Goal: Information Seeking & Learning: Find specific fact

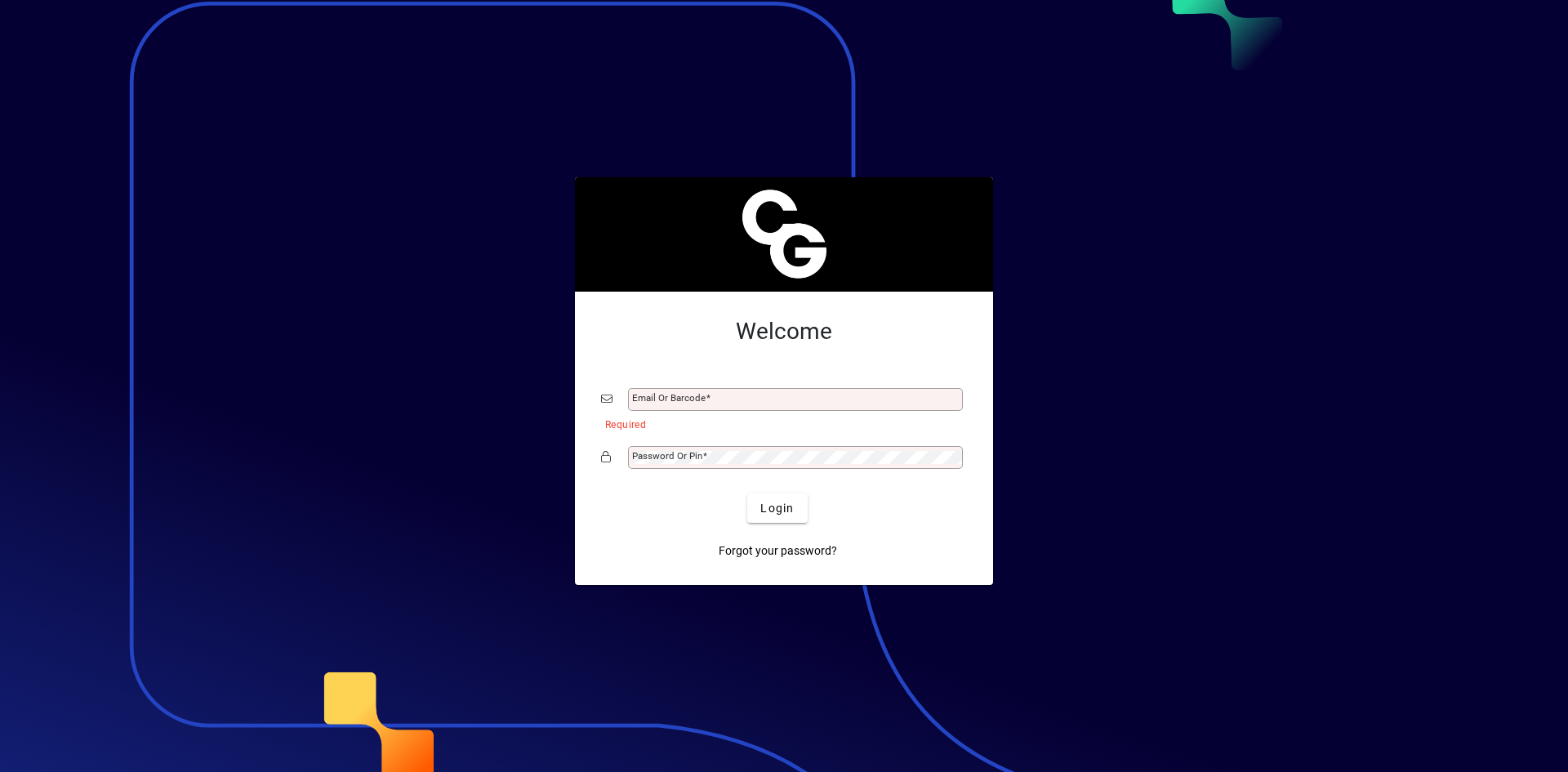
click at [739, 383] on div "Email or Barcode" at bounding box center [795, 399] width 335 height 23
click at [725, 383] on input "Email or Barcode" at bounding box center [797, 399] width 330 height 13
type input "**********"
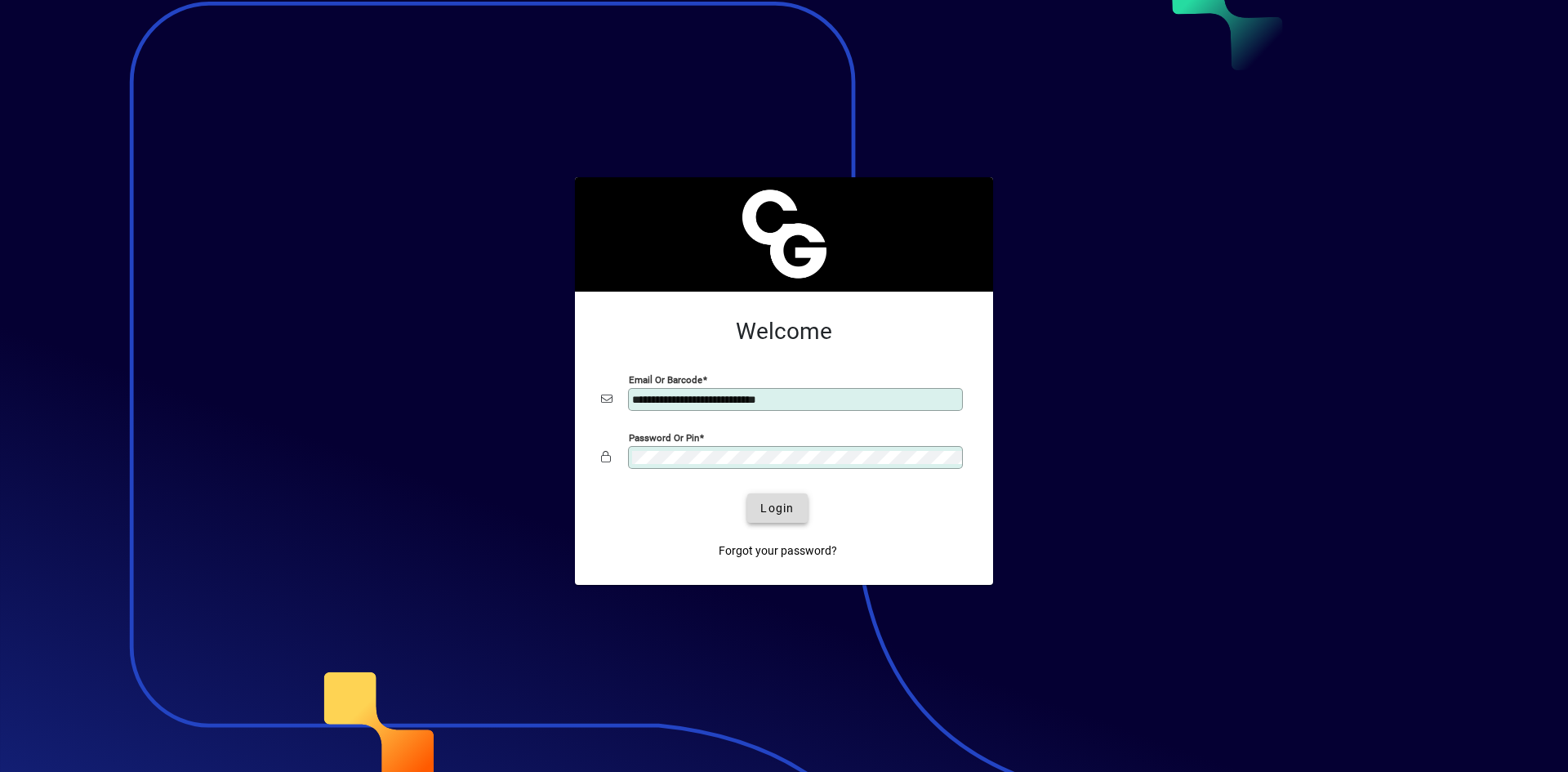
click at [785, 383] on span "Login" at bounding box center [777, 508] width 33 height 17
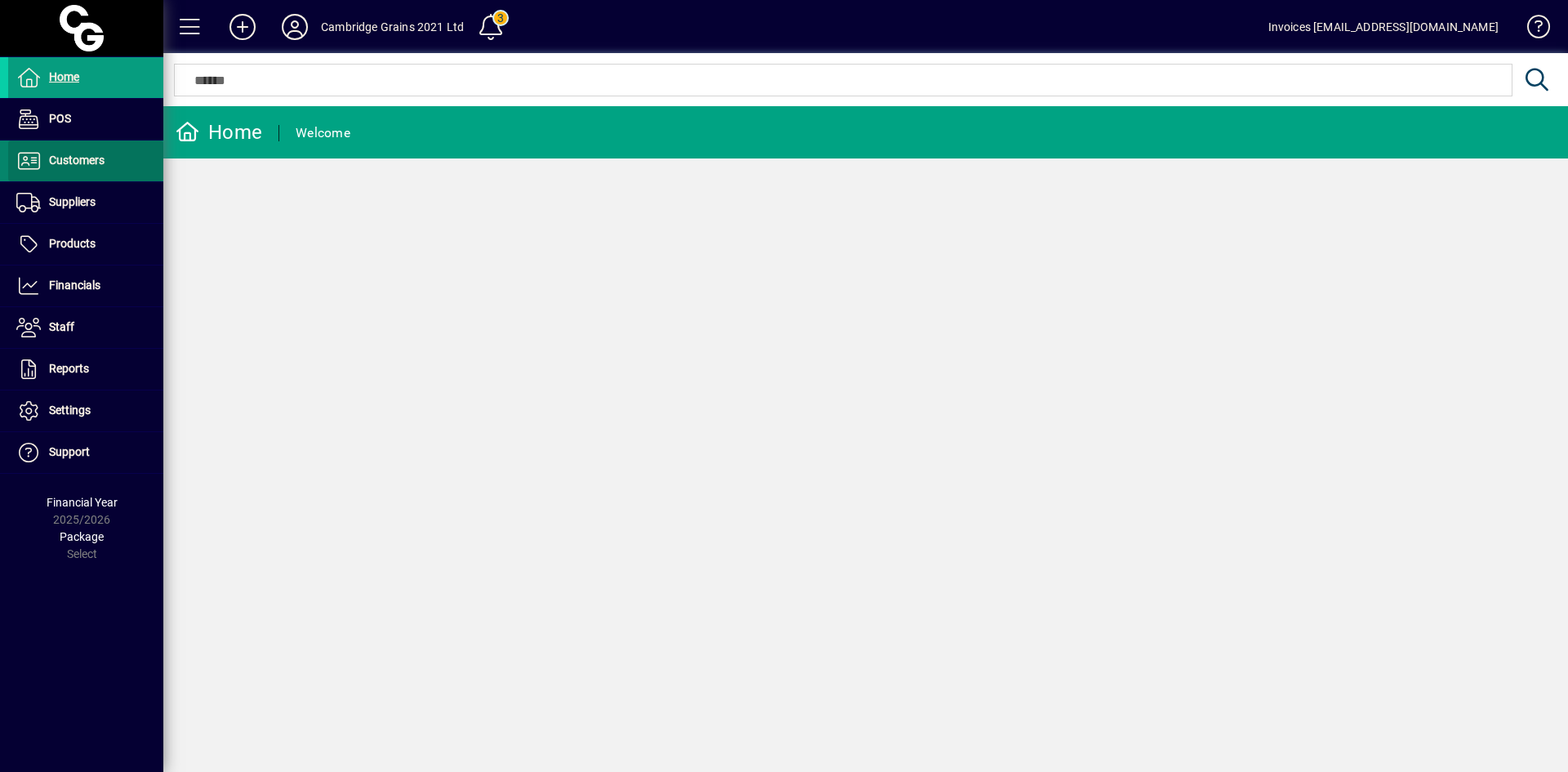
click at [75, 159] on span "Customers" at bounding box center [77, 160] width 56 height 13
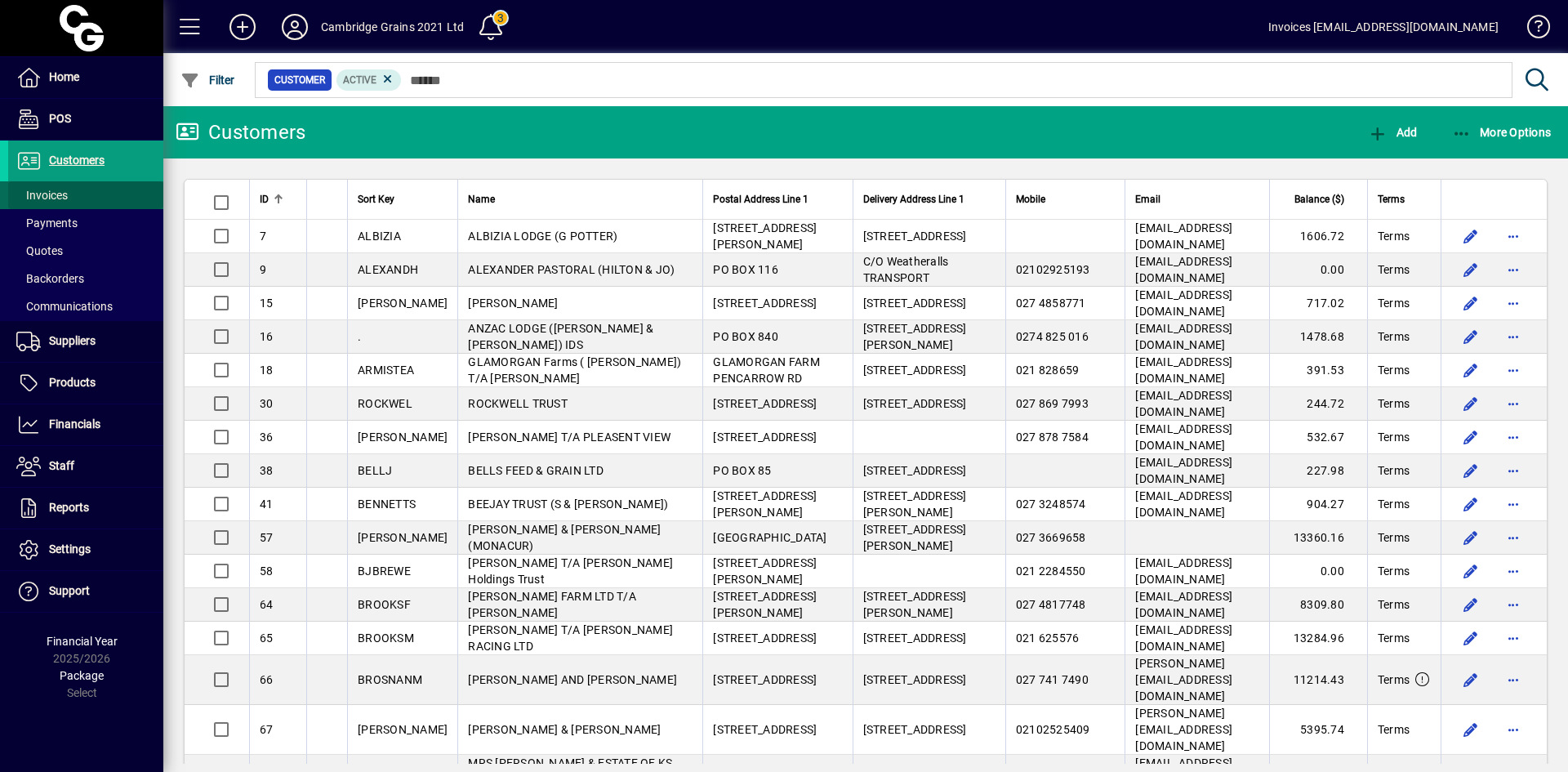
click at [73, 190] on span at bounding box center [85, 195] width 155 height 39
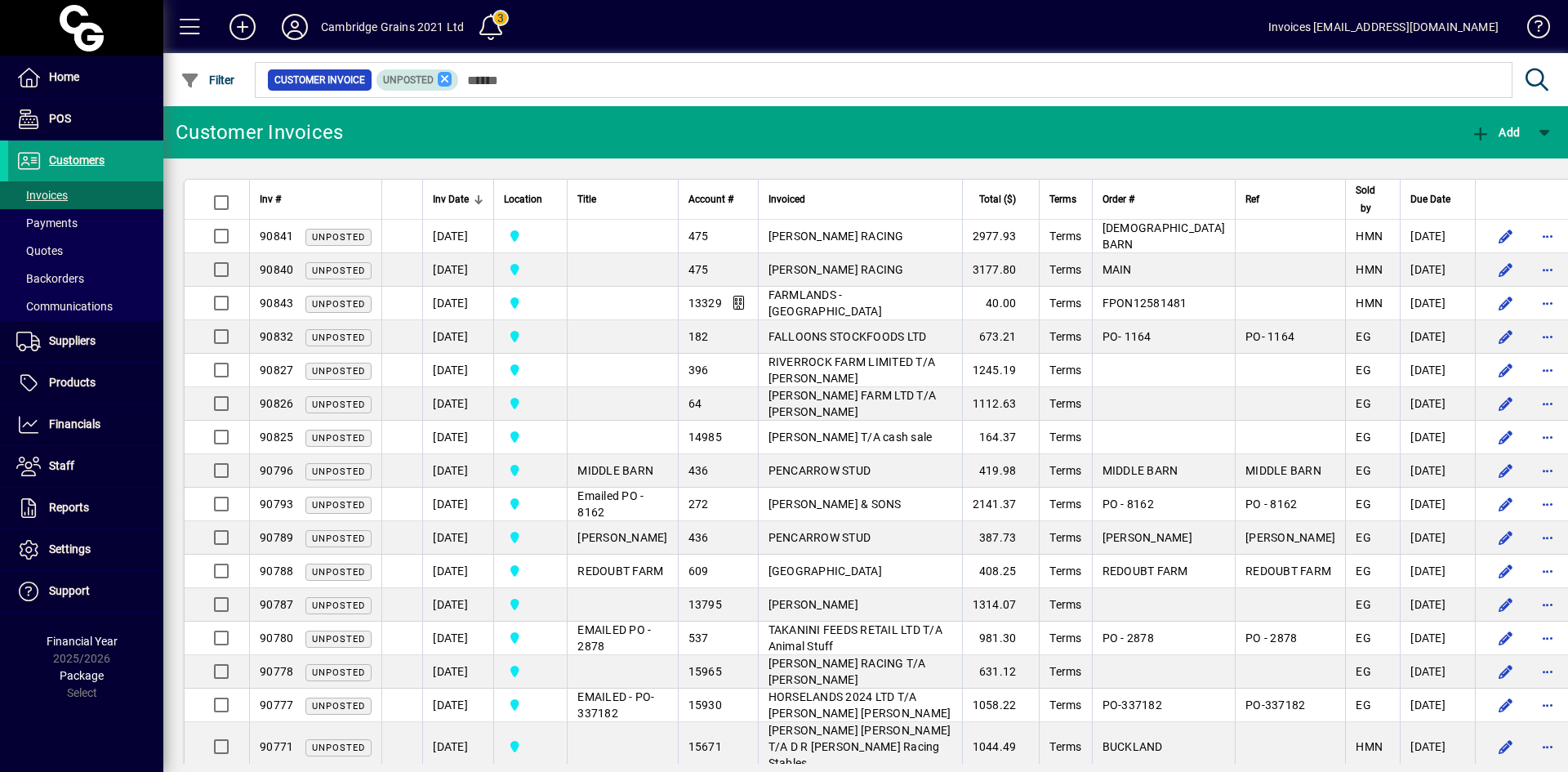
click at [442, 83] on icon at bounding box center [445, 79] width 15 height 15
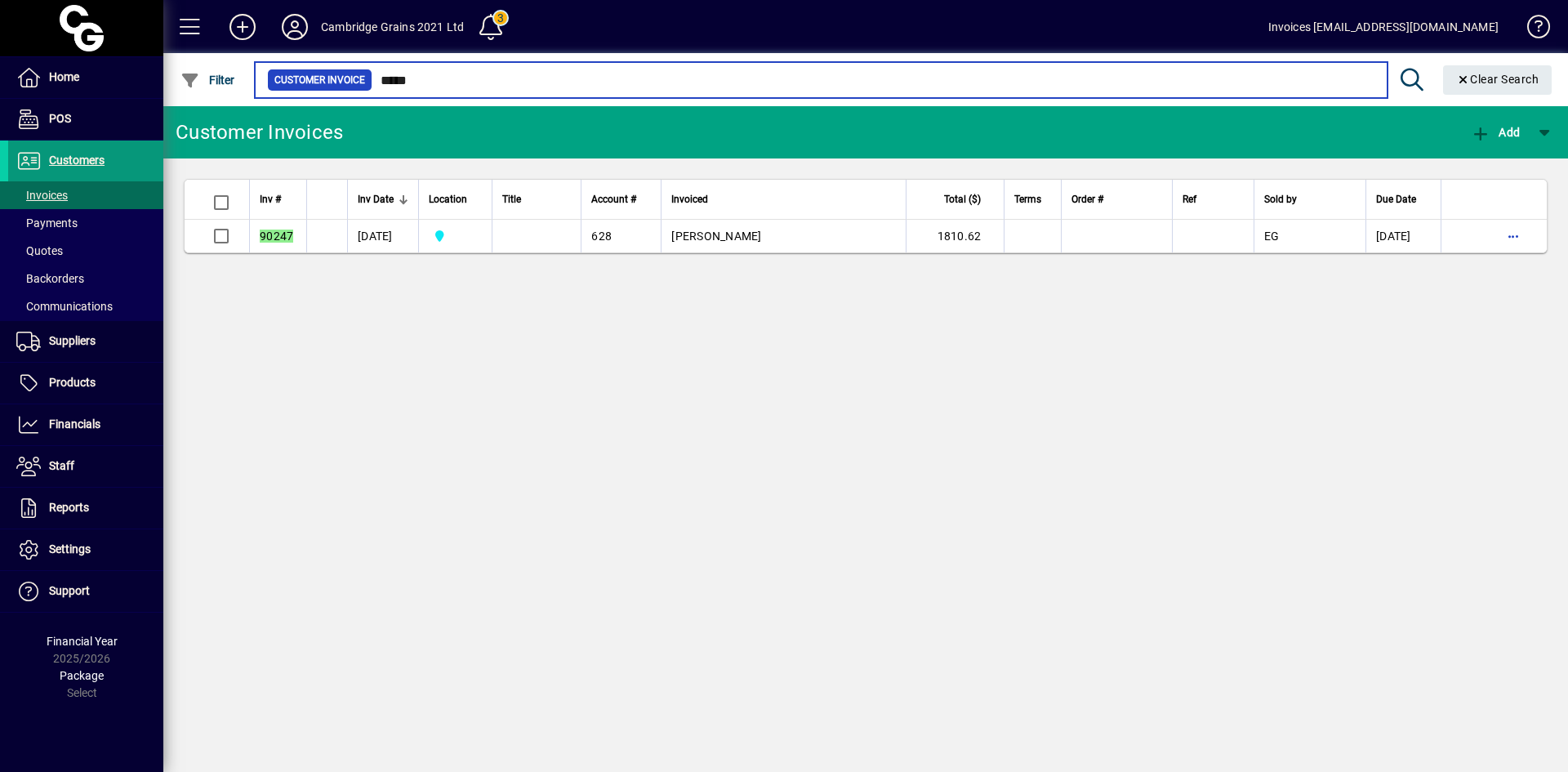
type input "*****"
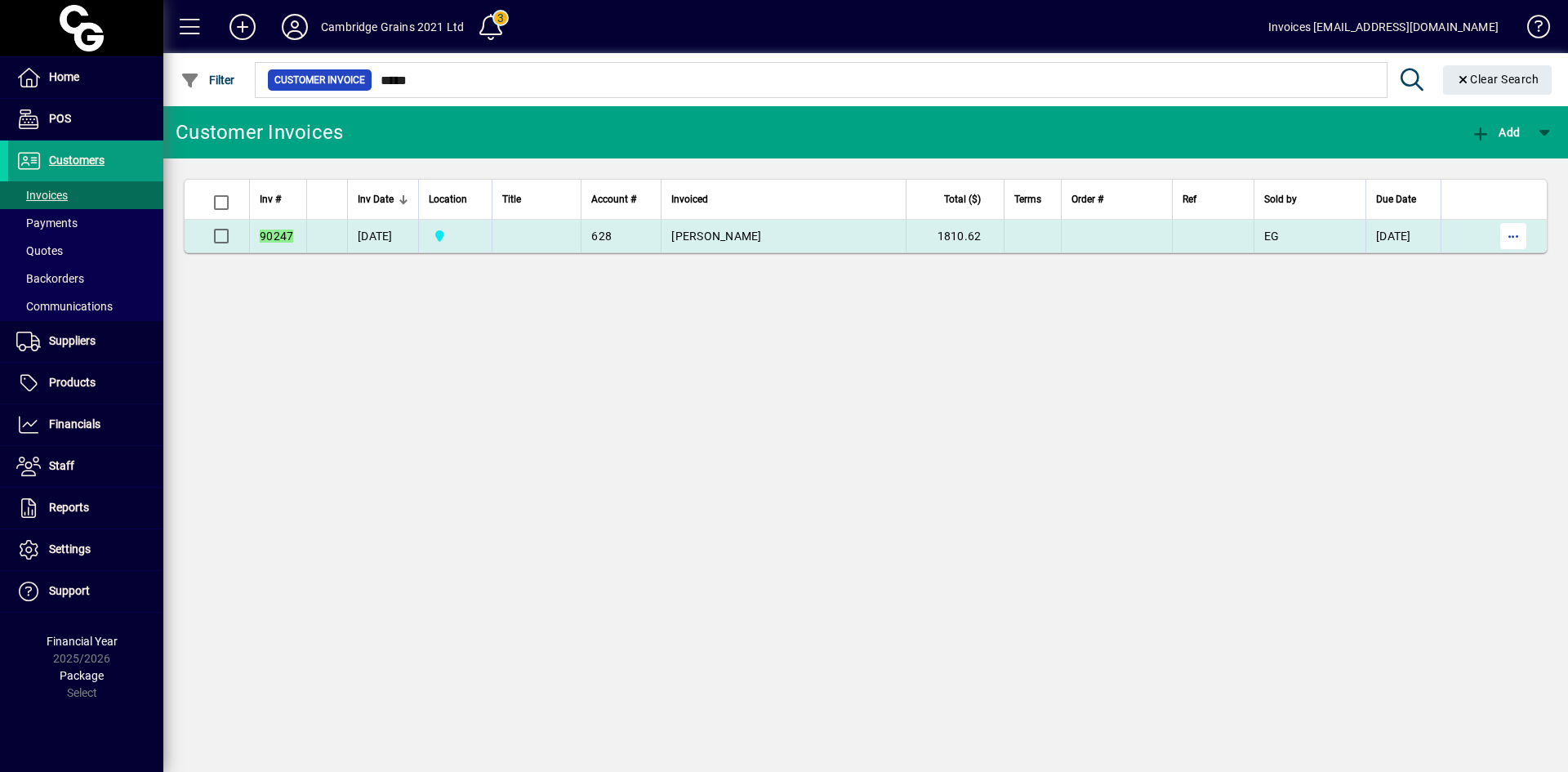
click at [1509, 237] on span "button" at bounding box center [1513, 236] width 39 height 39
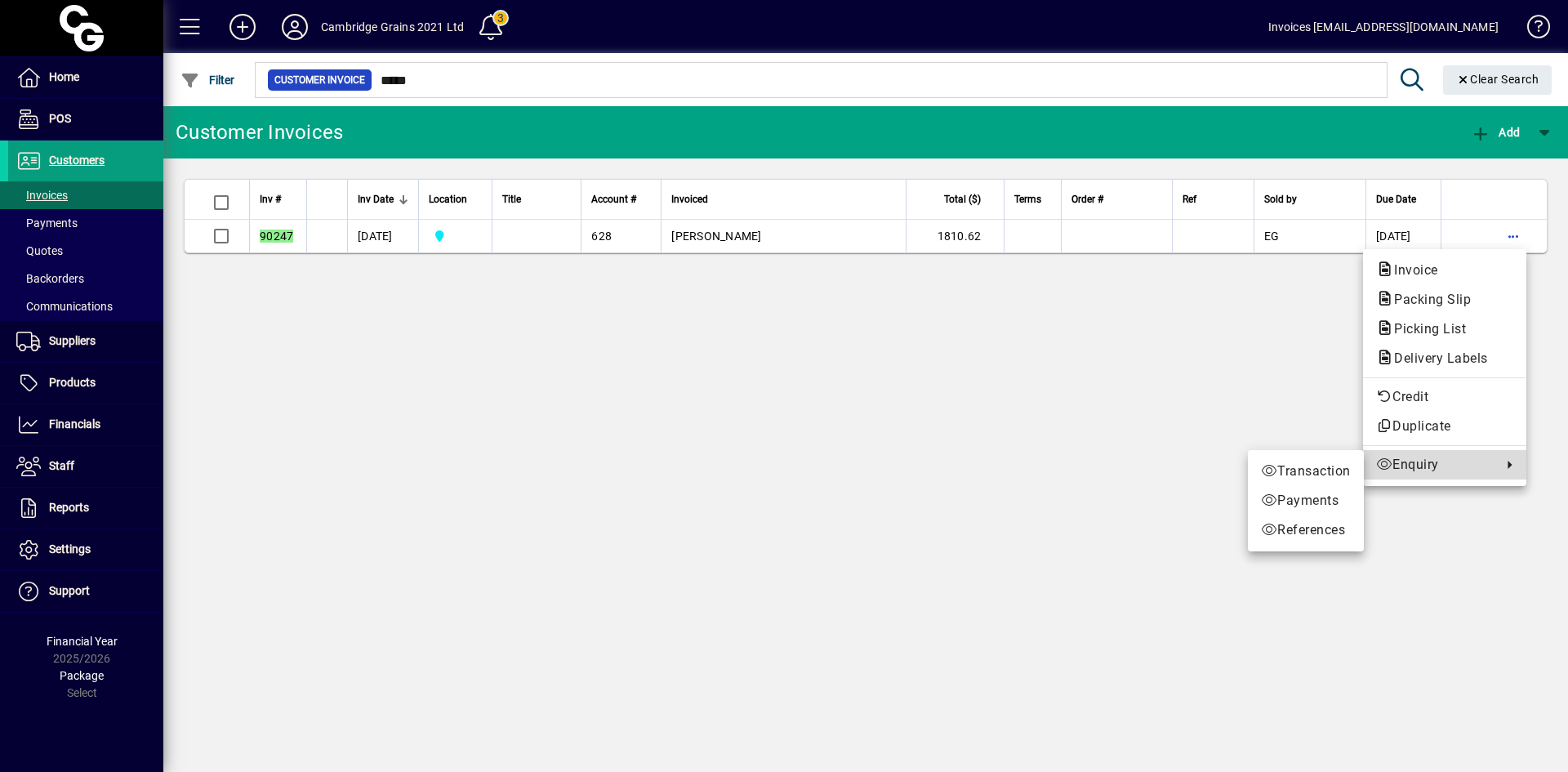
click at [1419, 464] on span "Enquiry" at bounding box center [1435, 465] width 118 height 20
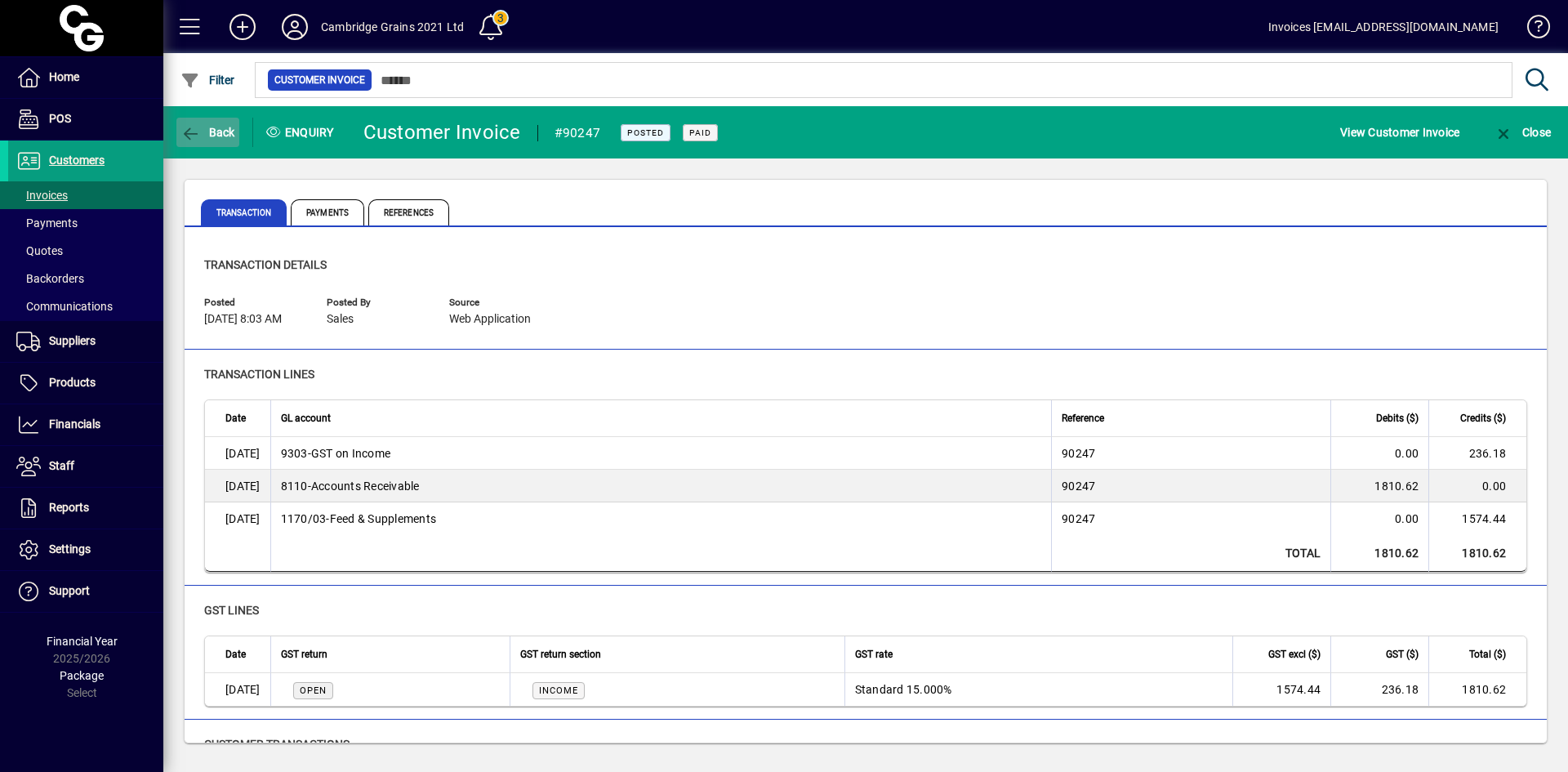
click at [179, 136] on span "button" at bounding box center [208, 132] width 63 height 39
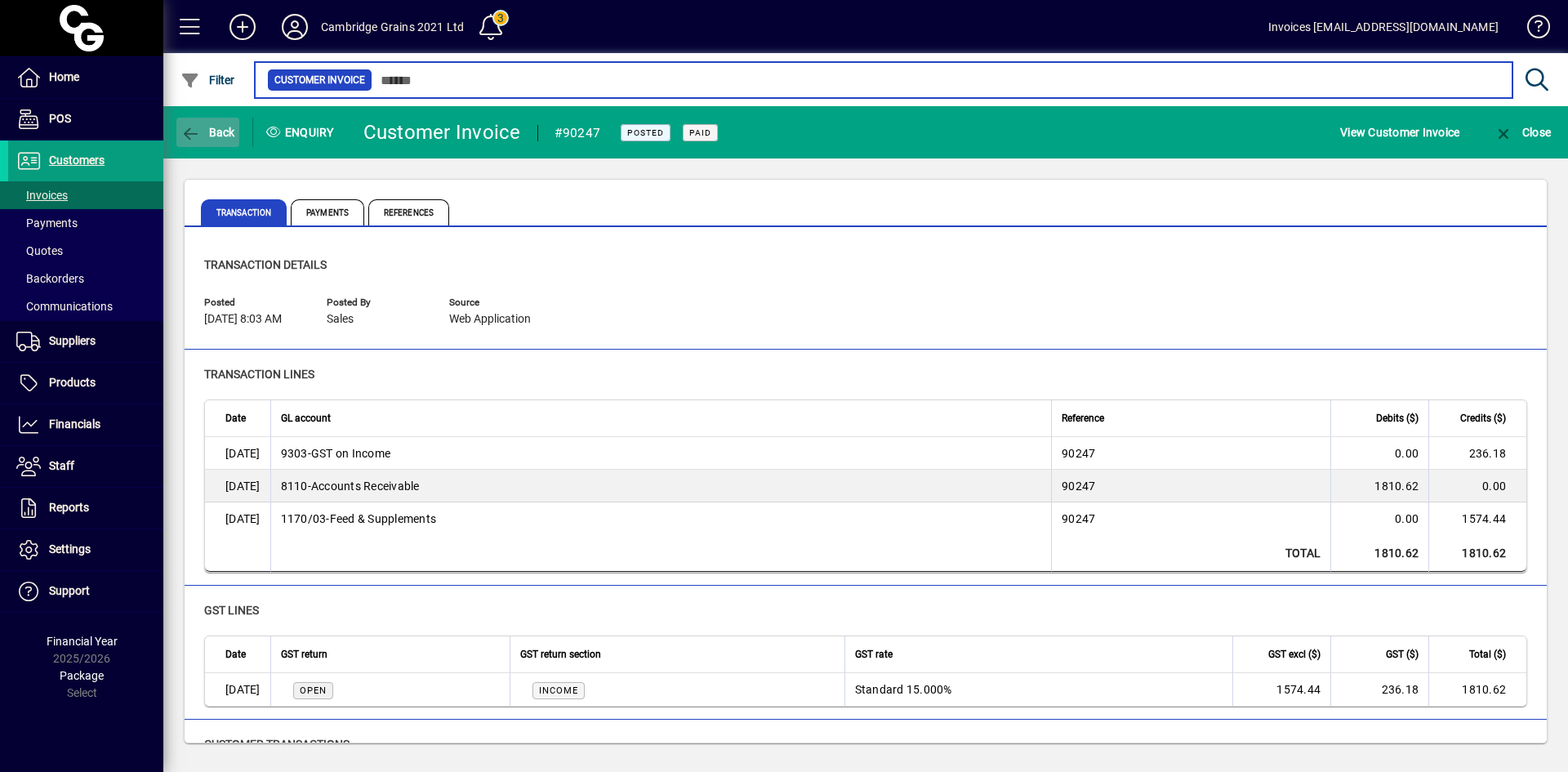
type input "*****"
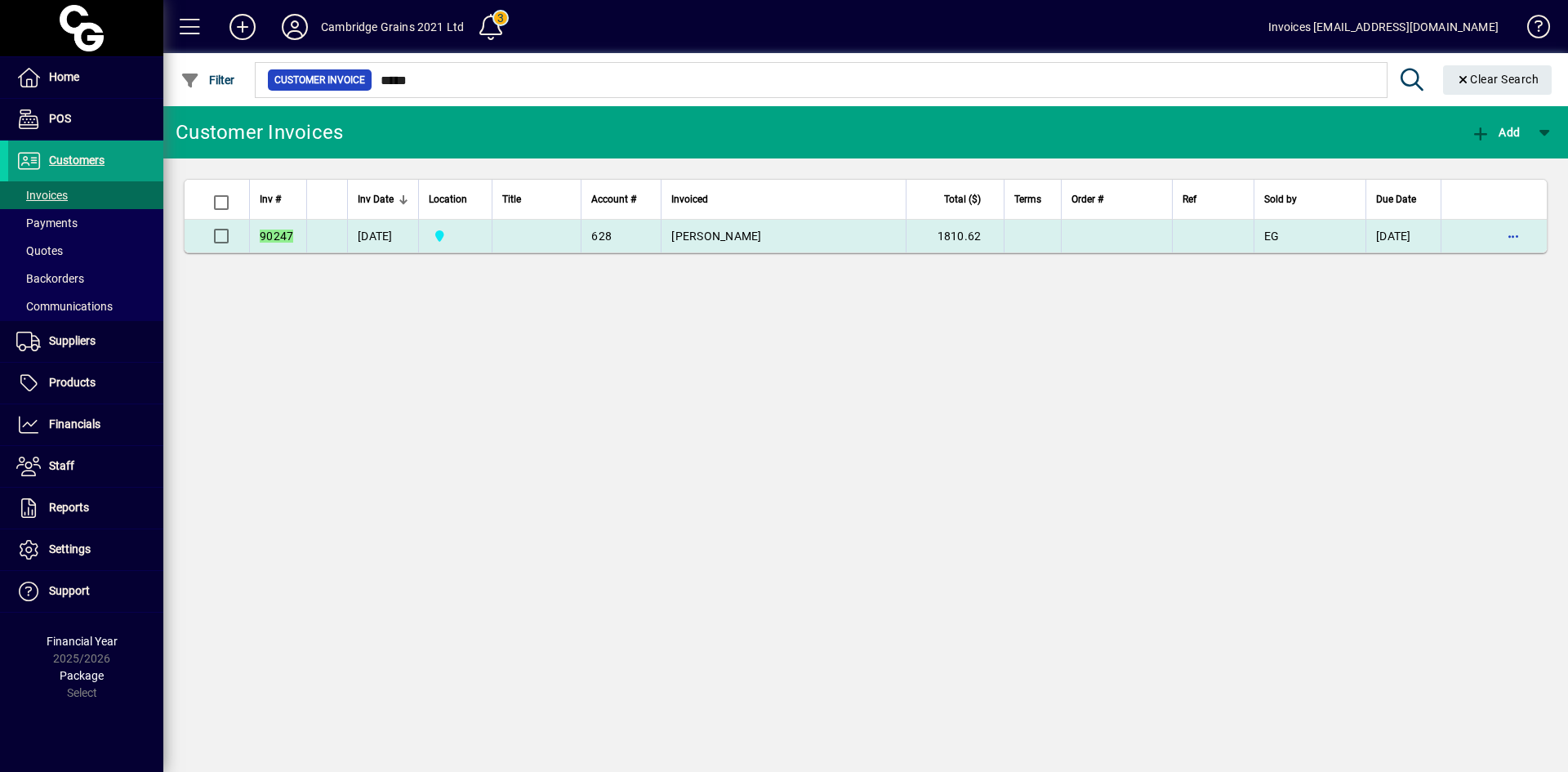
click at [744, 231] on span "[PERSON_NAME]" at bounding box center [716, 236] width 90 height 13
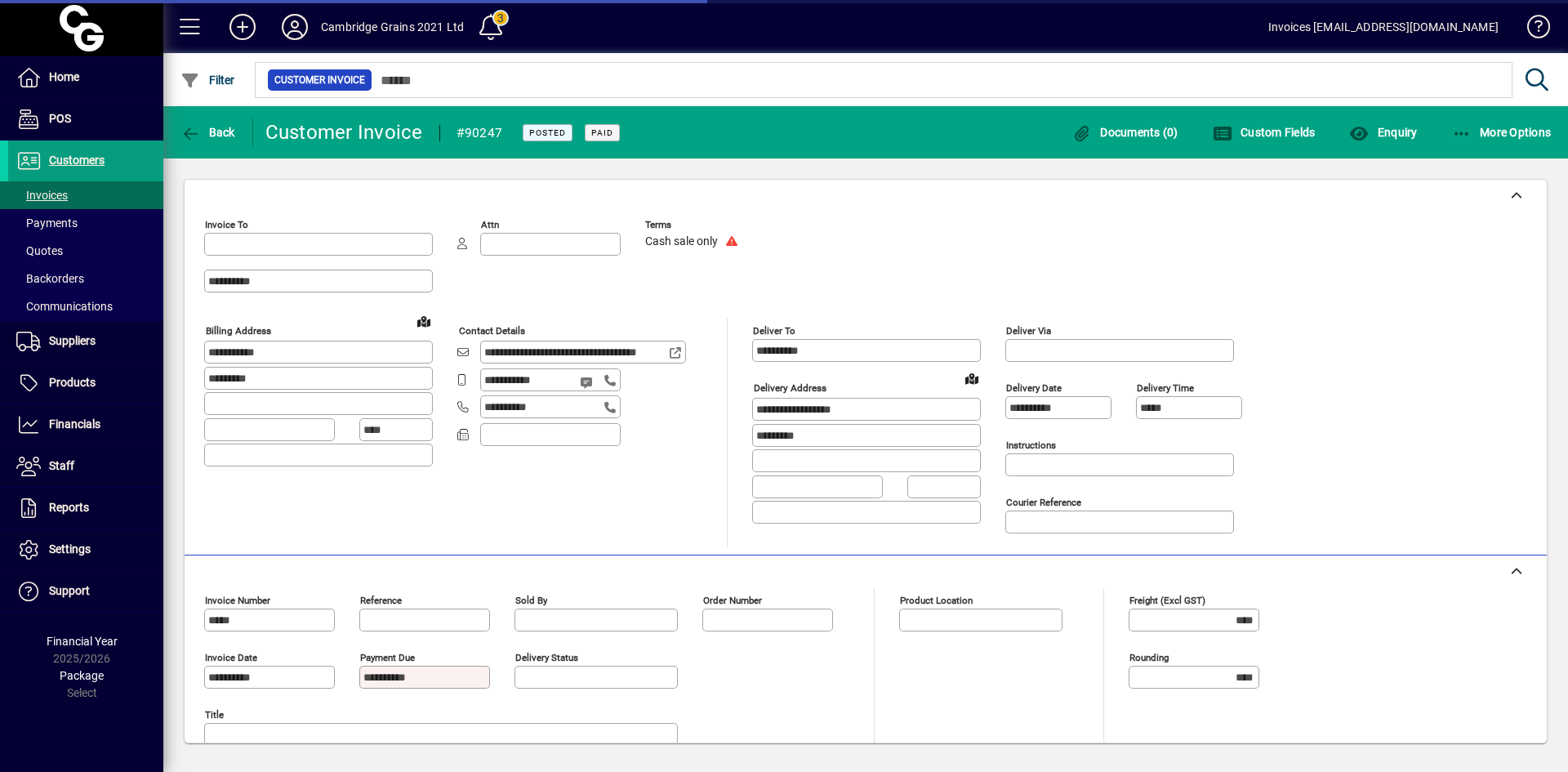
type input "**********"
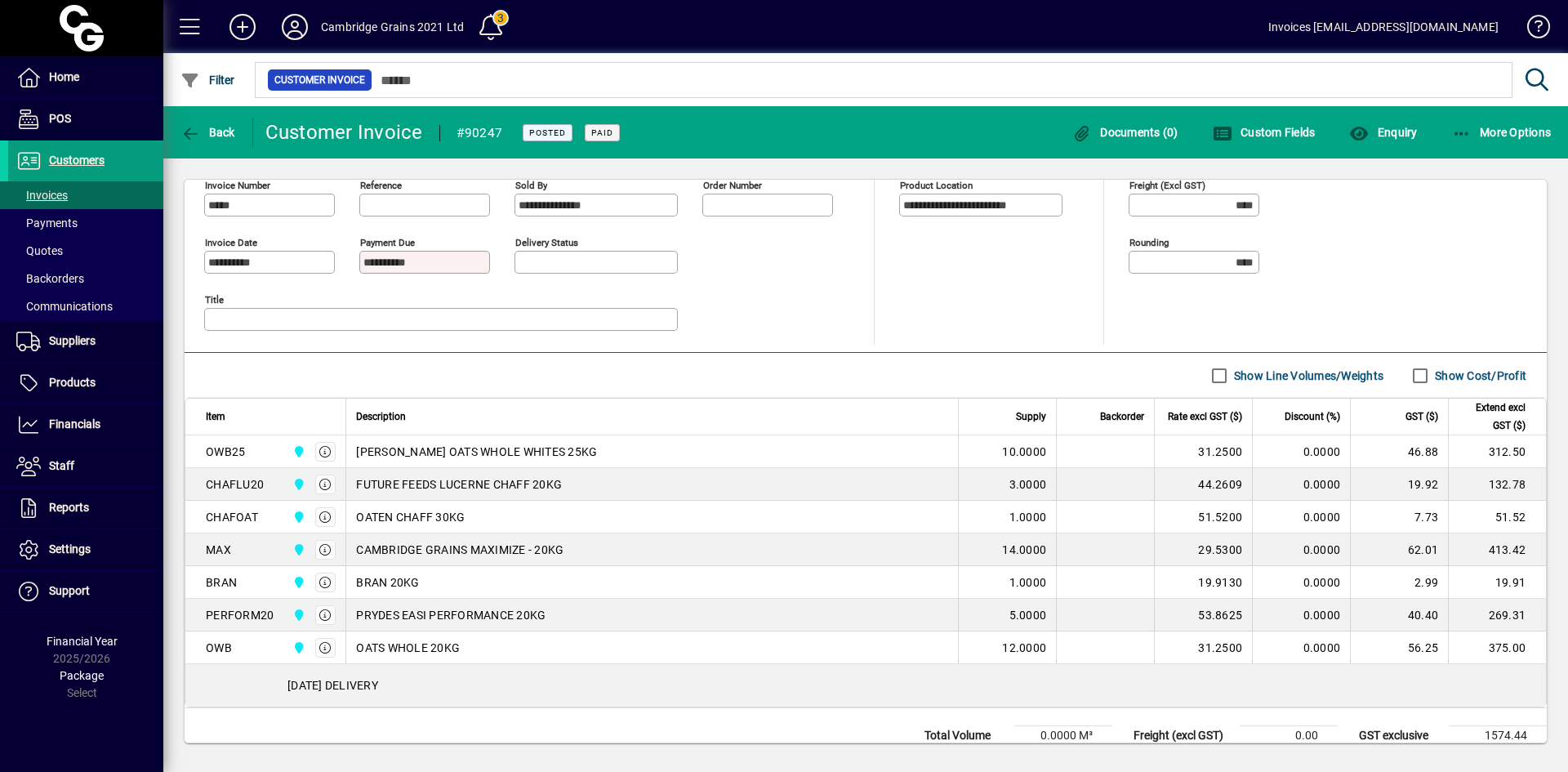
scroll to position [472, 0]
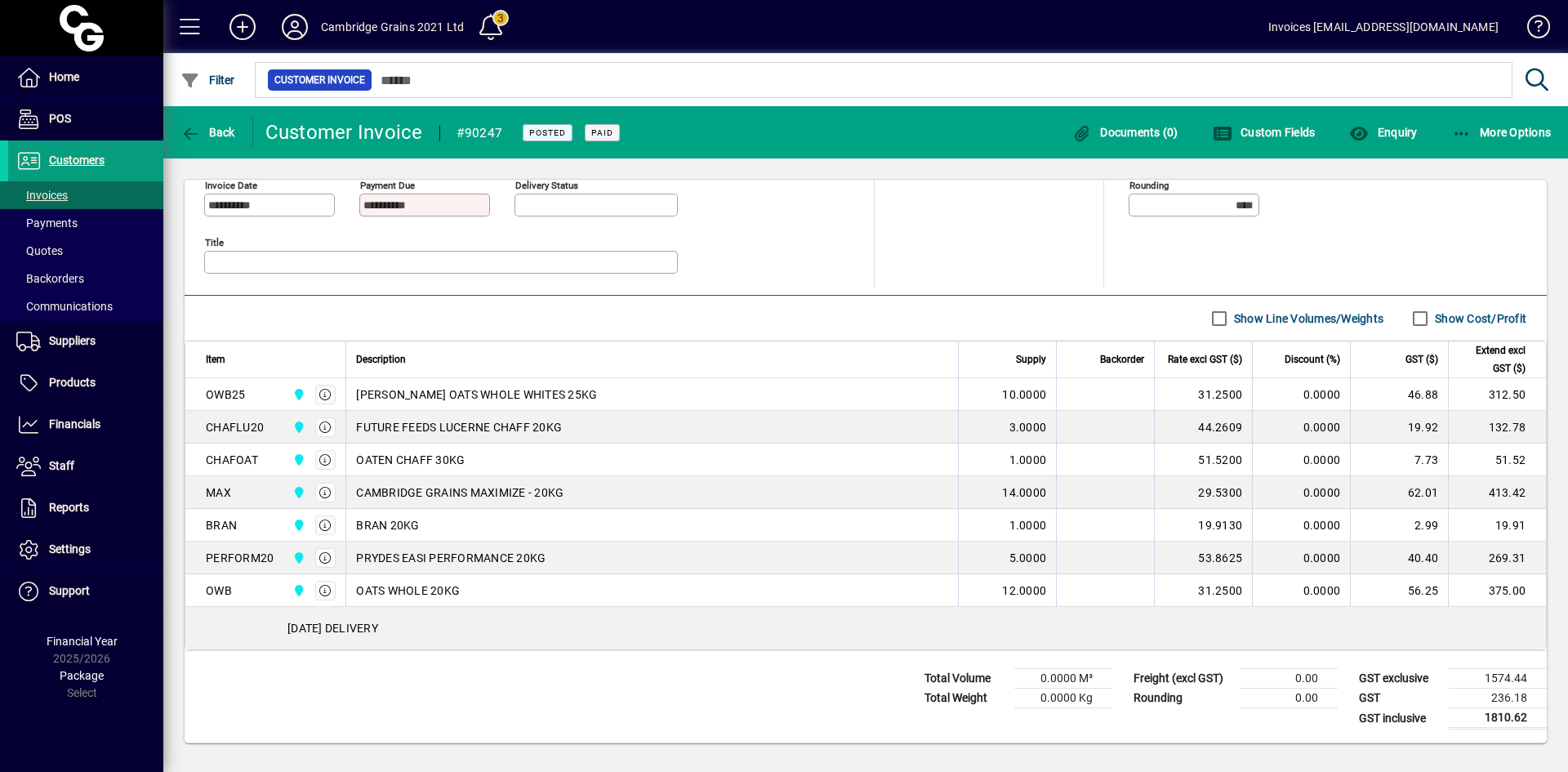
drag, startPoint x: 201, startPoint y: 395, endPoint x: 257, endPoint y: 396, distance: 56.0
click at [257, 396] on td "OWB25 Cambridge Grains 2021 Ltd" at bounding box center [266, 394] width 160 height 33
copy div "OWB25"
drag, startPoint x: 268, startPoint y: 431, endPoint x: 194, endPoint y: 430, distance: 74.0
click at [194, 430] on td "CHAFLU20 Cambridge Grains 2021 Ltd" at bounding box center [266, 426] width 160 height 33
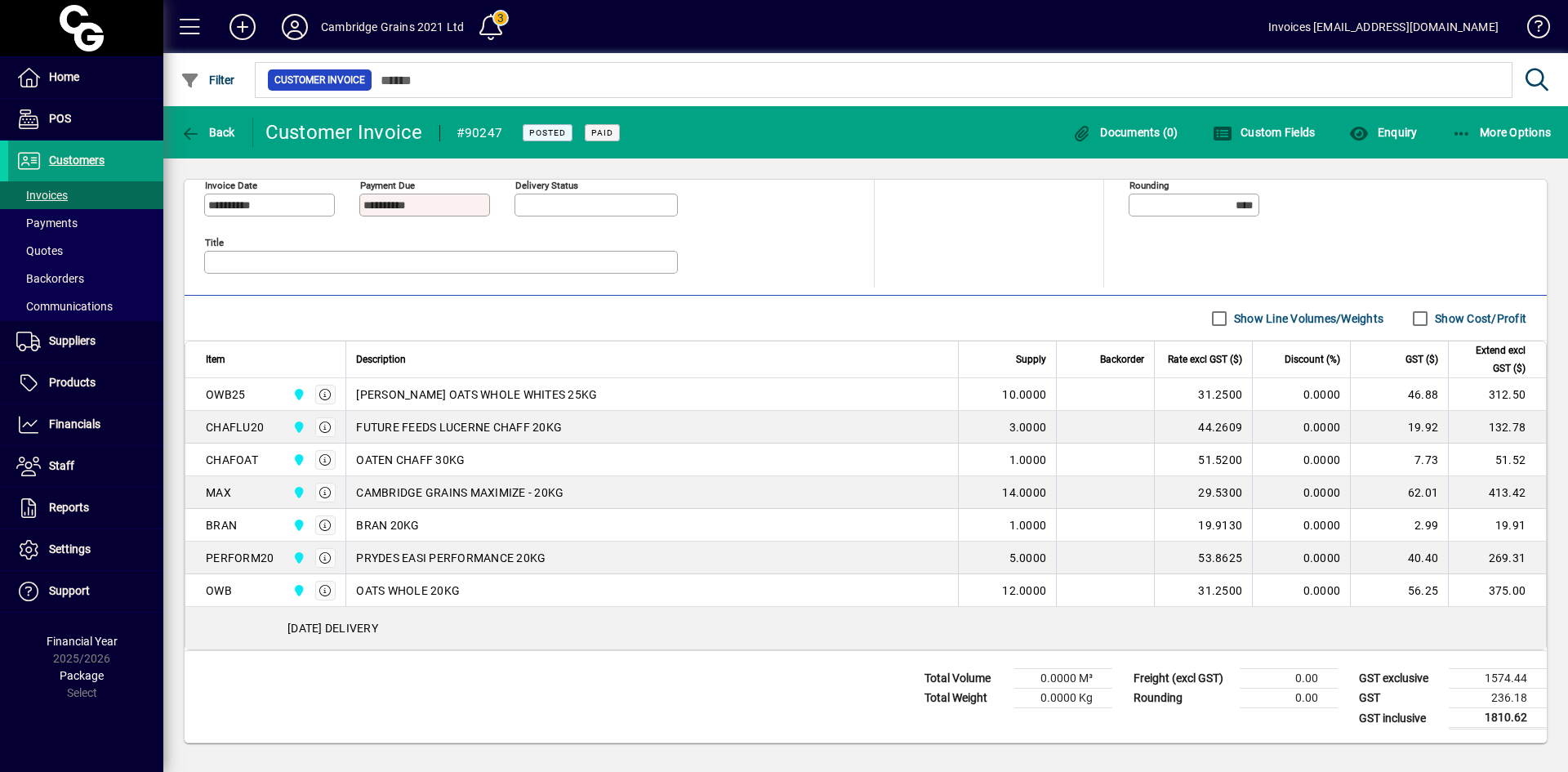
copy div "CHAFLU20"
drag, startPoint x: 275, startPoint y: 454, endPoint x: 204, endPoint y: 464, distance: 71.7
click at [204, 464] on td "CHAFOAT Cambridge Grains 2021 Ltd" at bounding box center [266, 459] width 160 height 33
copy div "CHAFOAT"
drag, startPoint x: 203, startPoint y: 495, endPoint x: 248, endPoint y: 495, distance: 45.0
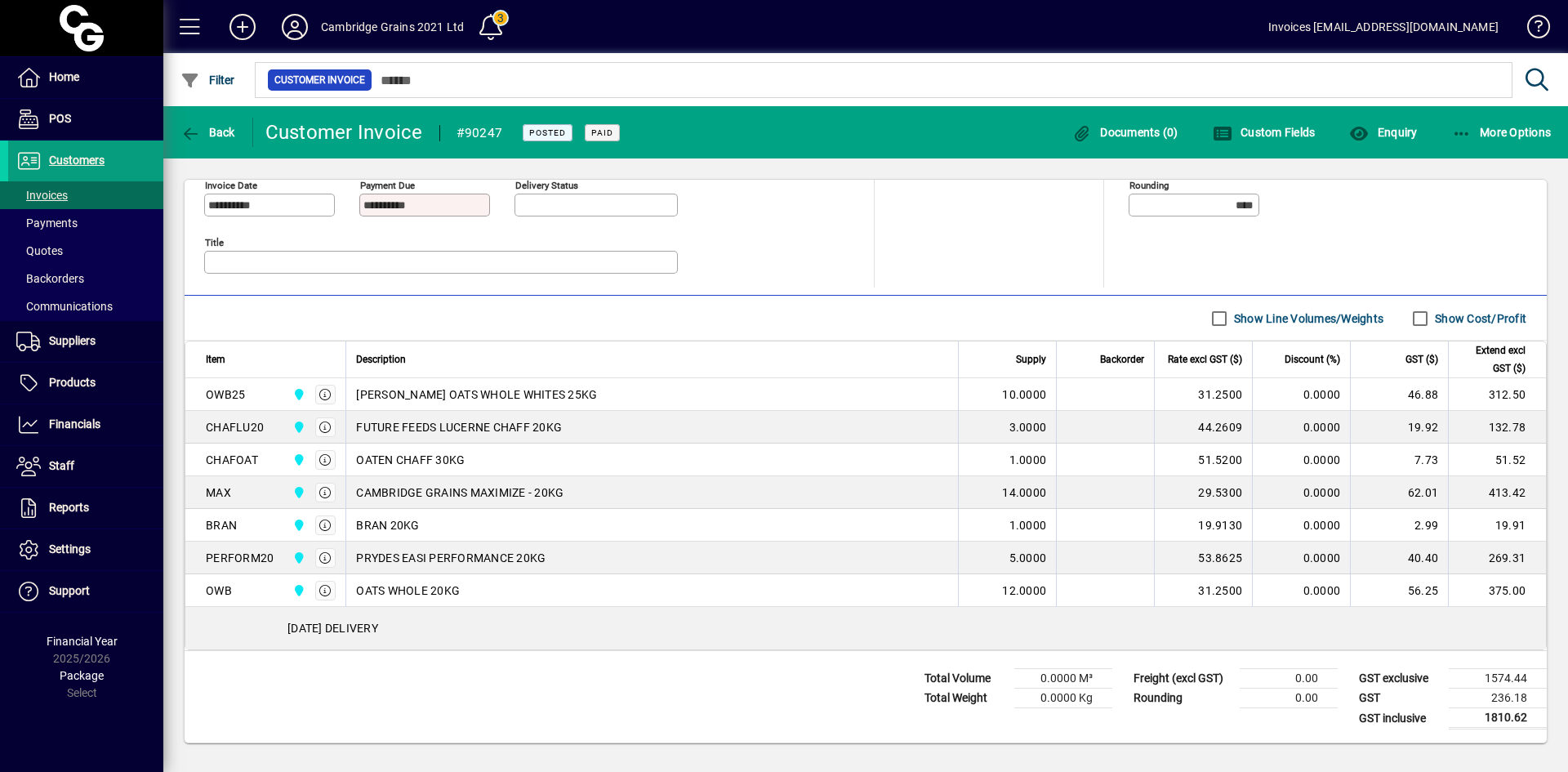
click at [248, 495] on td "MAX Cambridge Grains 2021 Ltd" at bounding box center [266, 492] width 160 height 33
copy div "MAX"
drag, startPoint x: 203, startPoint y: 528, endPoint x: 239, endPoint y: 534, distance: 36.5
click at [239, 533] on td "BRAN Cambridge Grains 2021 Ltd" at bounding box center [266, 525] width 160 height 33
copy div "BRAN"
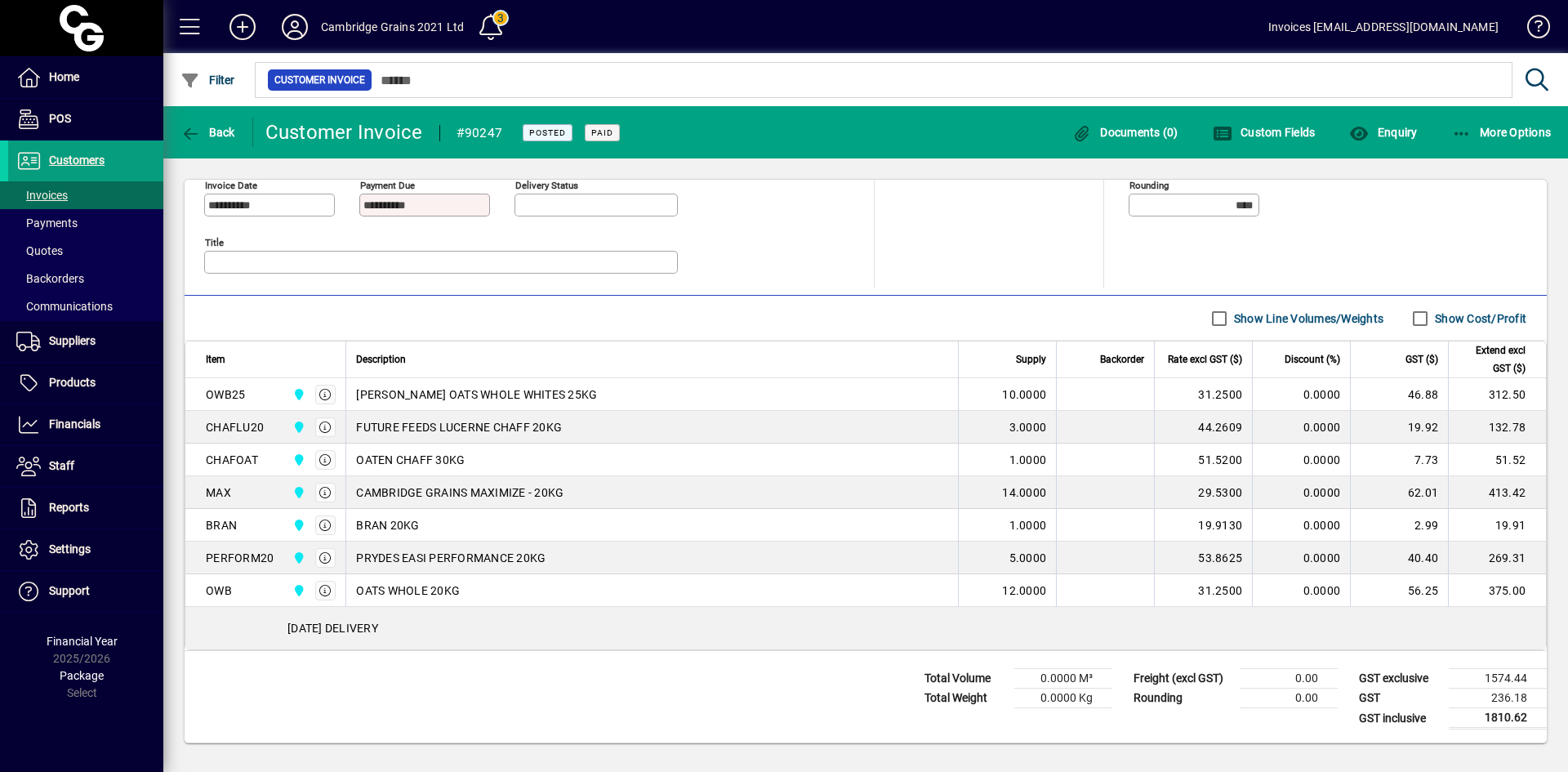
drag, startPoint x: 279, startPoint y: 558, endPoint x: 209, endPoint y: 564, distance: 70.3
click at [209, 564] on div "PERFORM20 Cambridge Grains 2021 Ltd" at bounding box center [271, 558] width 130 height 26
copy div "PERFORM20"
drag, startPoint x: 206, startPoint y: 591, endPoint x: 242, endPoint y: 593, distance: 36.1
click at [242, 593] on div "OWB Cambridge Grains 2021 Ltd" at bounding box center [271, 591] width 130 height 26
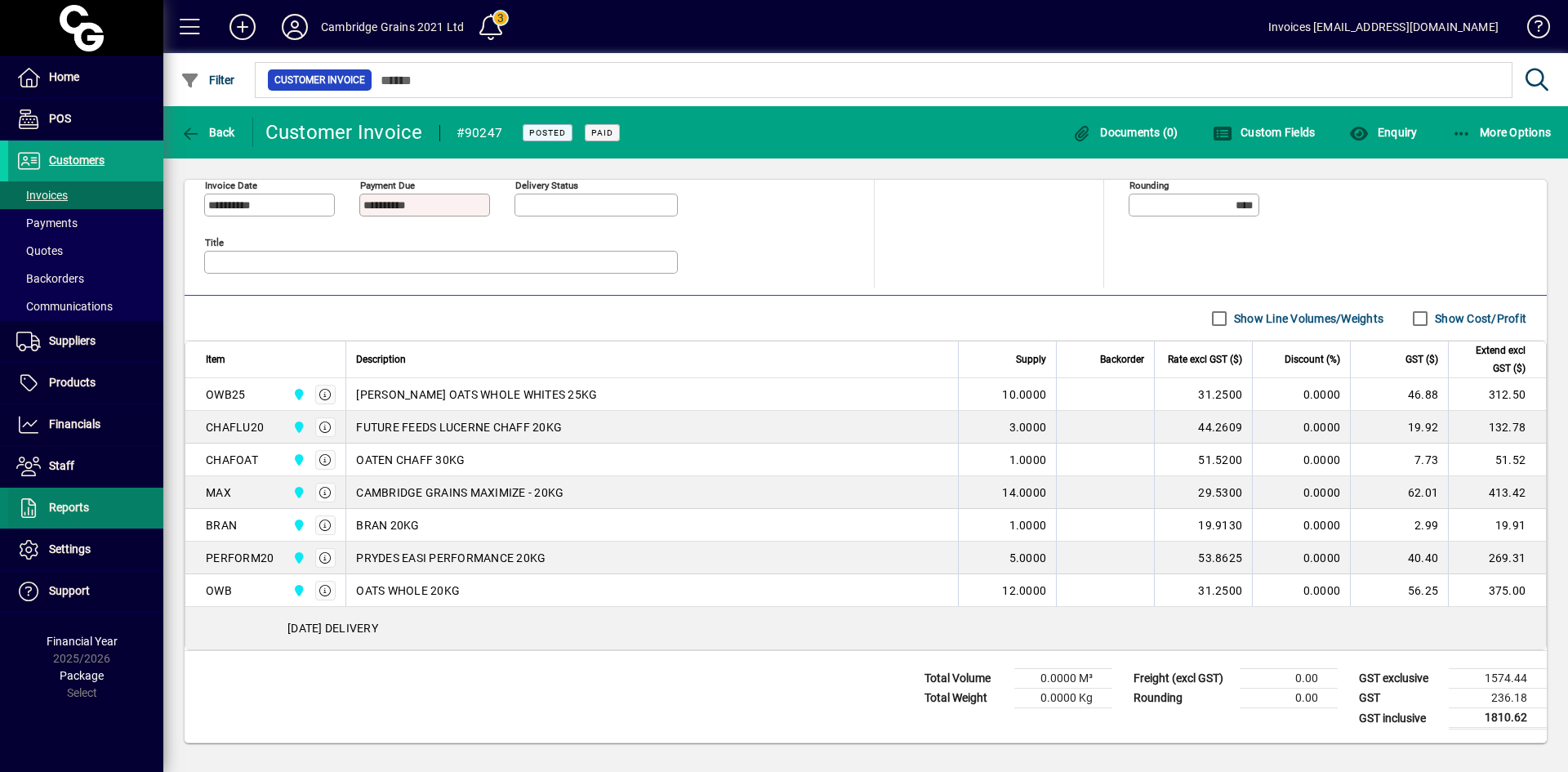
copy div "OWB"
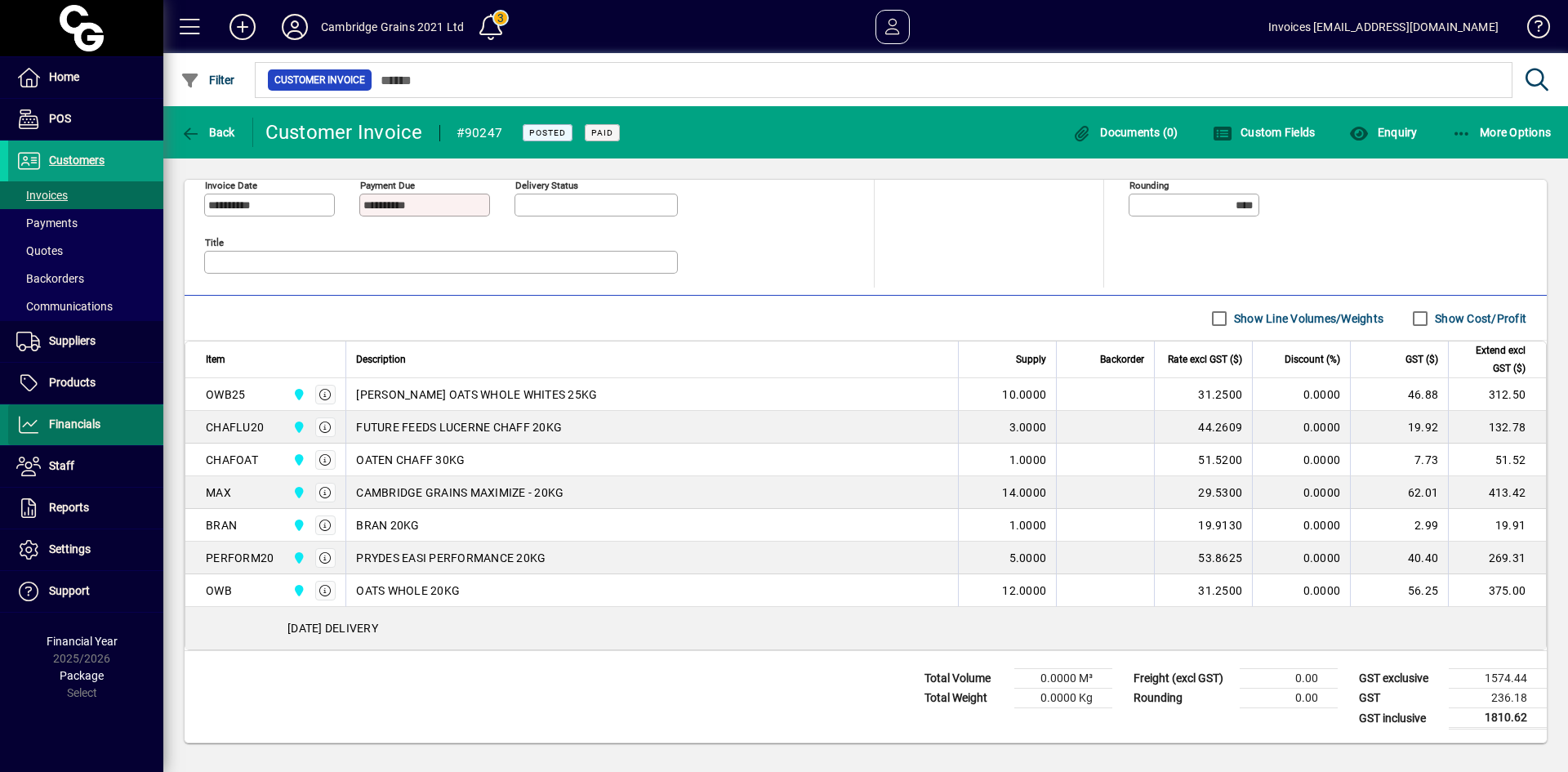
click at [90, 420] on span "Financials" at bounding box center [74, 424] width 51 height 13
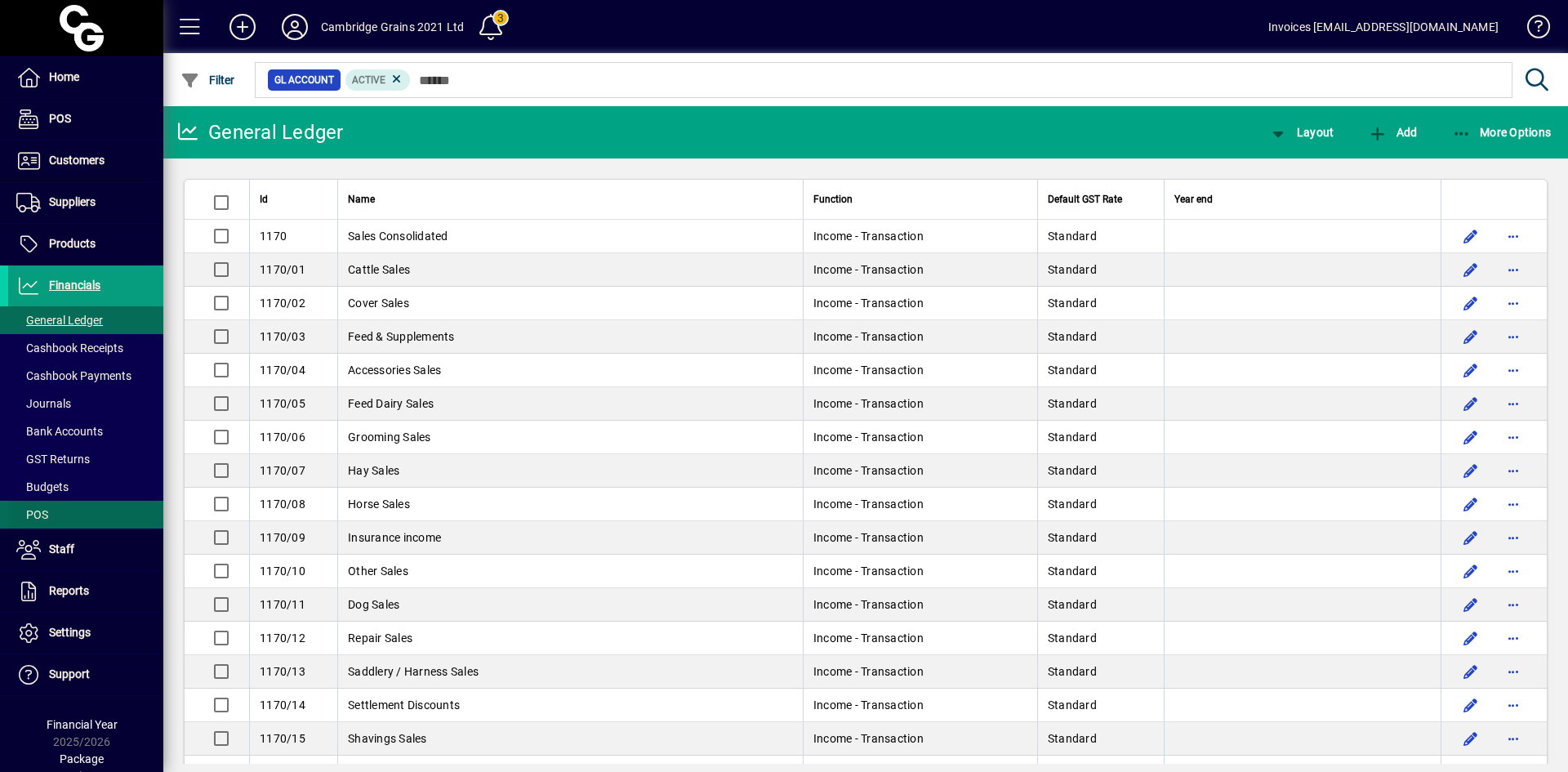
click at [46, 511] on span "POS" at bounding box center [33, 515] width 32 height 13
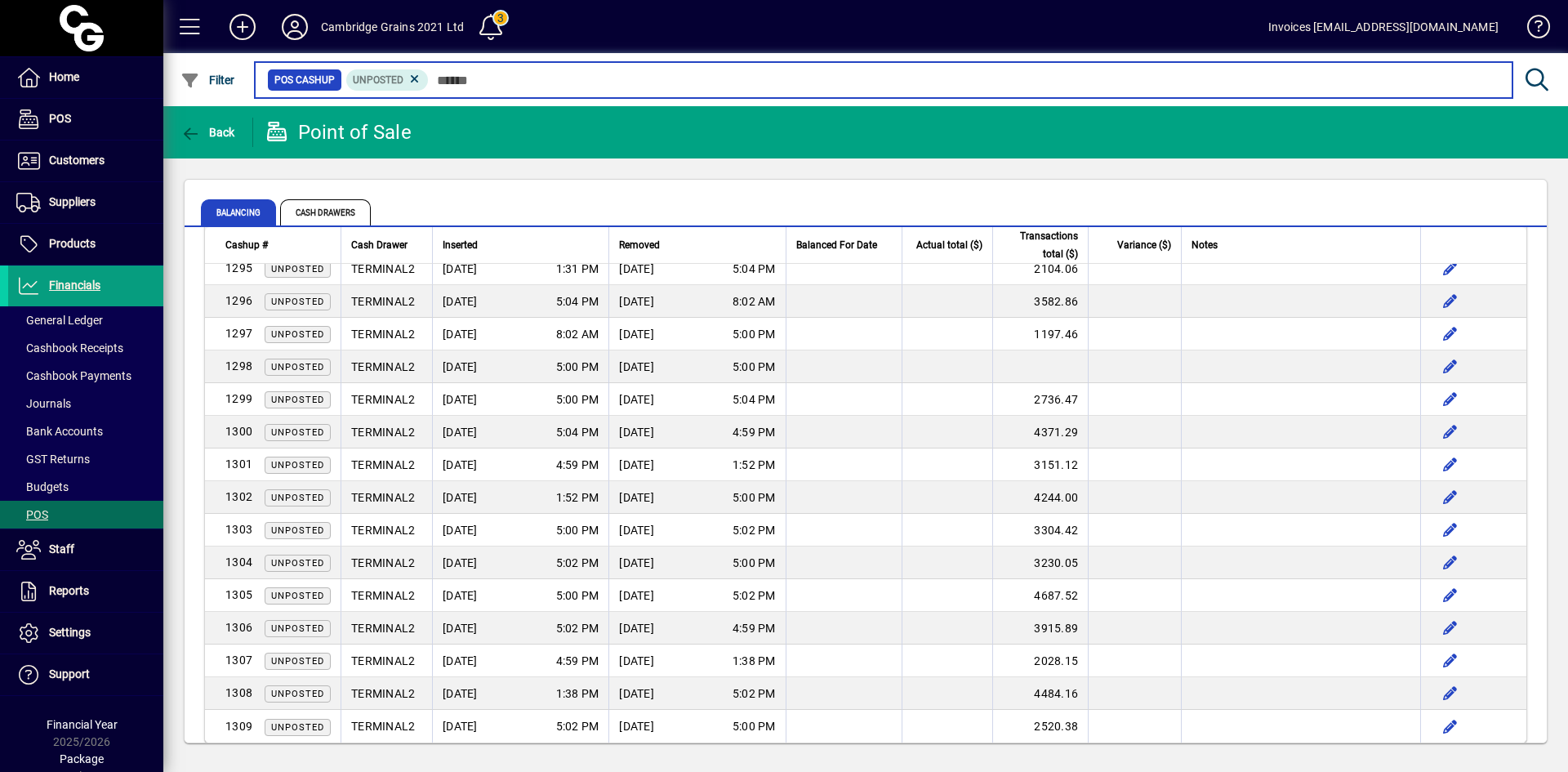
scroll to position [2330, 0]
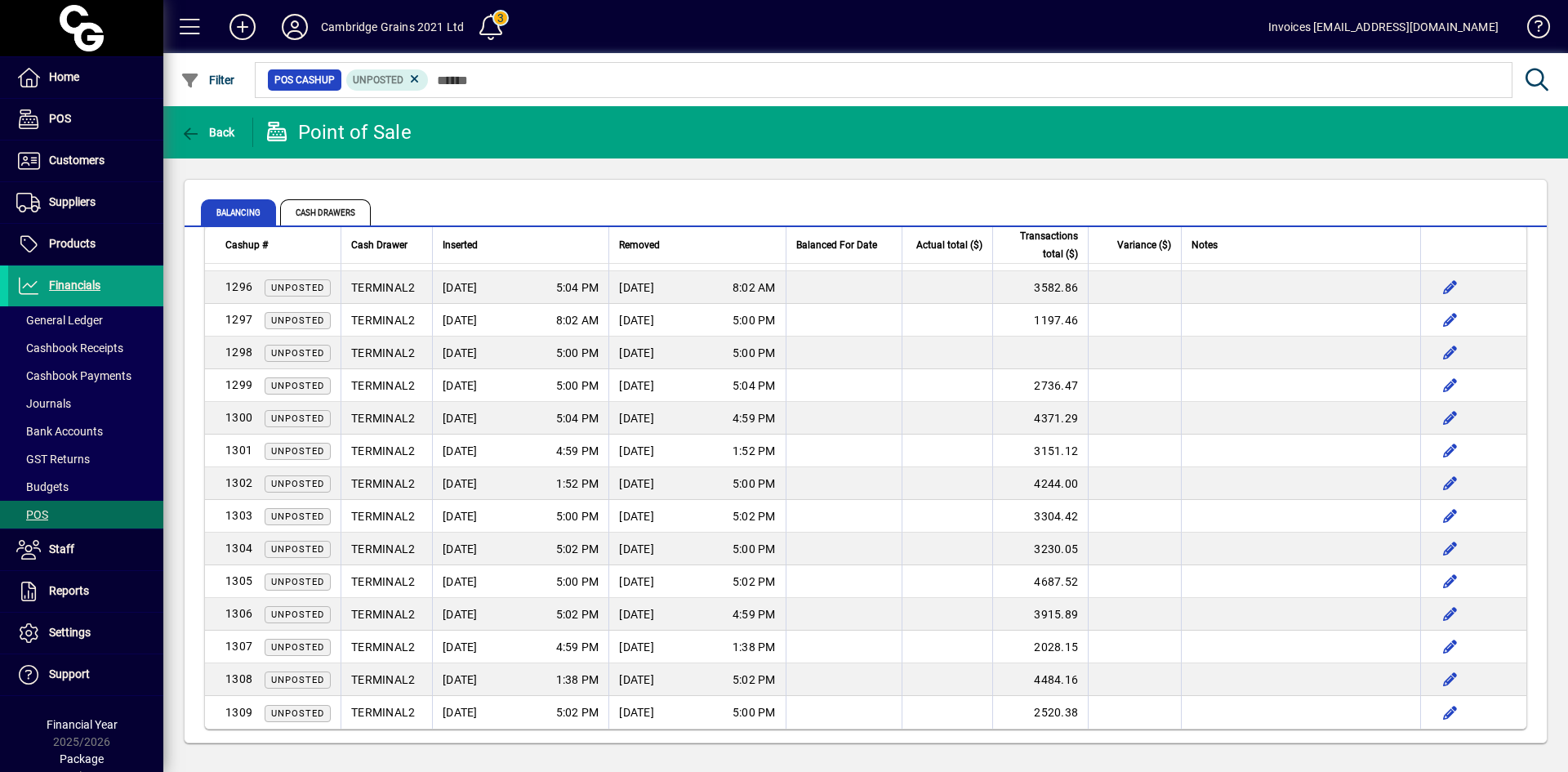
click at [452, 245] on span "Inserted" at bounding box center [461, 244] width 35 height 18
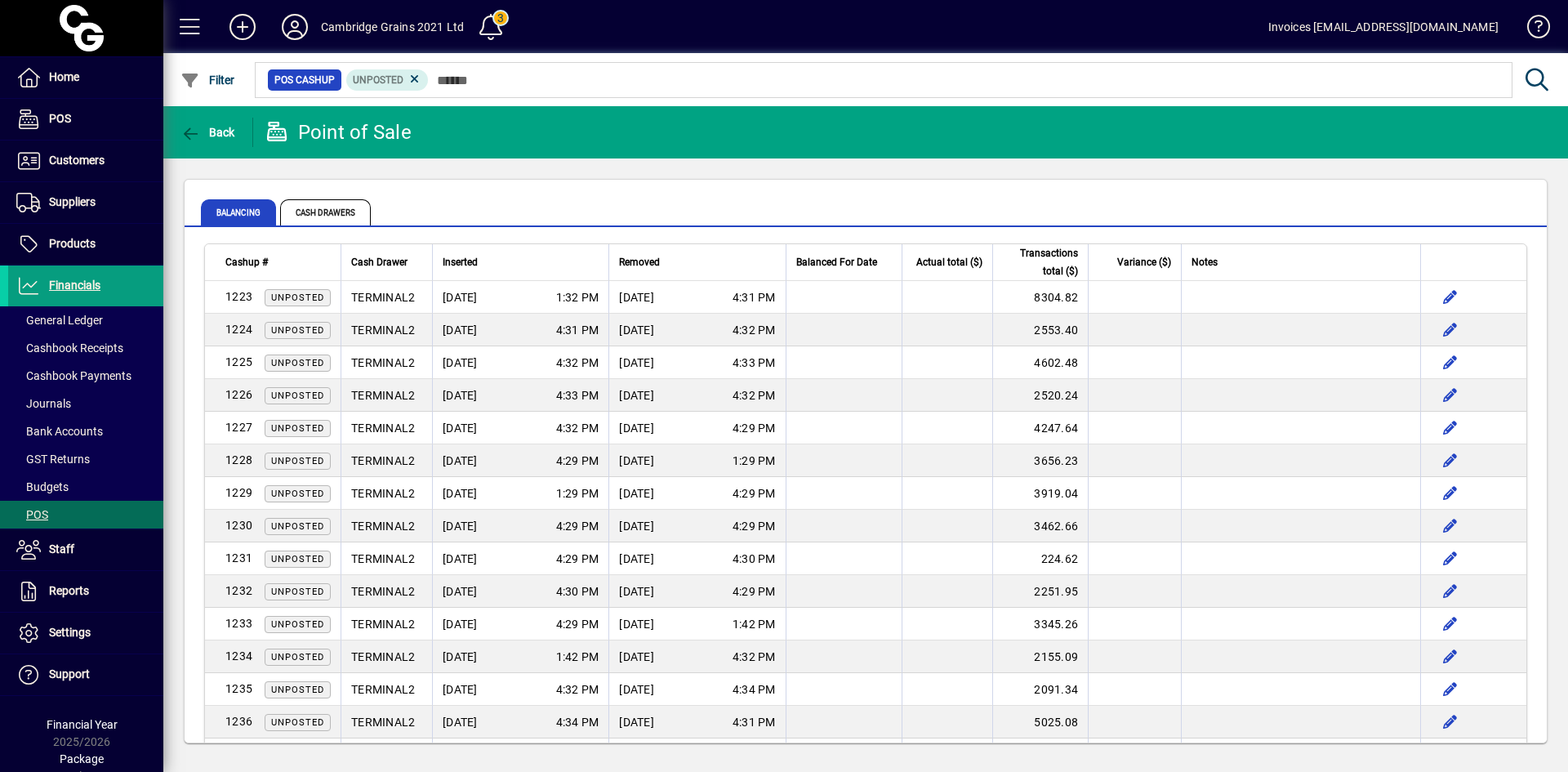
scroll to position [2330, 0]
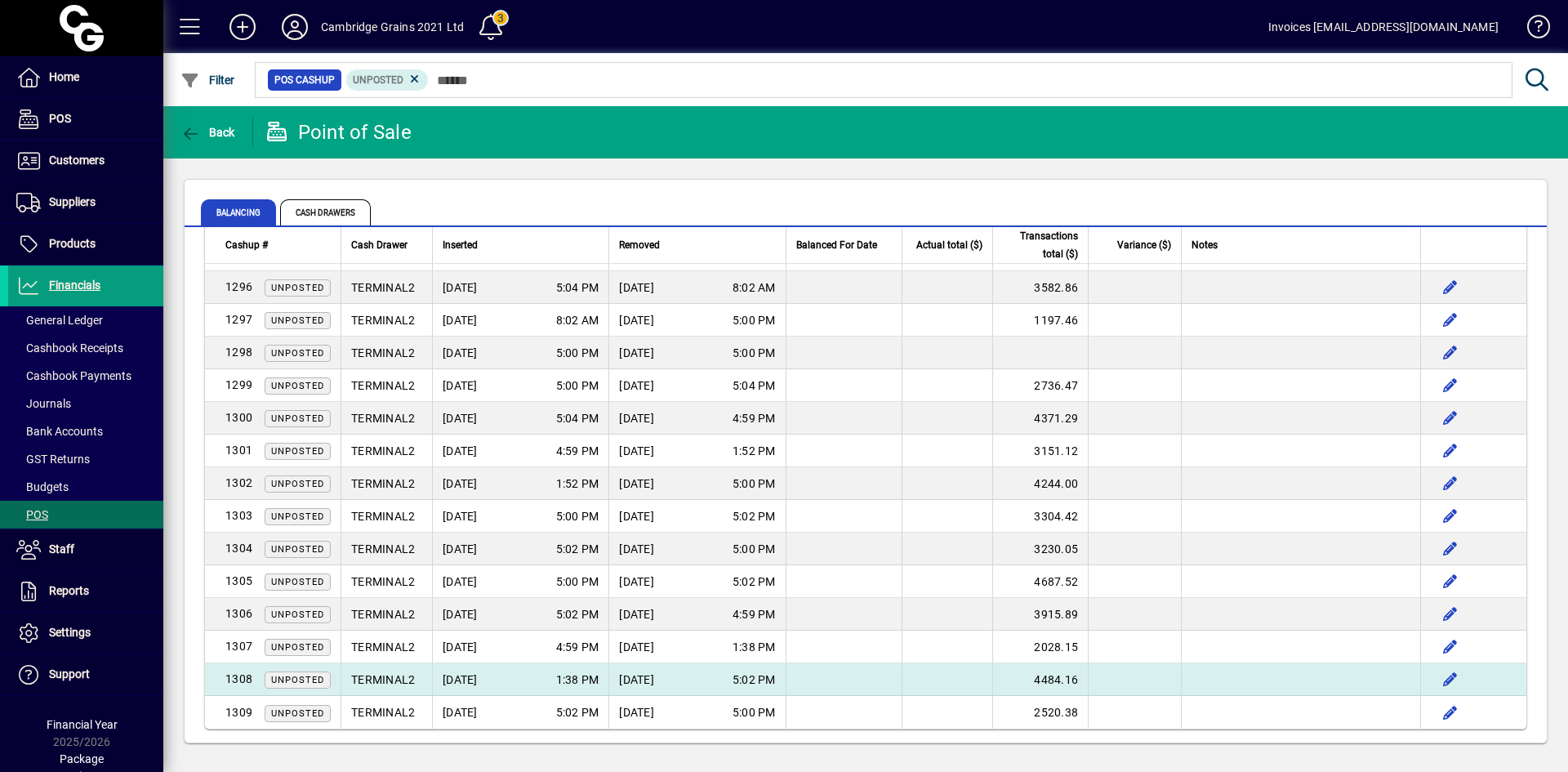
click at [458, 678] on span "[DATE]" at bounding box center [461, 680] width 35 height 17
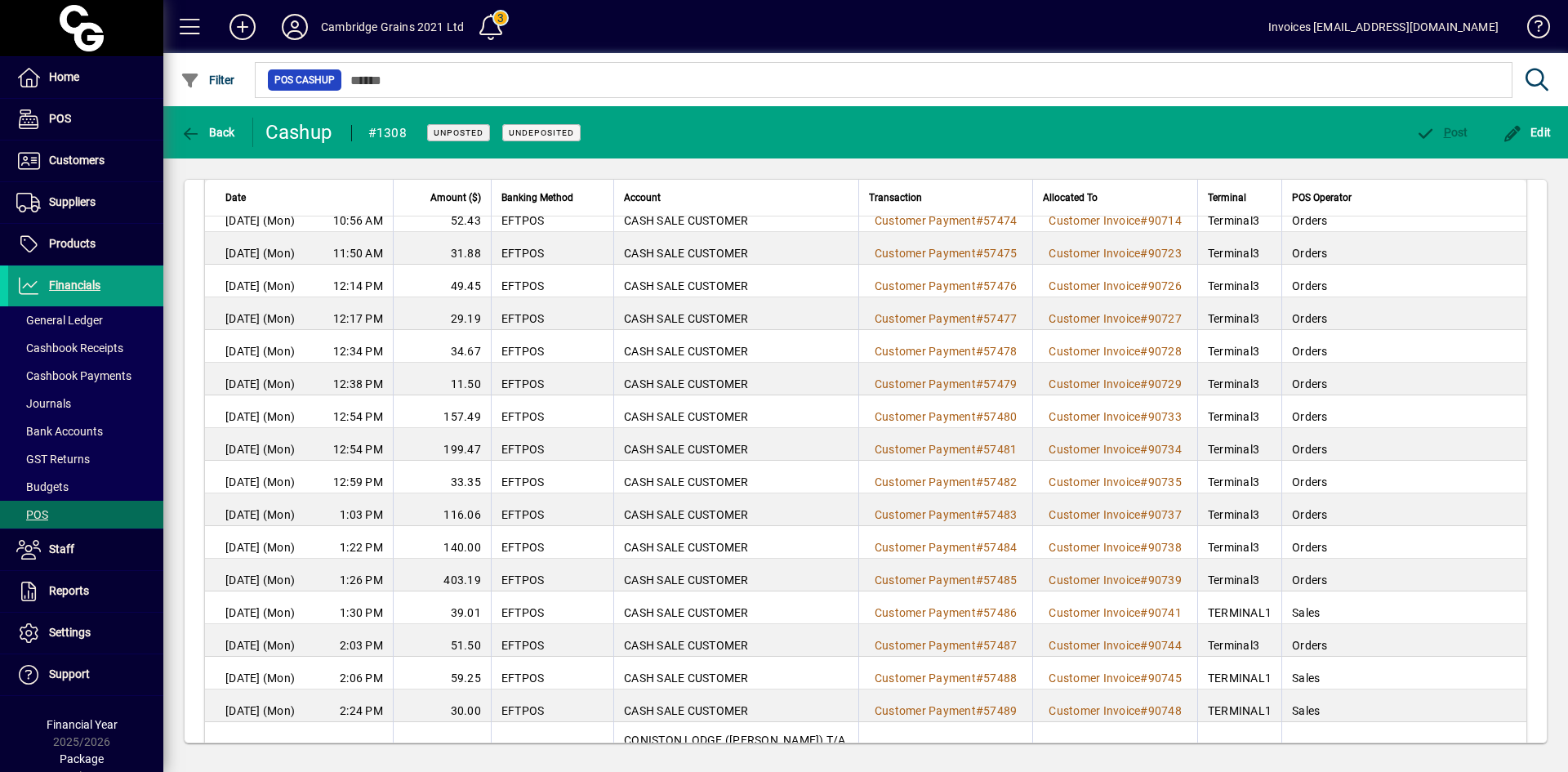
scroll to position [1144, 0]
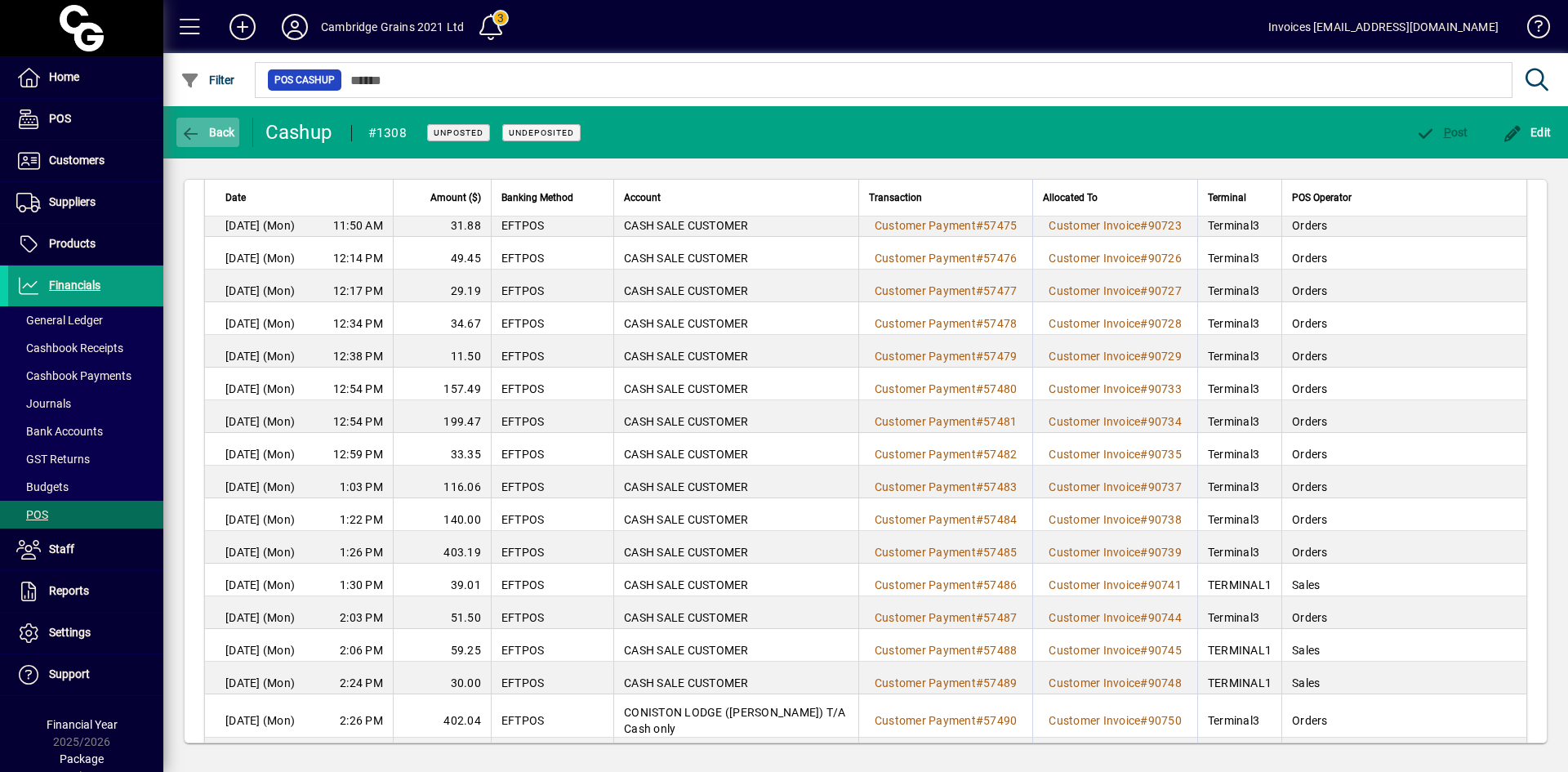
click at [190, 138] on icon "button" at bounding box center [190, 134] width 20 height 17
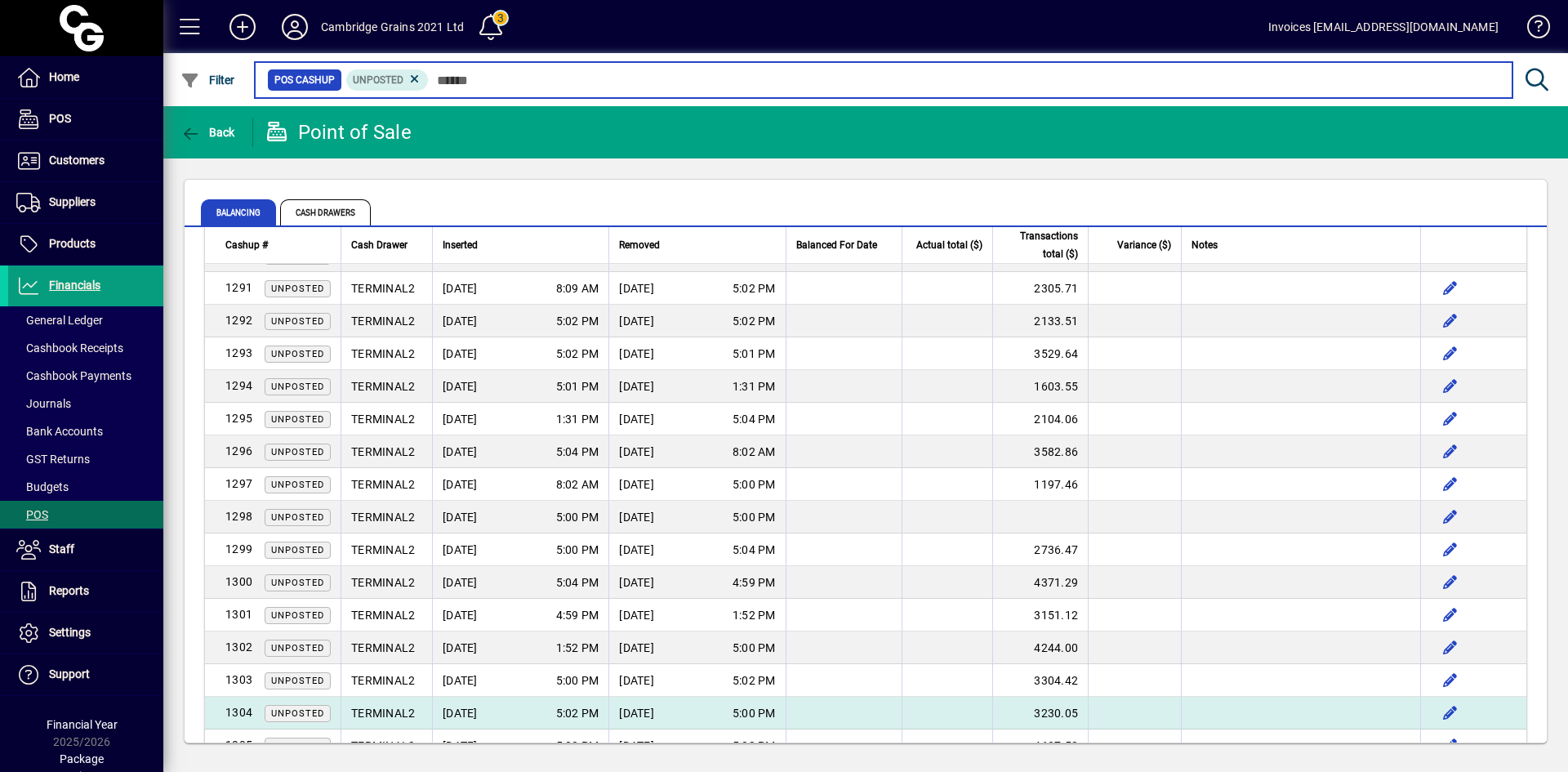
scroll to position [2330, 0]
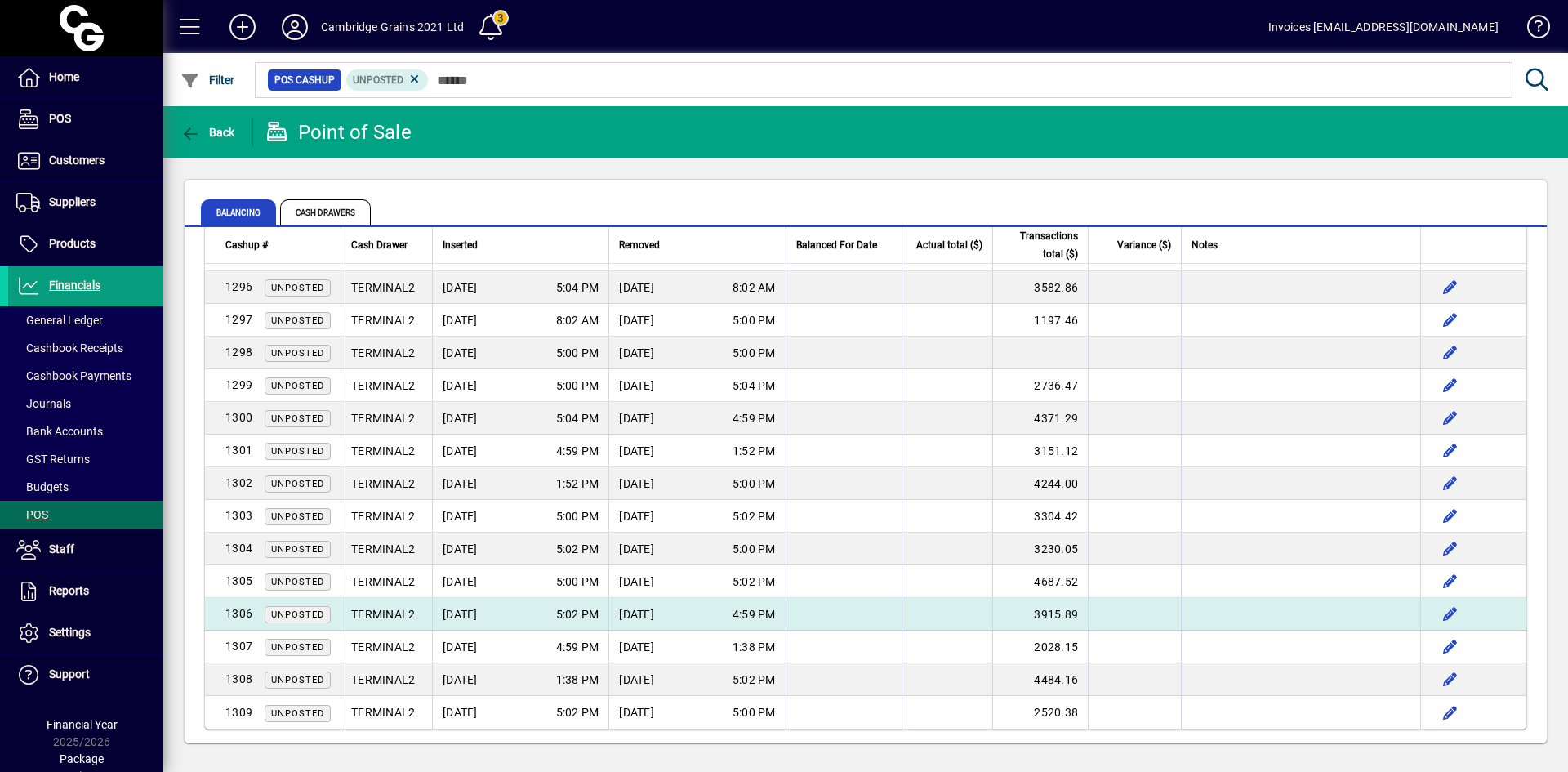
click at [654, 606] on span "[DATE]" at bounding box center [637, 614] width 35 height 17
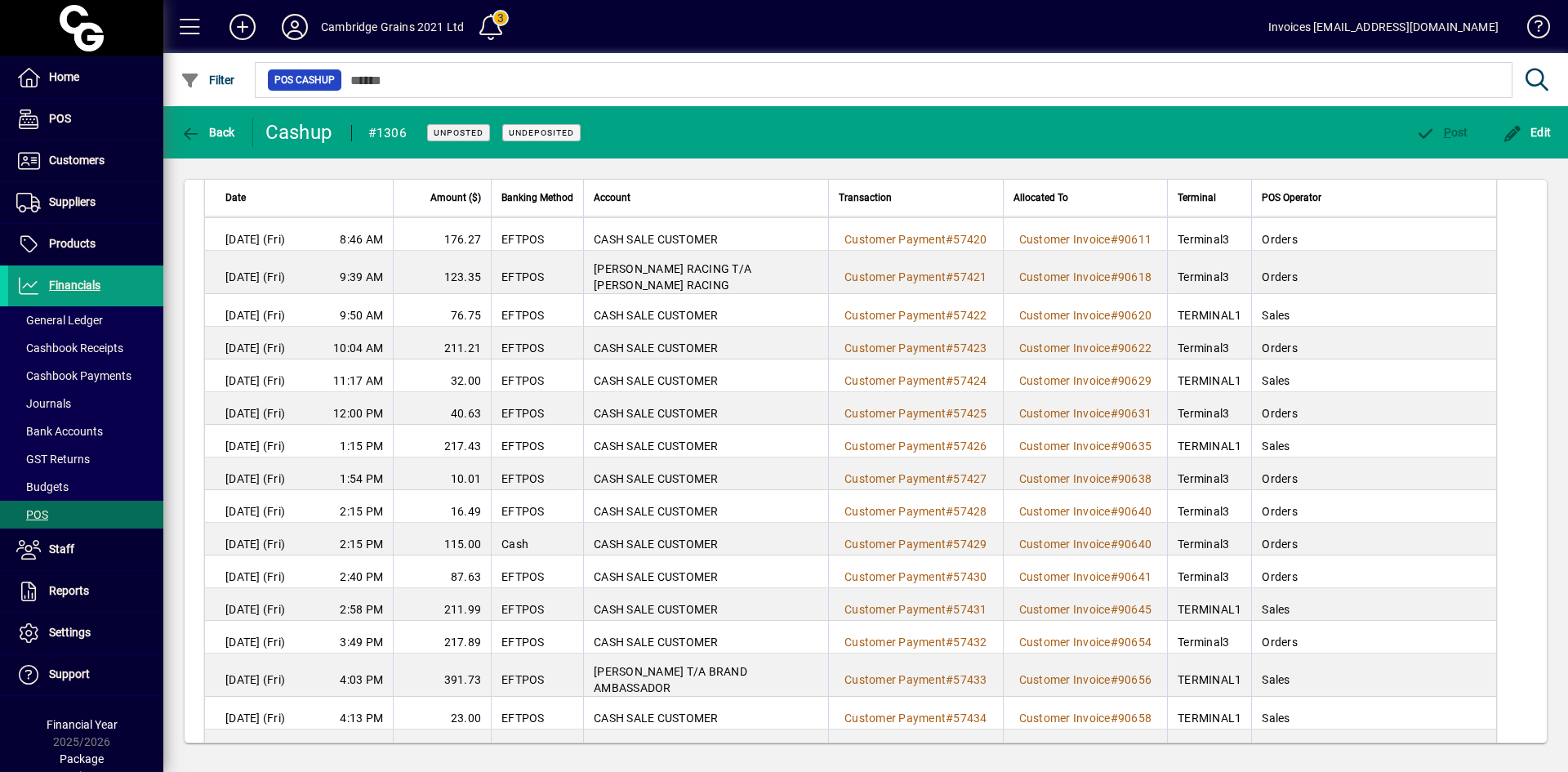
scroll to position [608, 0]
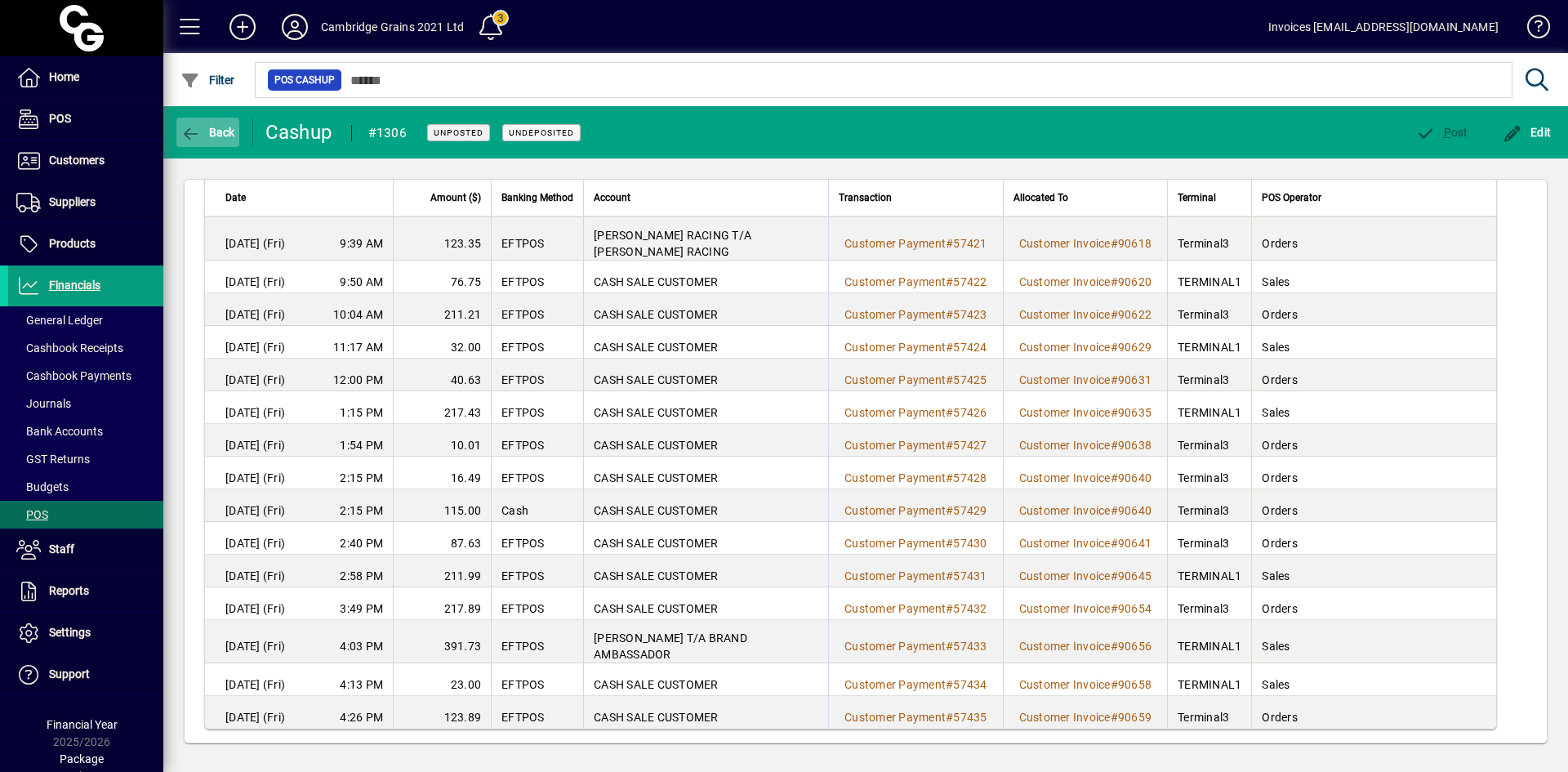
click at [186, 135] on icon "button" at bounding box center [190, 134] width 20 height 17
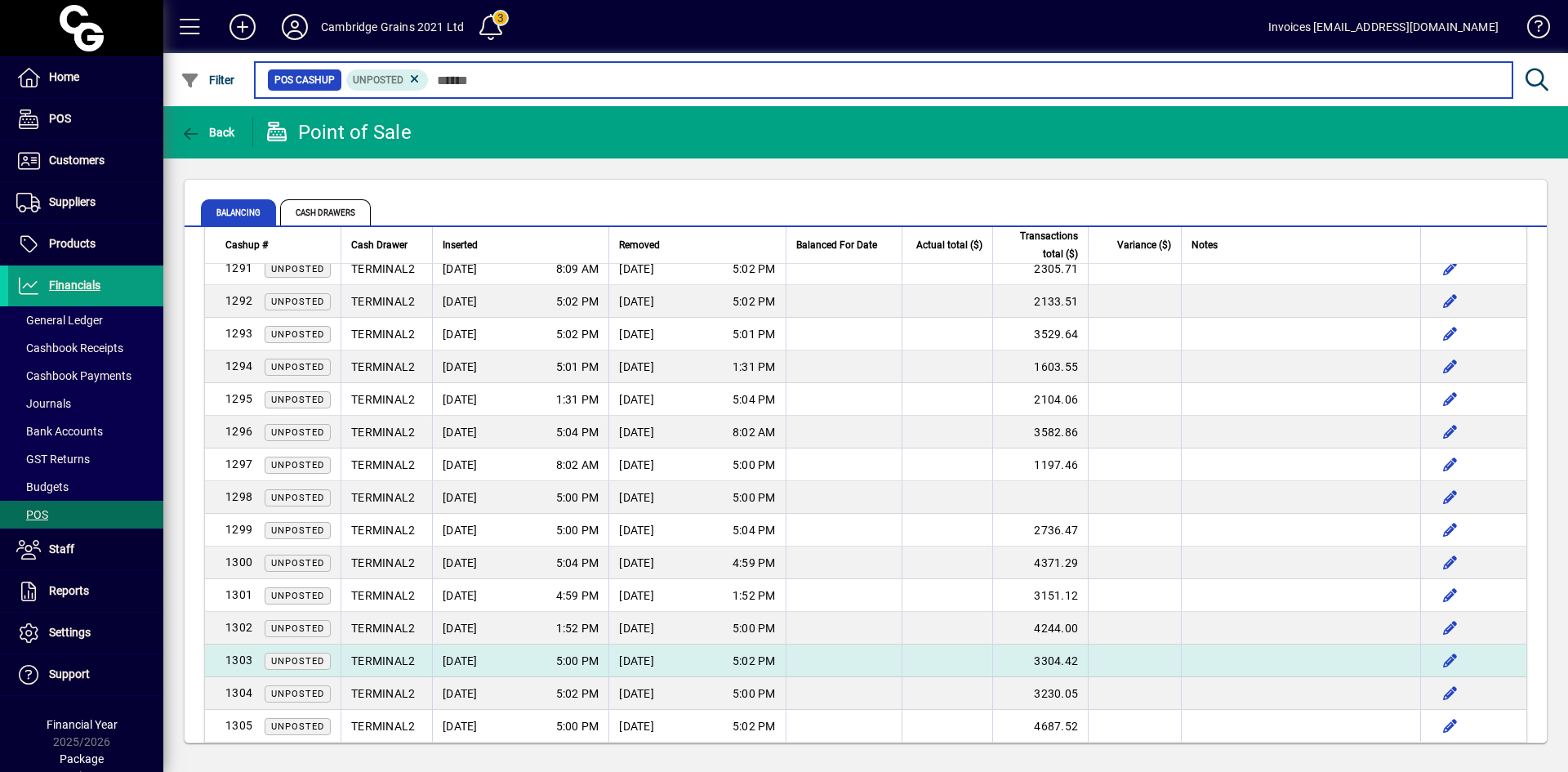
scroll to position [2330, 0]
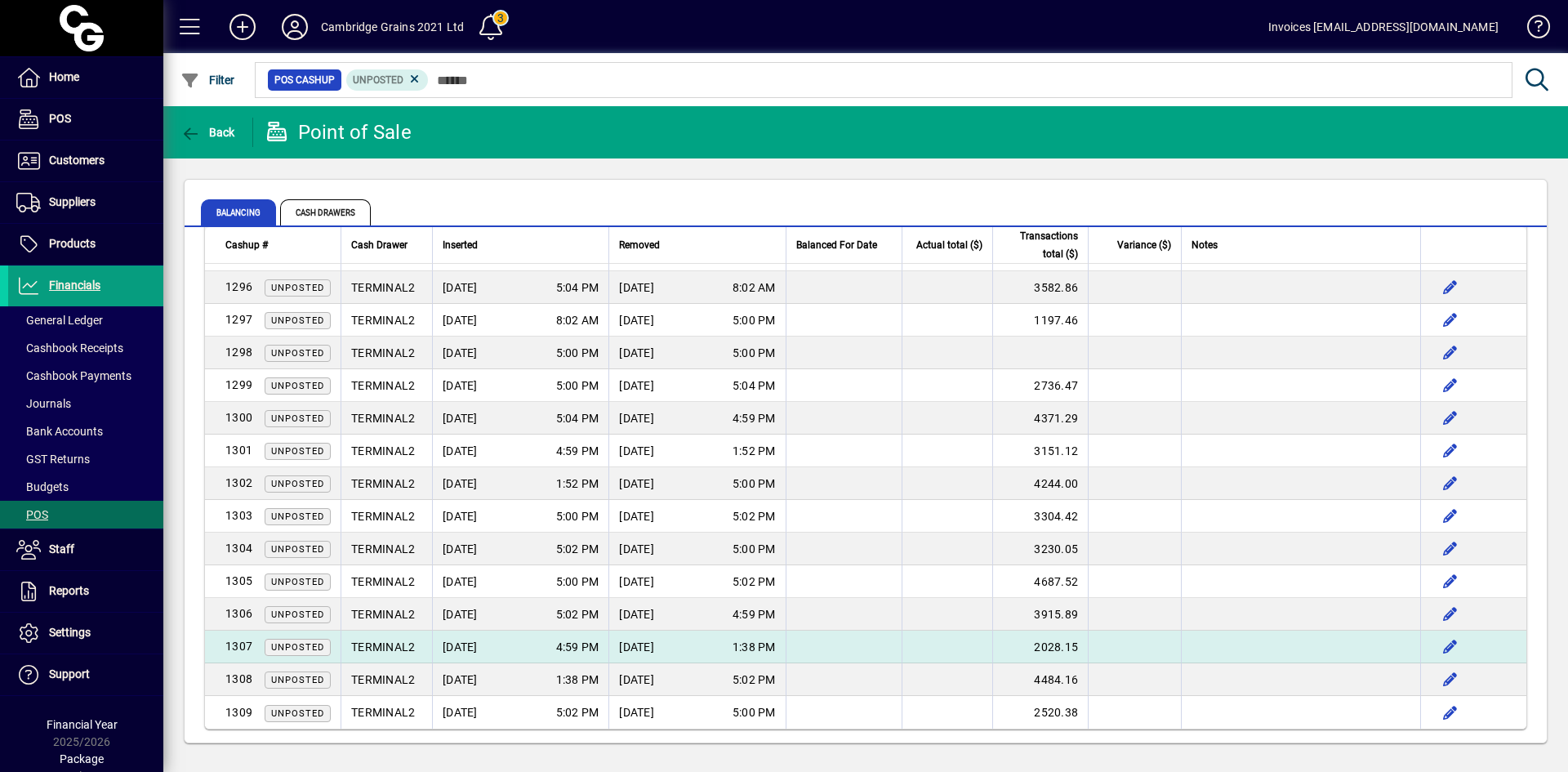
click at [457, 640] on span "[DATE]" at bounding box center [461, 648] width 35 height 17
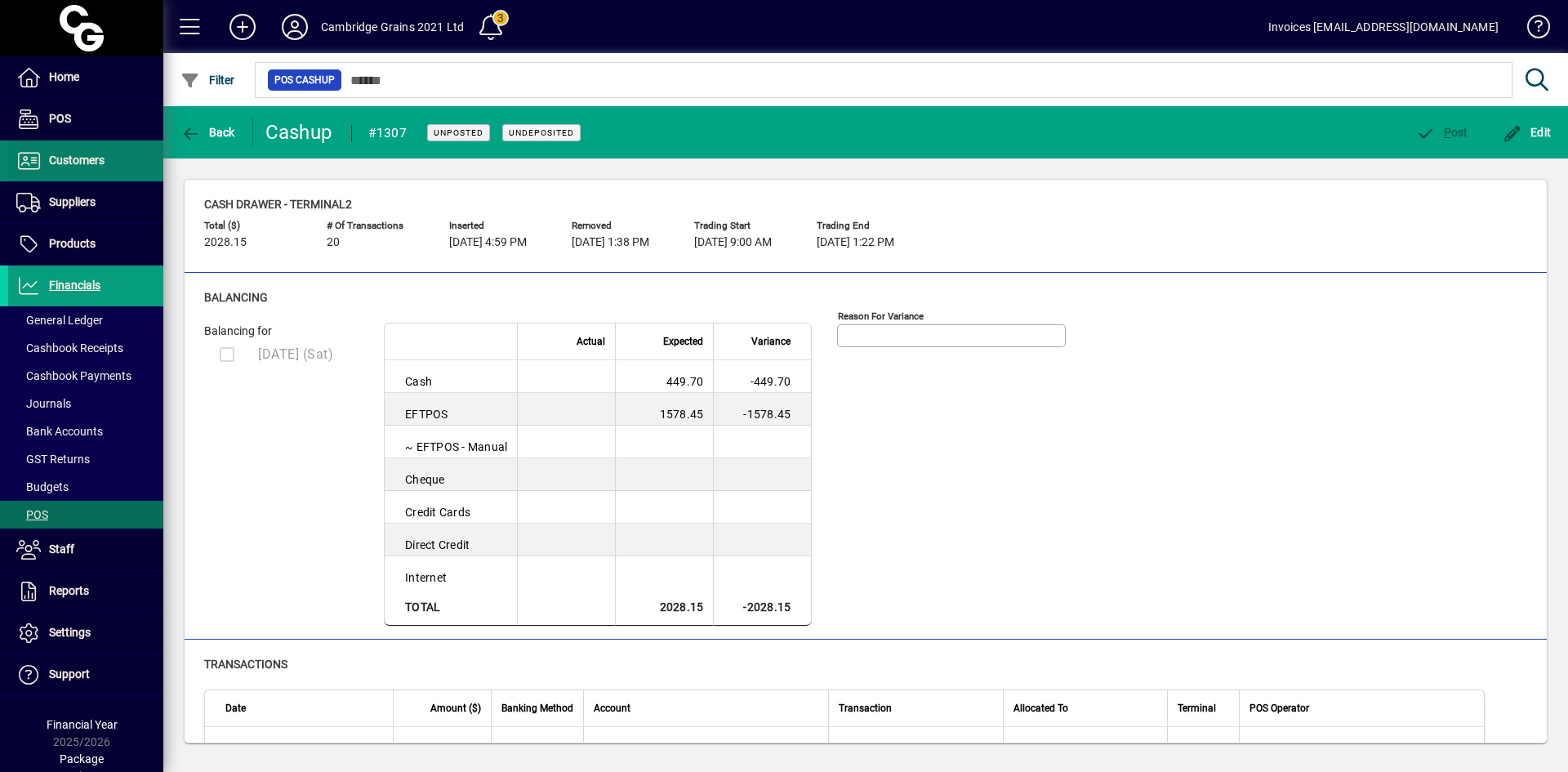
click at [98, 154] on span "Customers" at bounding box center [77, 160] width 56 height 13
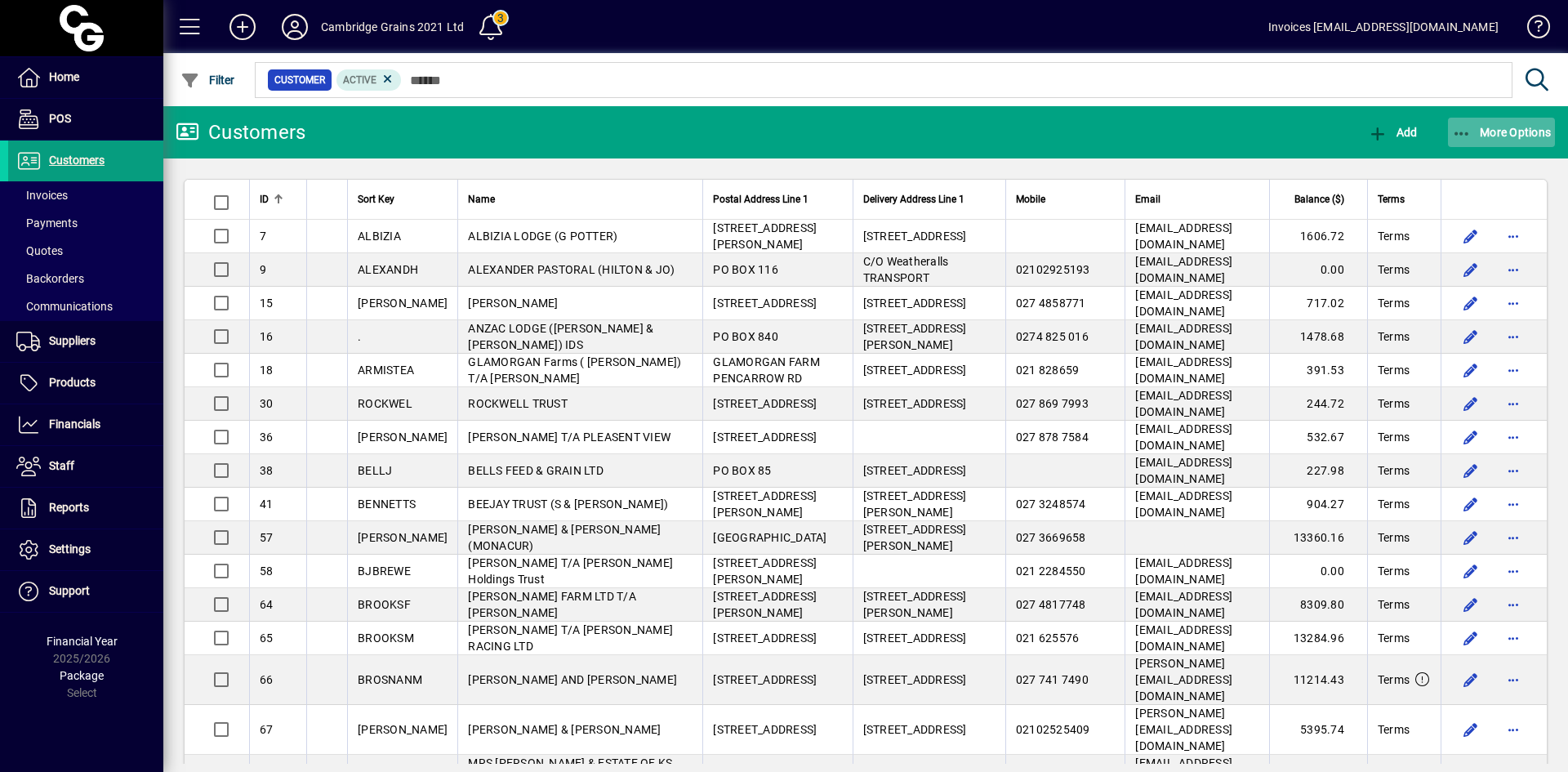
click at [1470, 136] on icon "button" at bounding box center [1462, 134] width 20 height 17
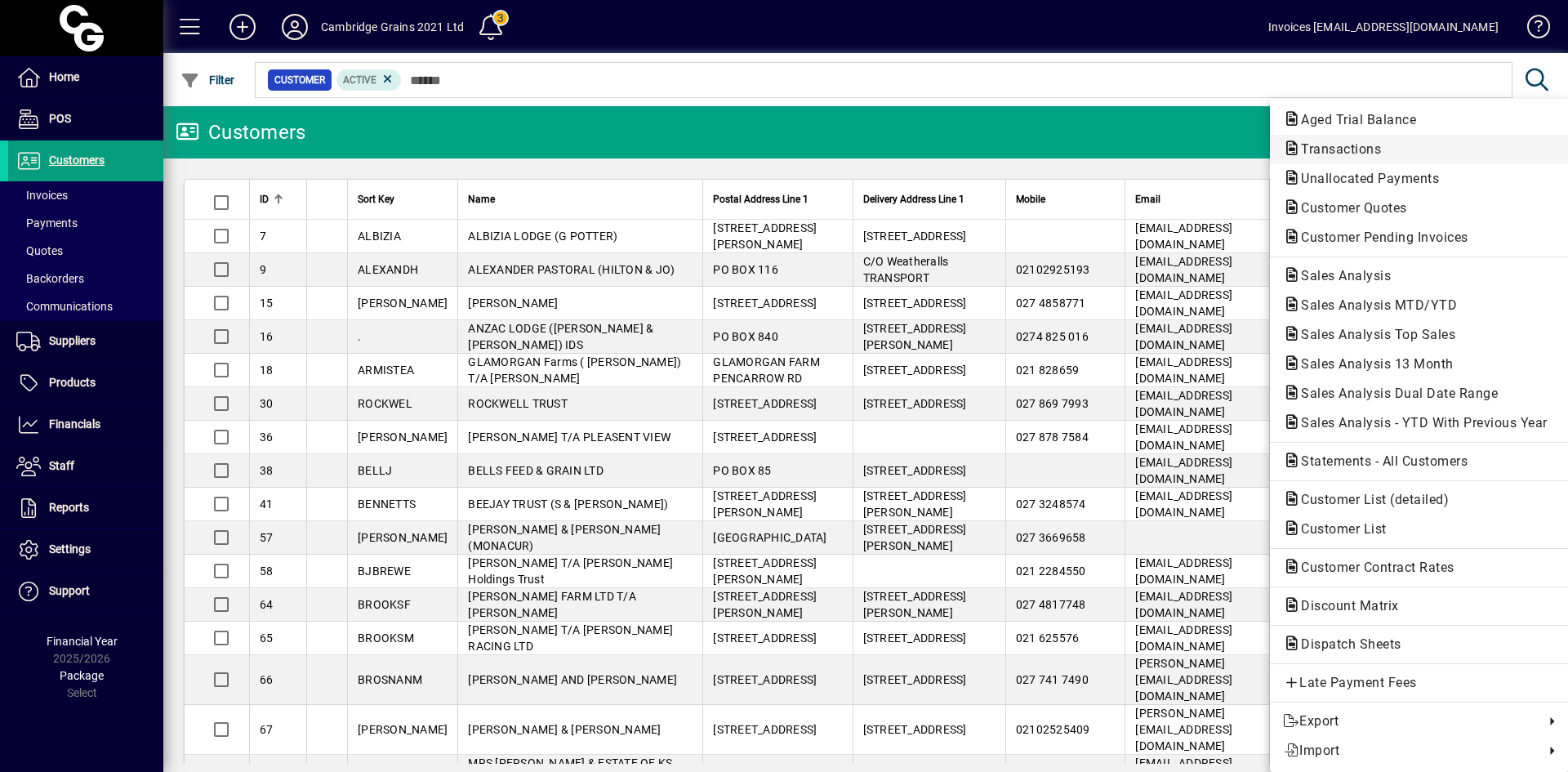
click at [1324, 150] on span "Transactions" at bounding box center [1336, 149] width 106 height 16
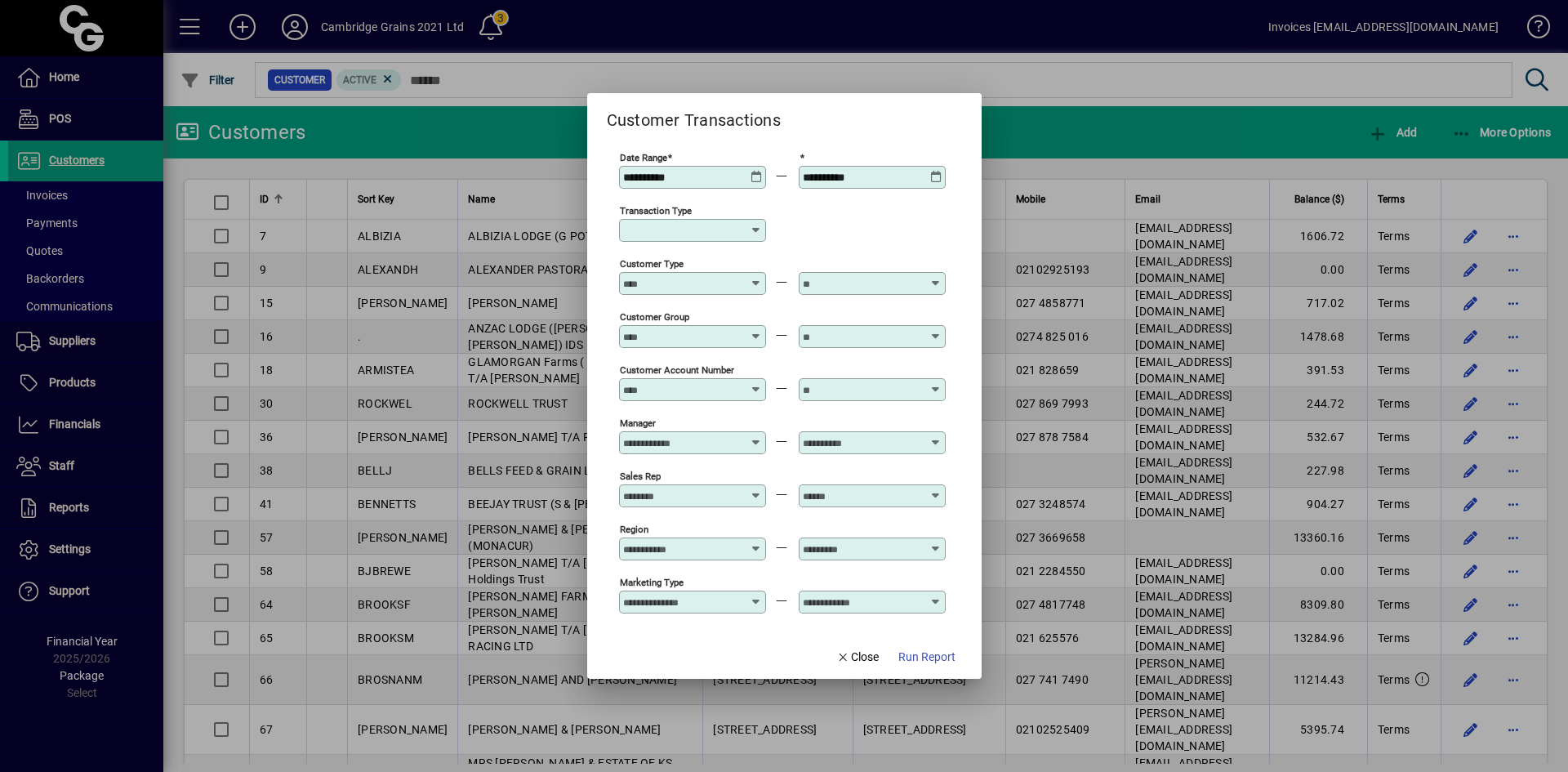
click at [755, 171] on icon at bounding box center [756, 171] width 12 height 0
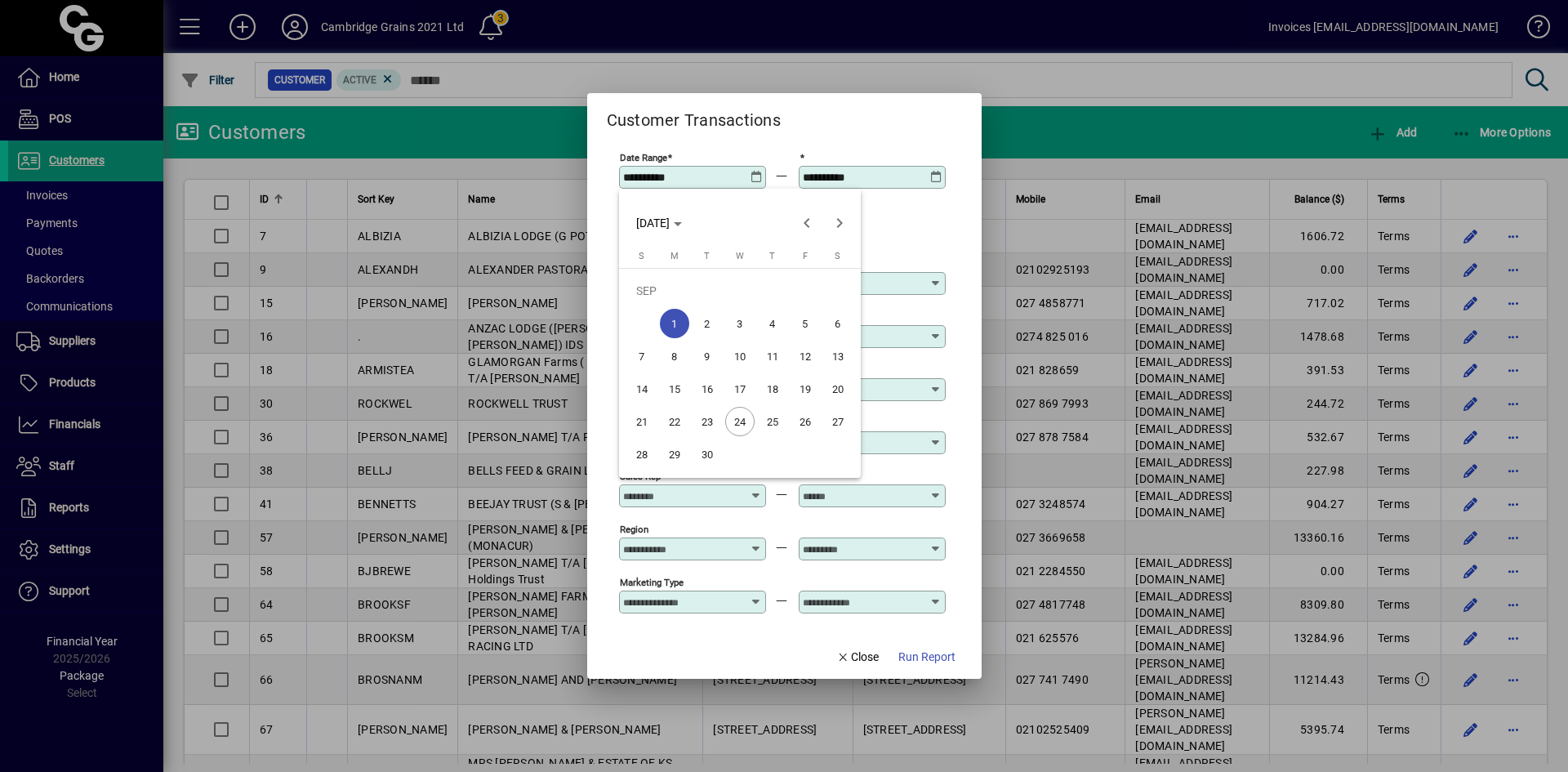
drag, startPoint x: 841, startPoint y: 385, endPoint x: 840, endPoint y: 342, distance: 43.0
click at [841, 384] on span "20" at bounding box center [838, 389] width 30 height 30
type input "**********"
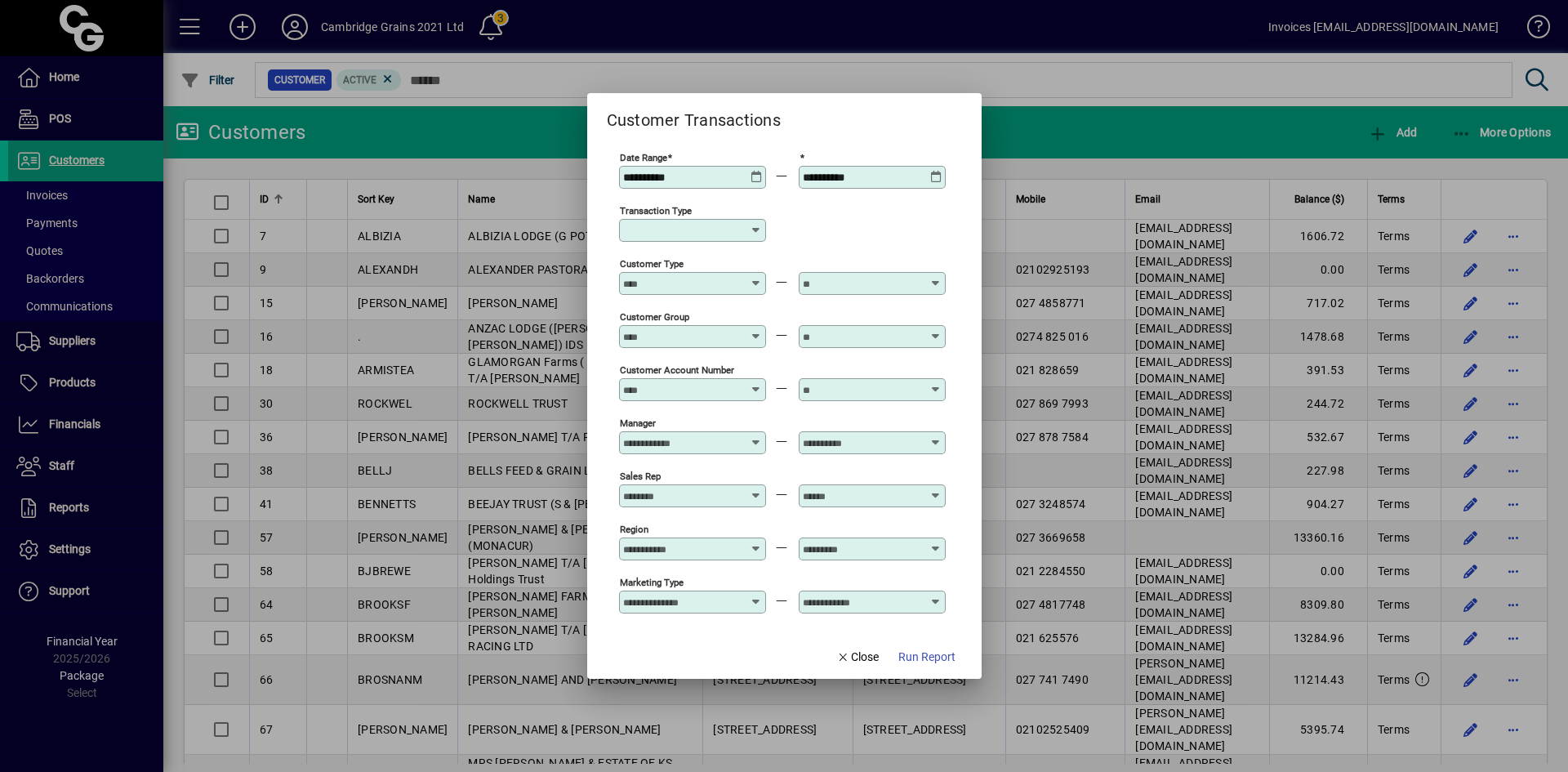
click at [939, 171] on icon at bounding box center [936, 171] width 12 height 0
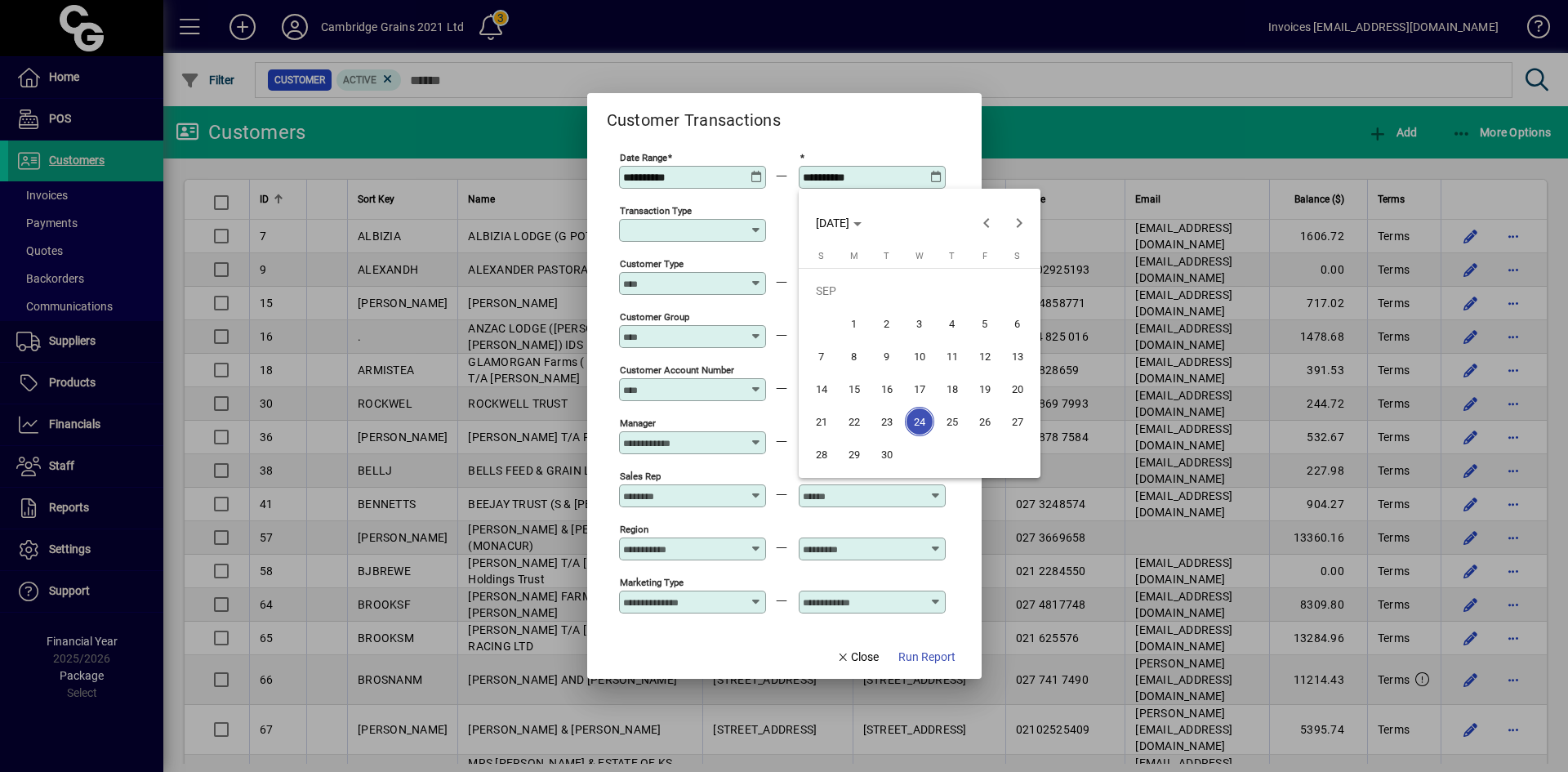
click at [1023, 386] on span "20" at bounding box center [1018, 389] width 30 height 30
type input "**********"
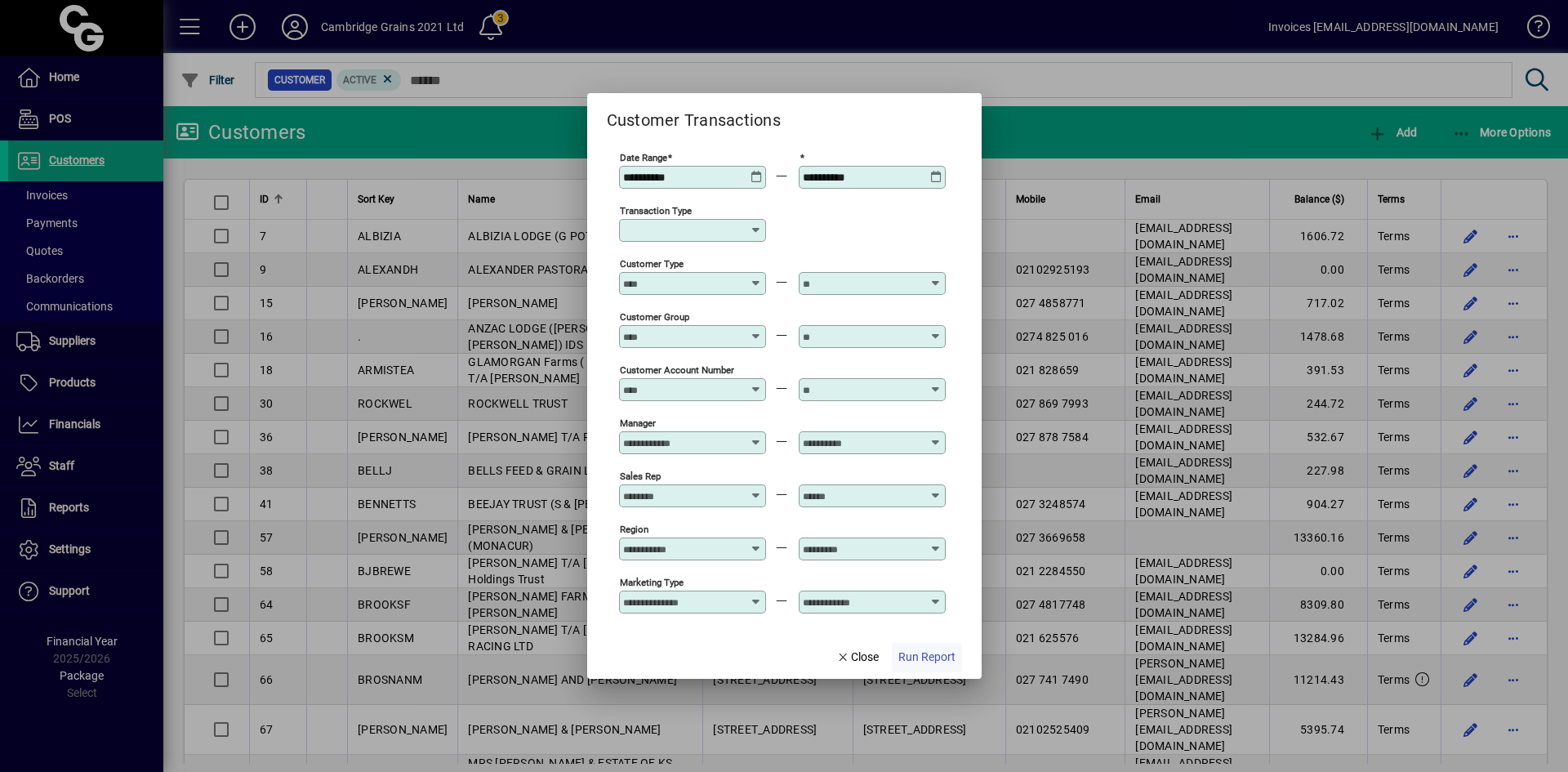
click at [930, 657] on span "Run Report" at bounding box center [927, 657] width 58 height 17
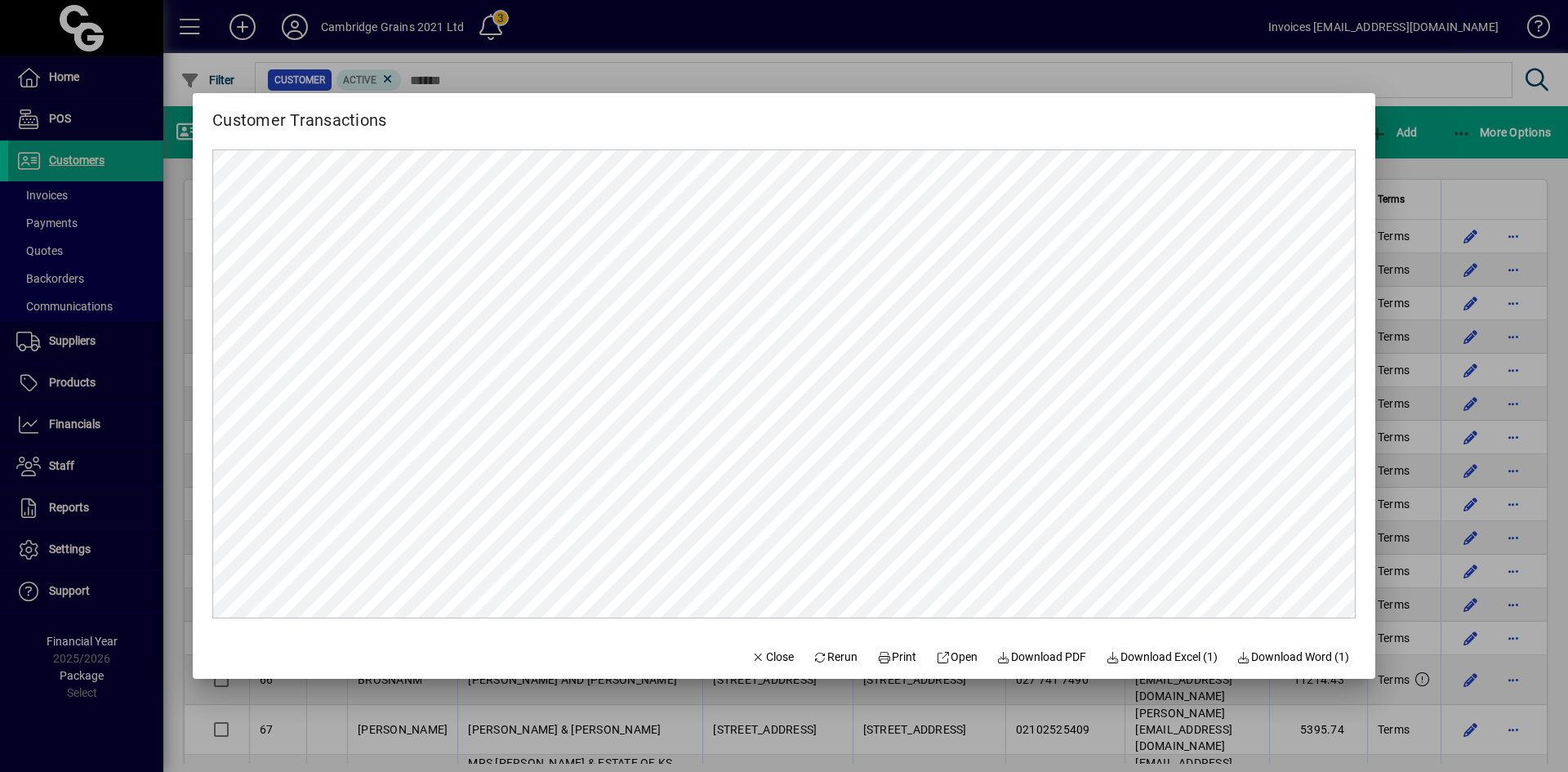
click at [46, 193] on div at bounding box center [784, 386] width 1568 height 772
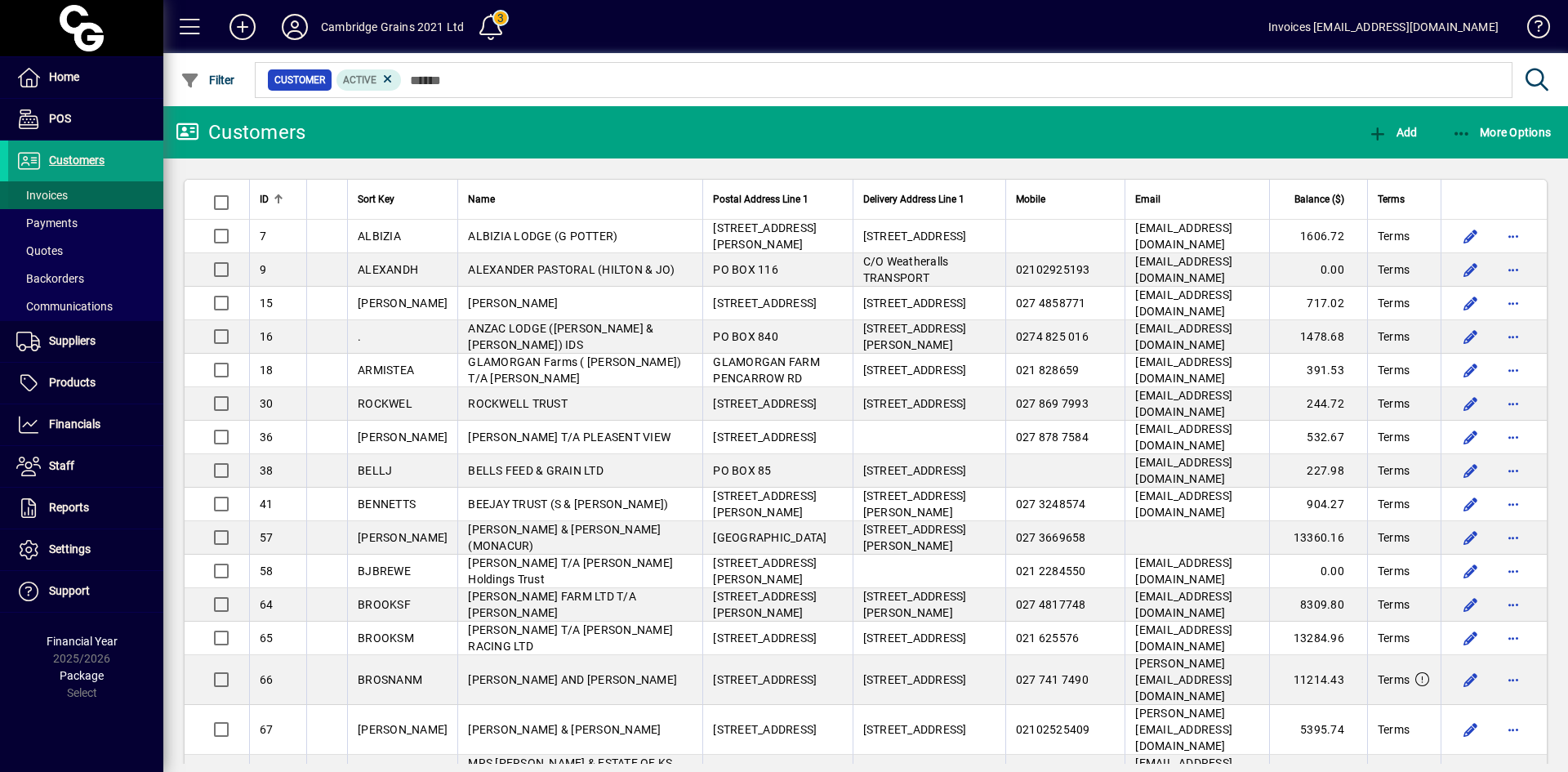
click at [46, 192] on span "Invoices" at bounding box center [42, 195] width 51 height 13
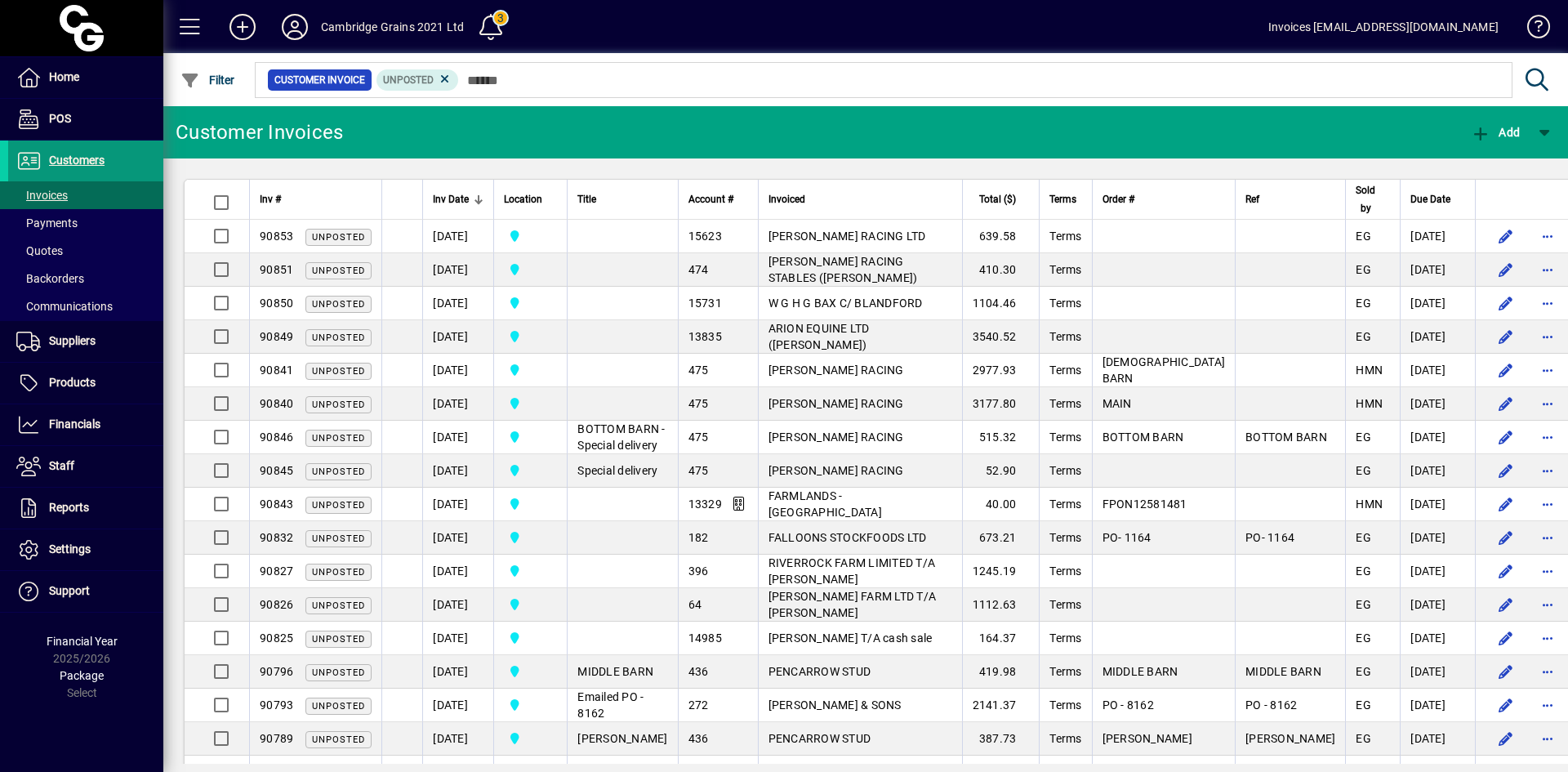
click at [75, 160] on span "Customers" at bounding box center [77, 160] width 56 height 13
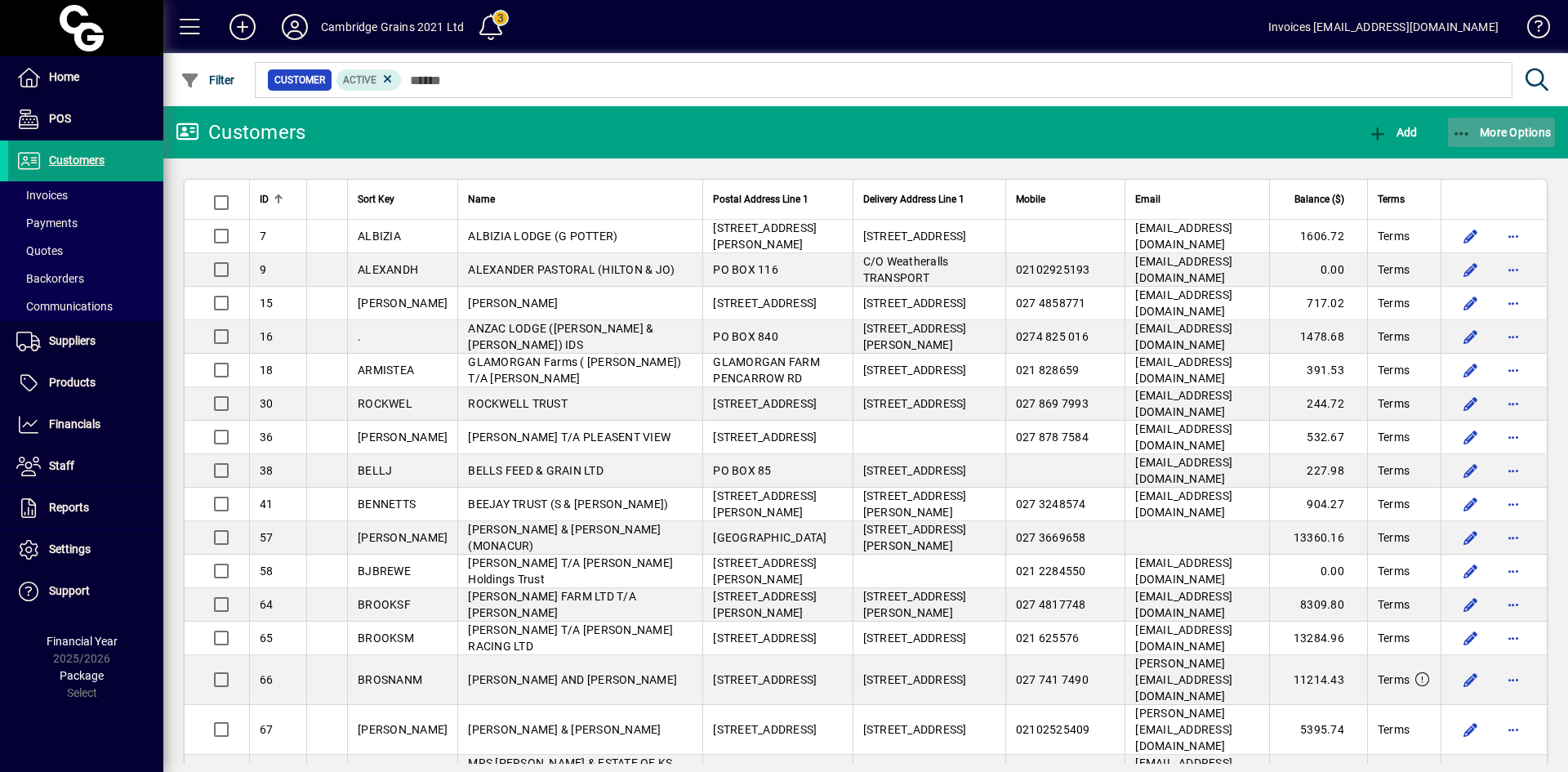
click at [1470, 141] on span "button" at bounding box center [1502, 132] width 108 height 39
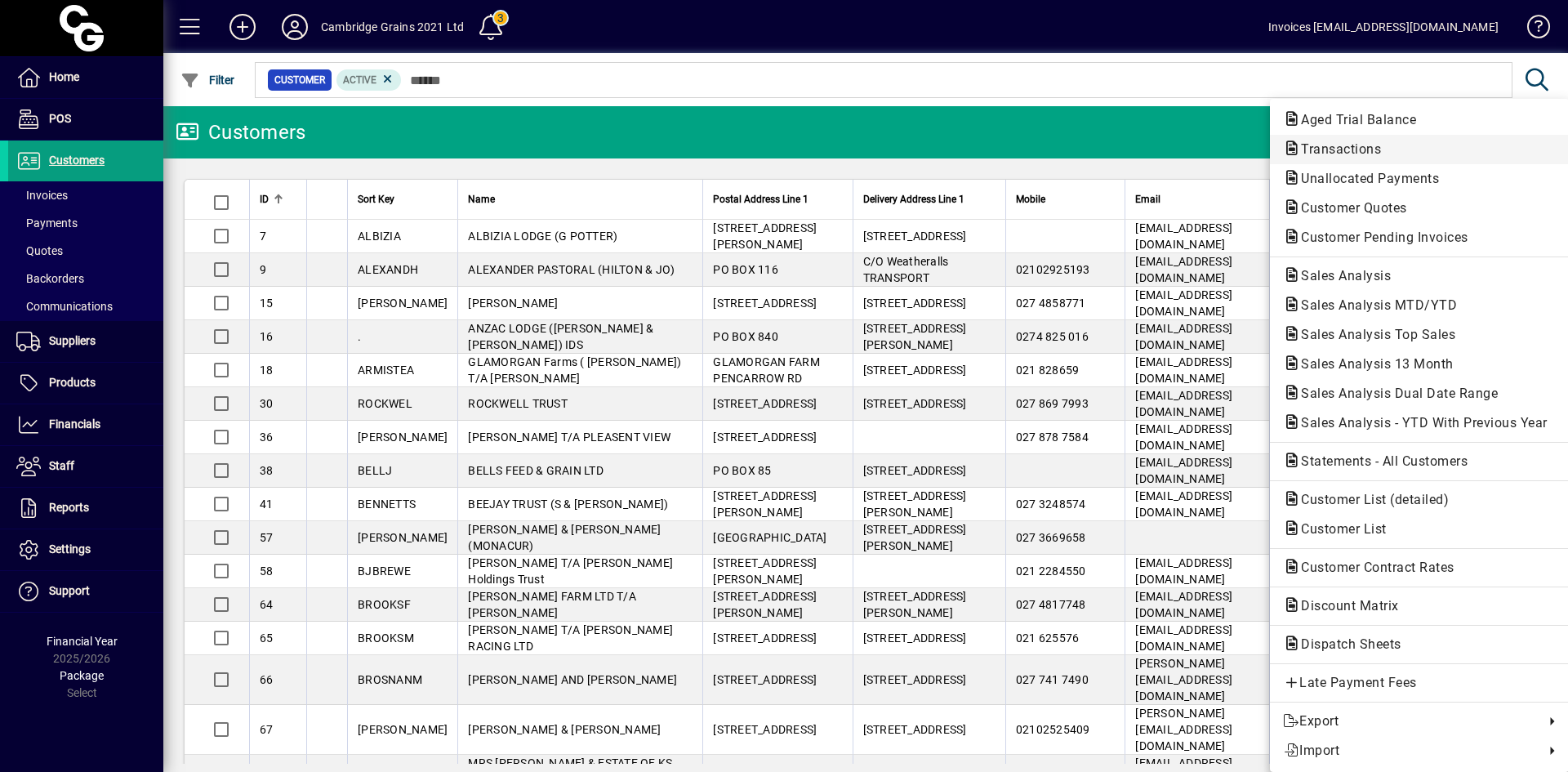
click at [1334, 144] on span "Transactions" at bounding box center [1336, 149] width 106 height 16
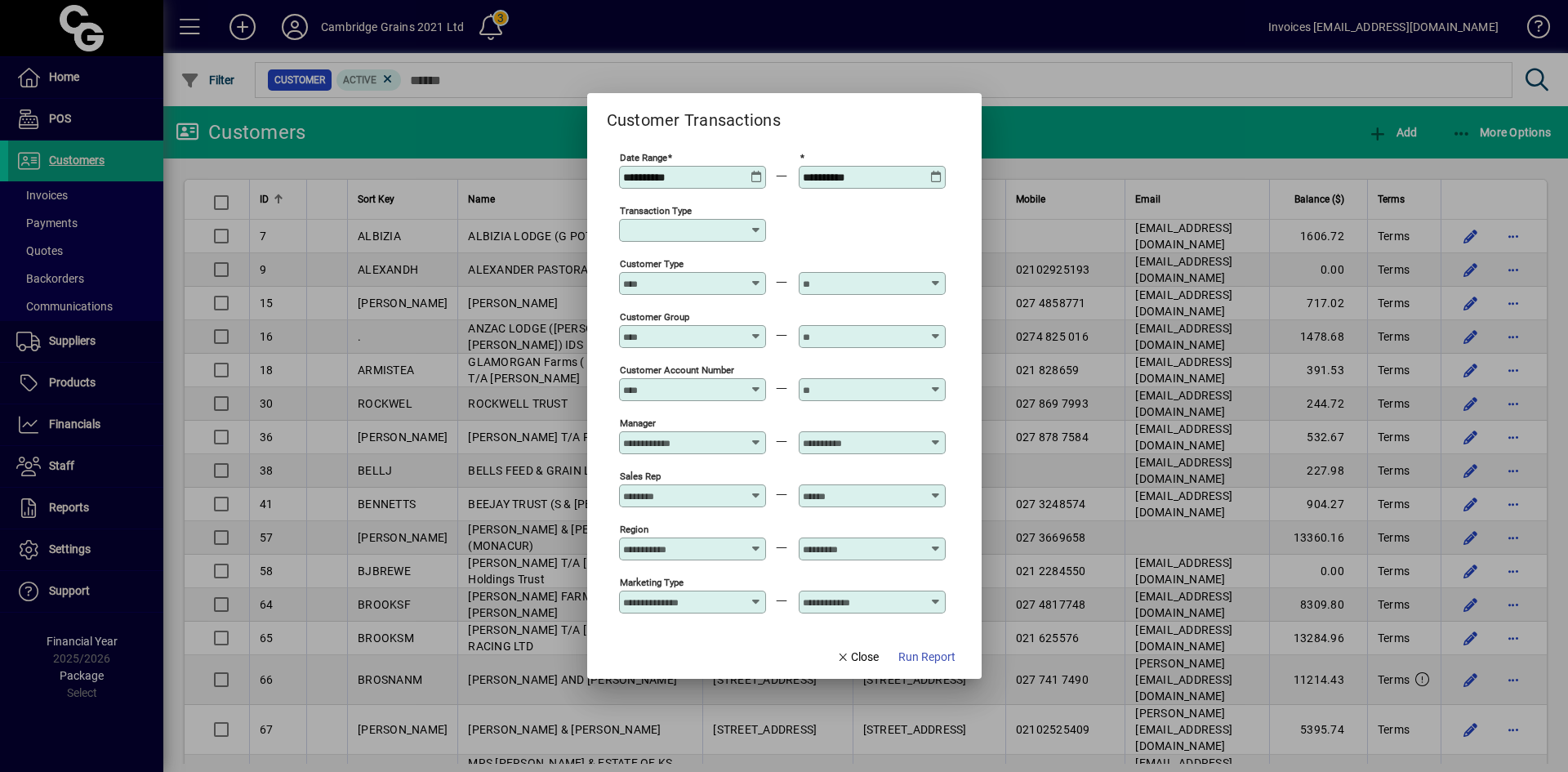
click at [755, 171] on icon at bounding box center [756, 171] width 12 height 0
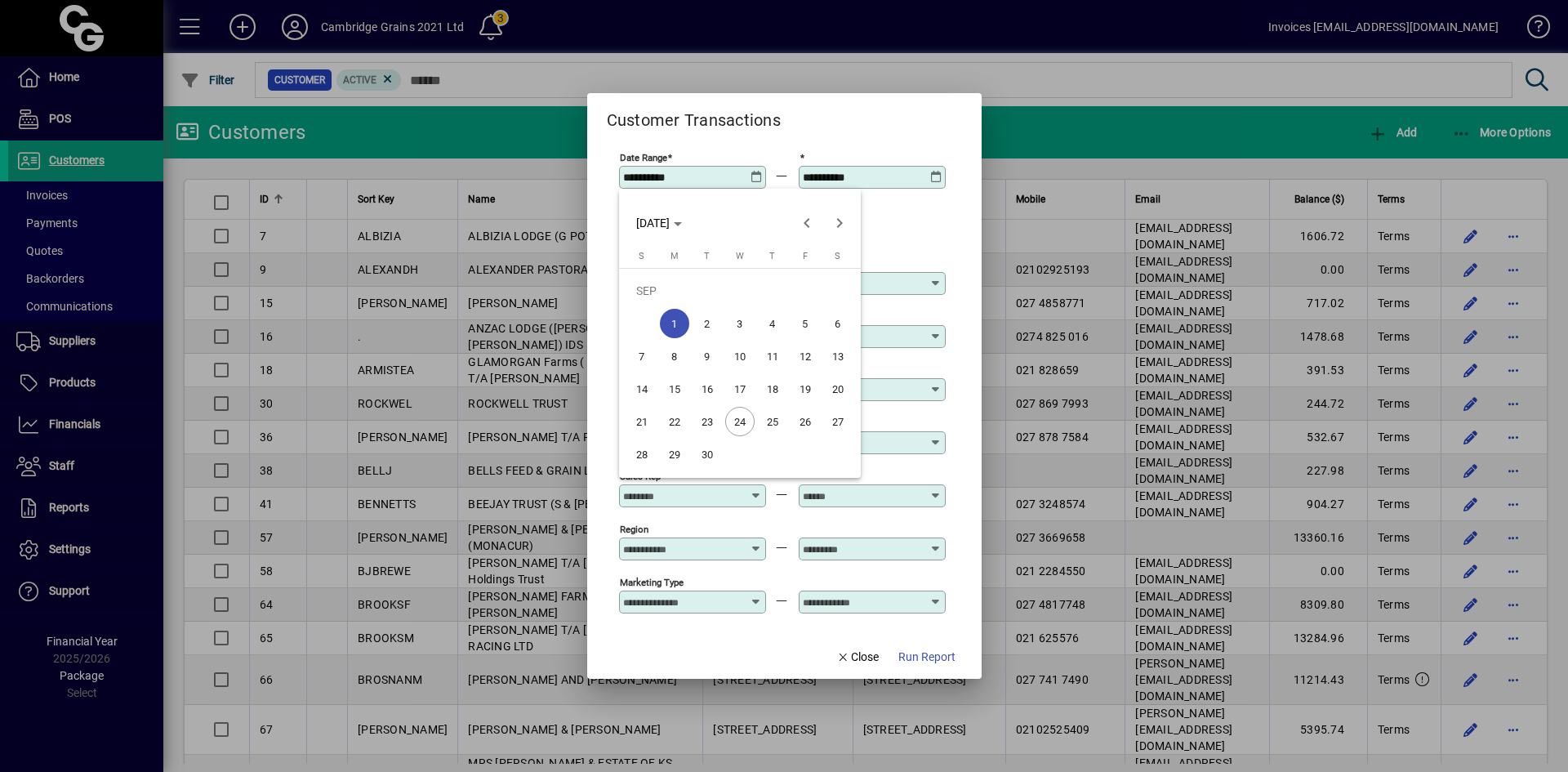
click at [706, 416] on span "23" at bounding box center [708, 422] width 30 height 30
type input "**********"
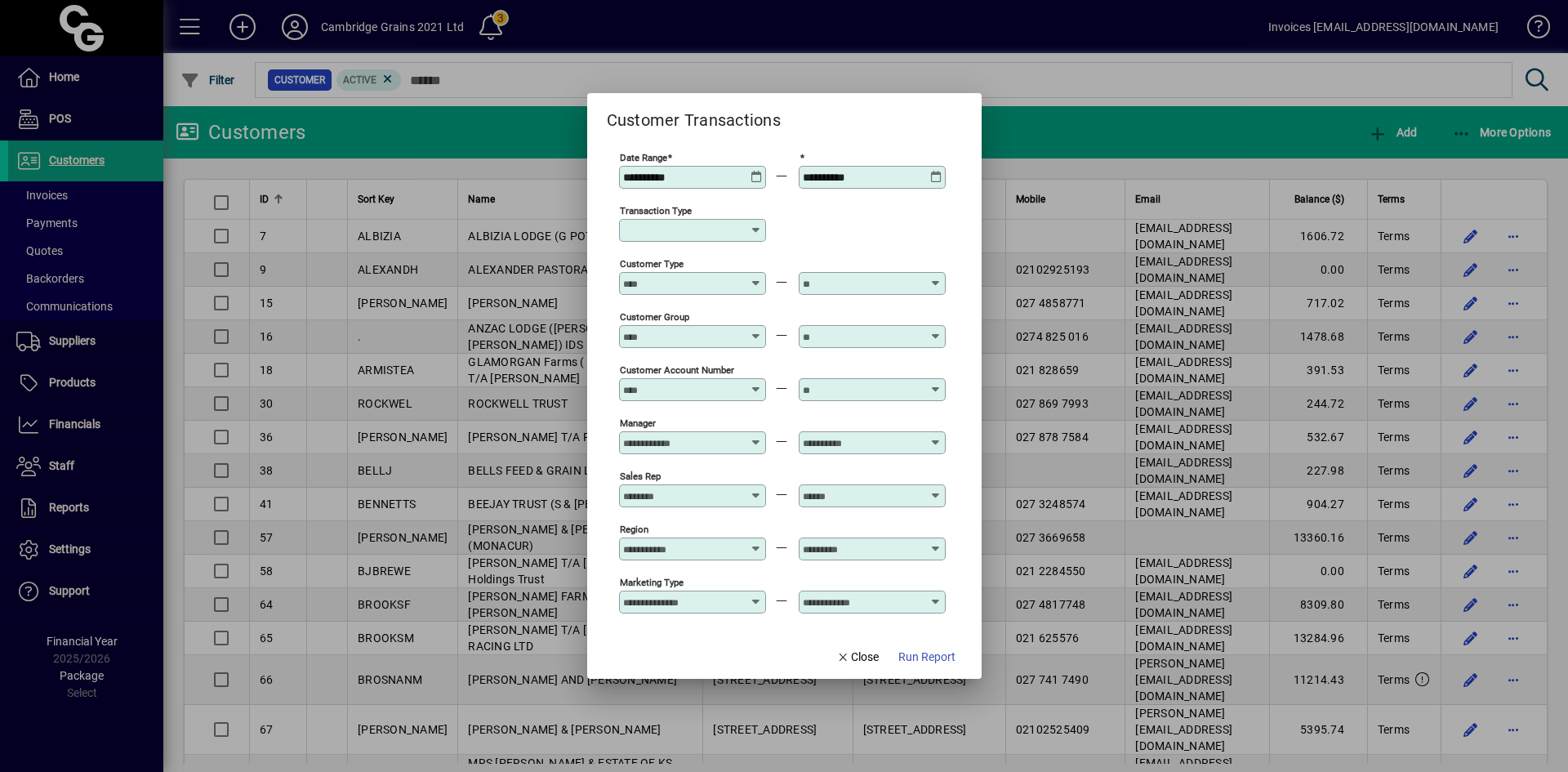
click at [935, 171] on icon at bounding box center [936, 171] width 12 height 0
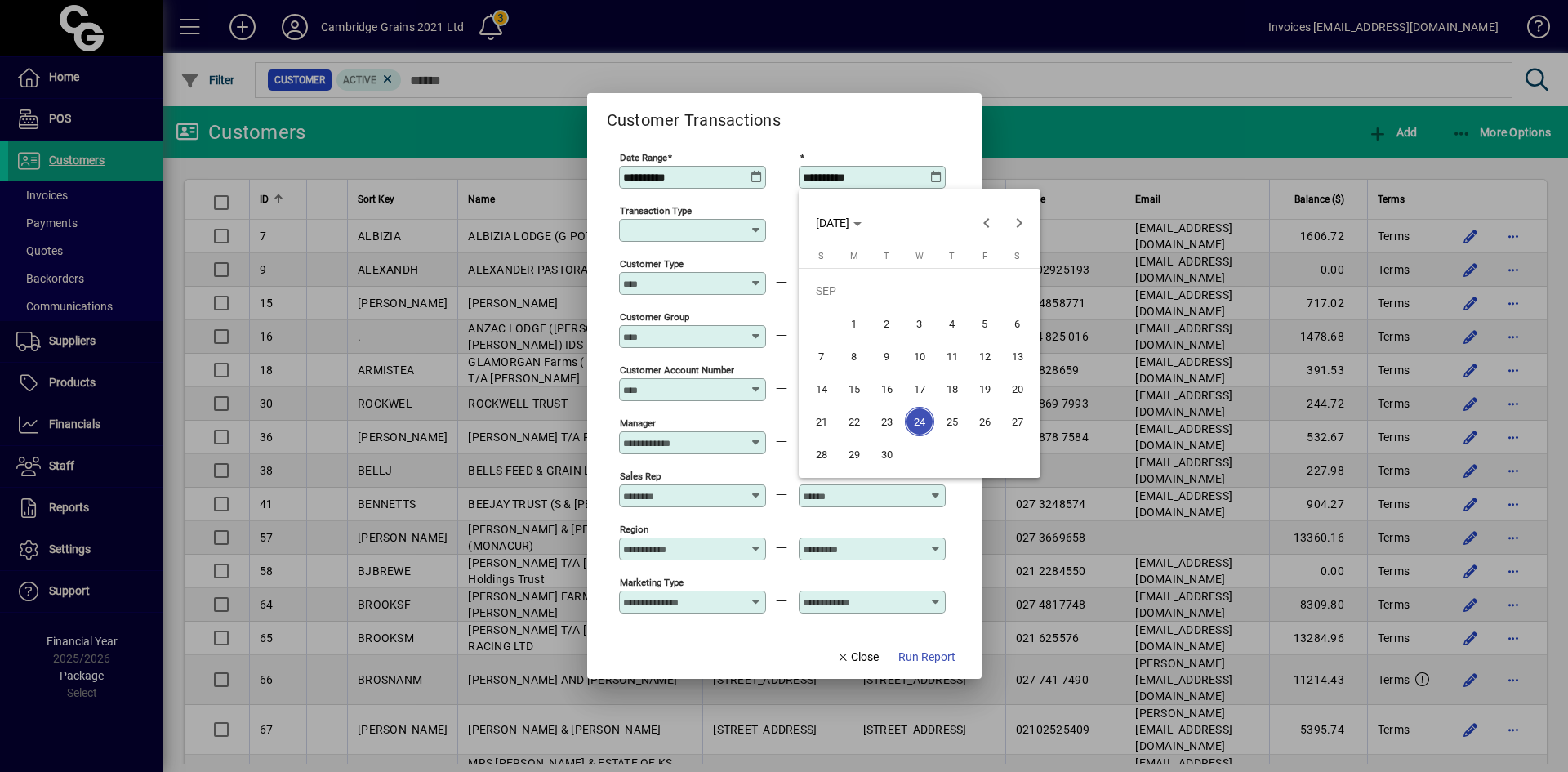
drag, startPoint x: 890, startPoint y: 422, endPoint x: 830, endPoint y: 411, distance: 61.0
click at [887, 421] on span "23" at bounding box center [887, 422] width 30 height 30
type input "**********"
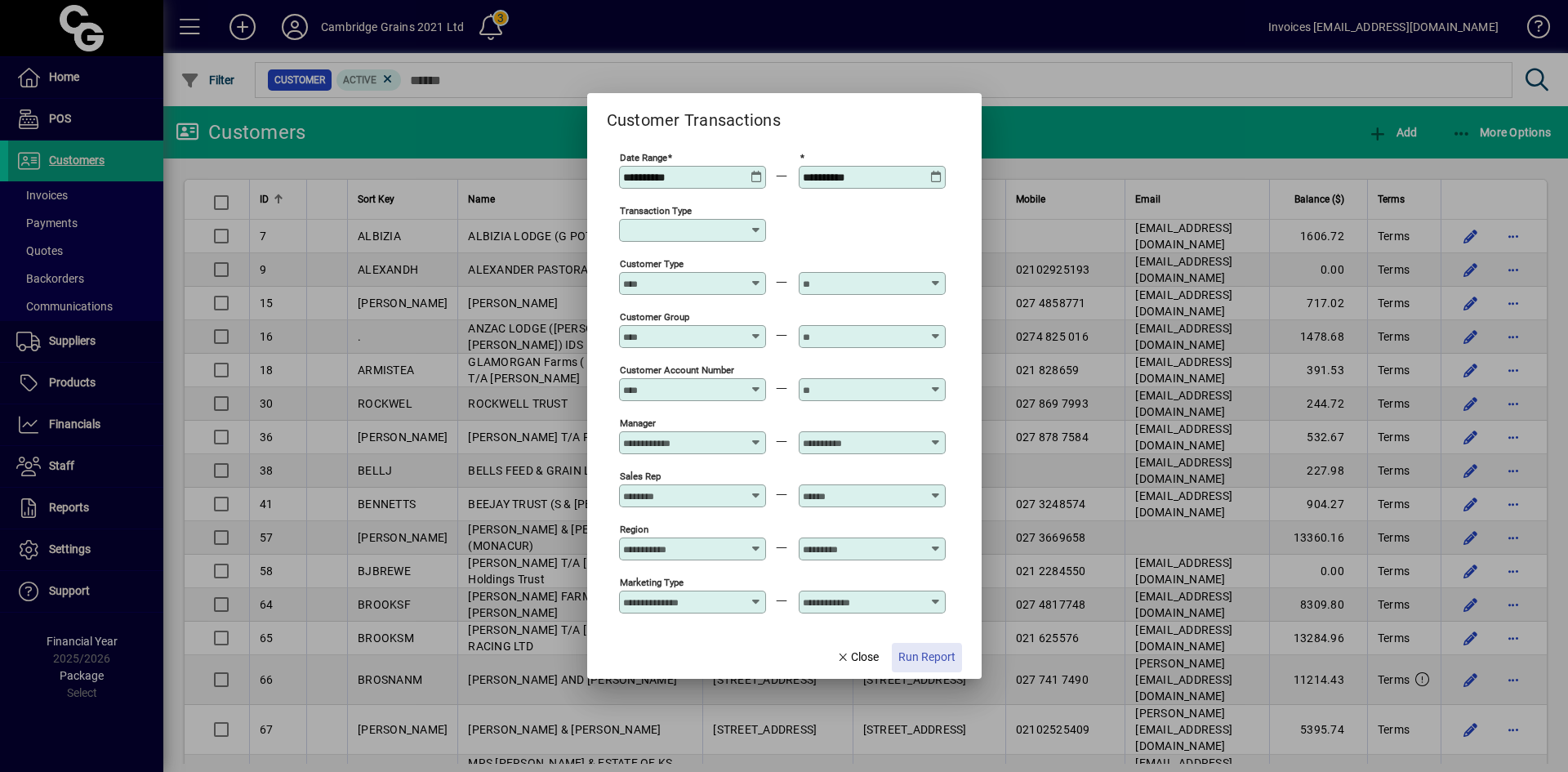
click at [923, 658] on span "Run Report" at bounding box center [927, 657] width 58 height 17
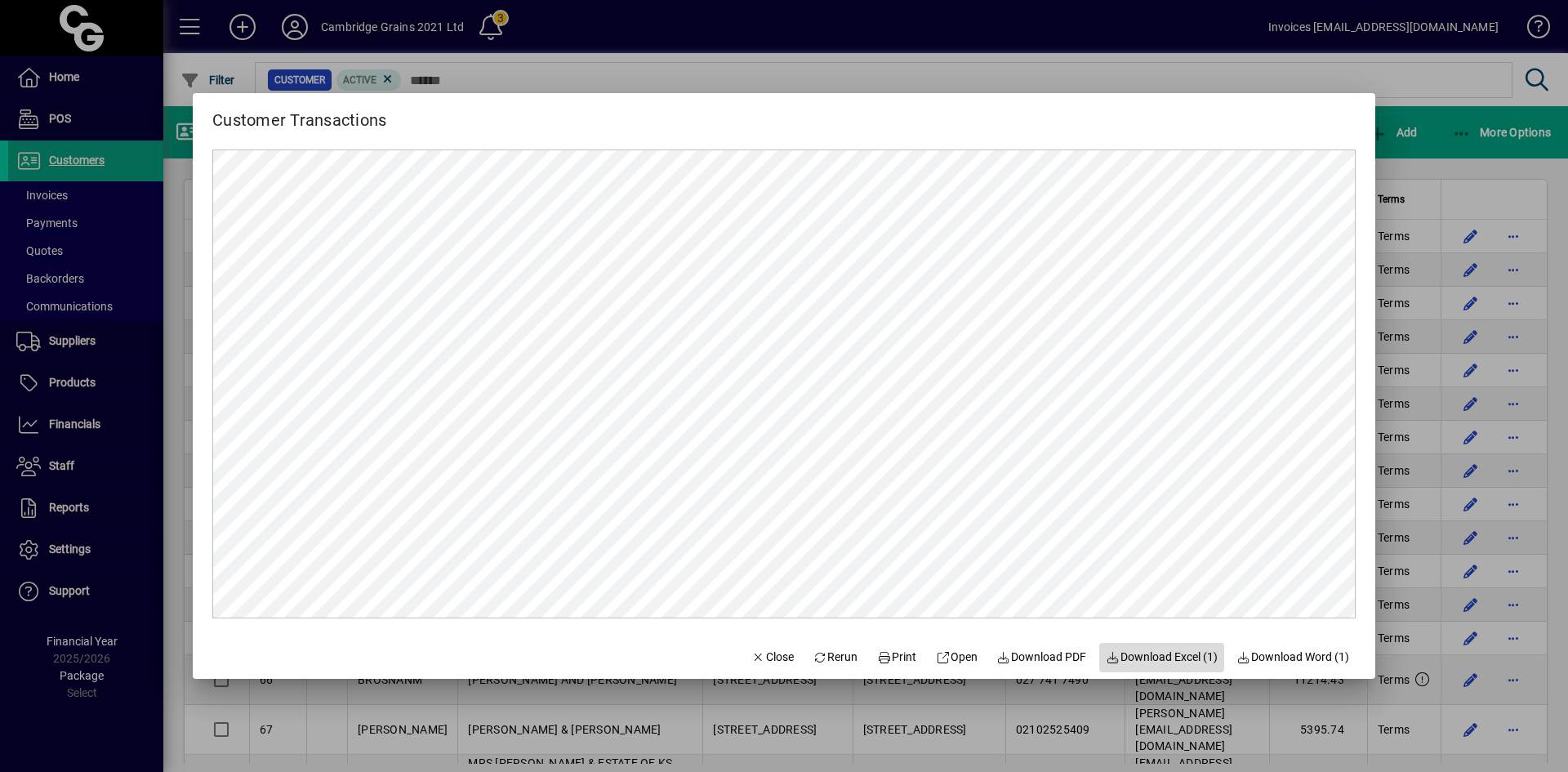
click at [1165, 651] on span "Download Excel (1)" at bounding box center [1162, 657] width 111 height 17
click at [754, 660] on span "Close" at bounding box center [773, 657] width 43 height 17
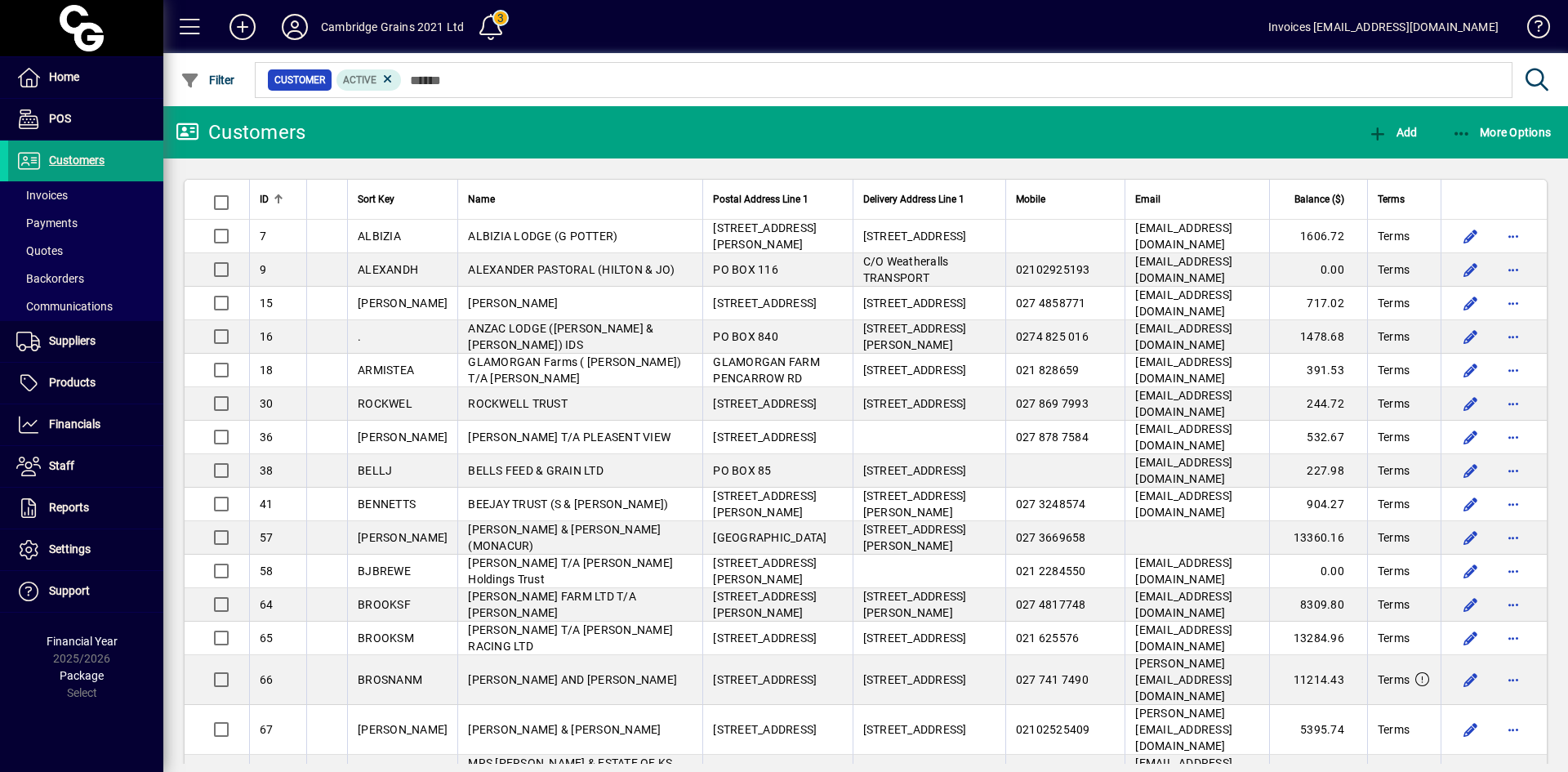
drag, startPoint x: 72, startPoint y: 150, endPoint x: 356, endPoint y: 96, distance: 289.1
click at [72, 150] on span at bounding box center [85, 161] width 155 height 39
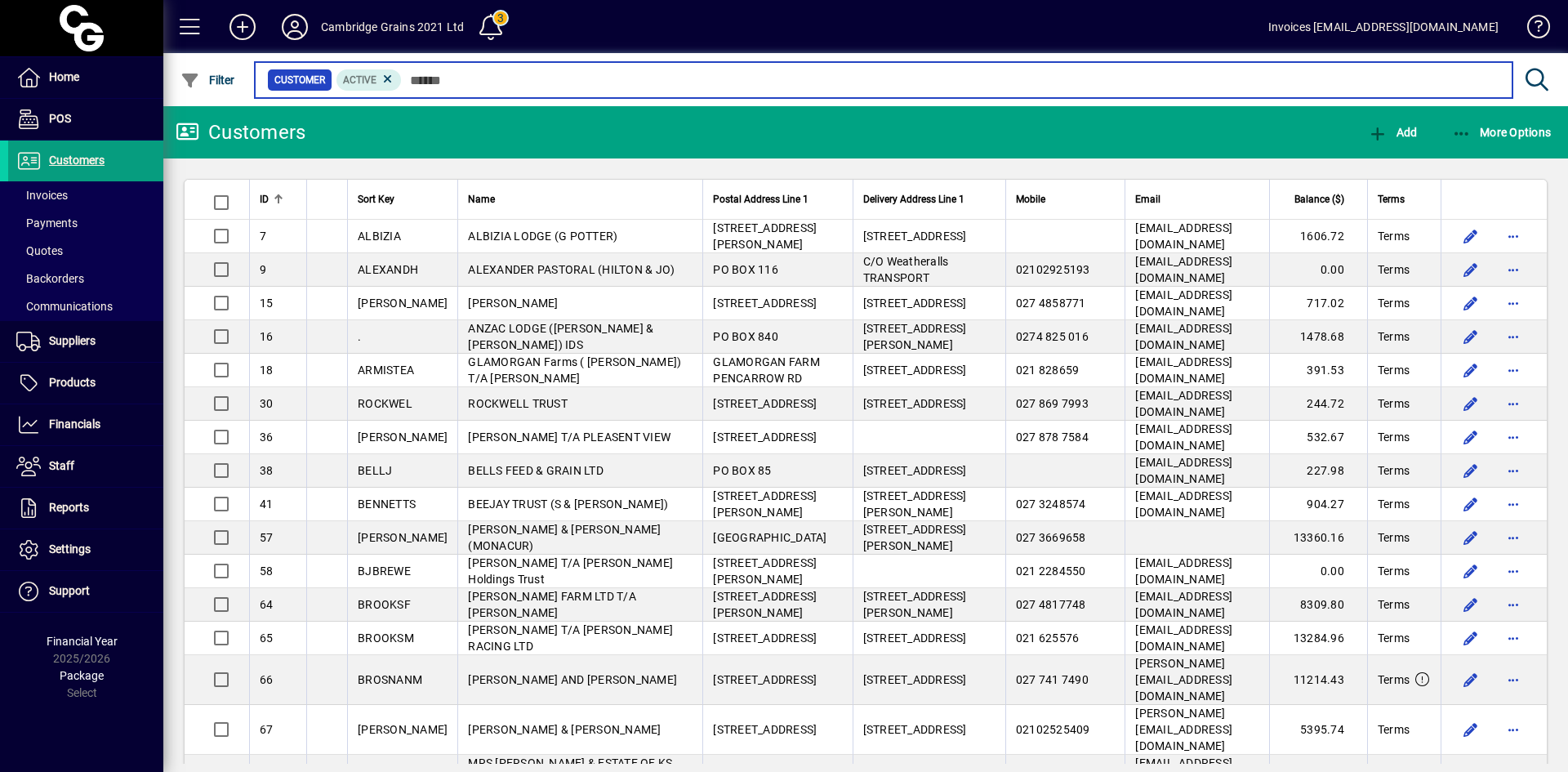
click at [451, 84] on input "text" at bounding box center [951, 80] width 1098 height 23
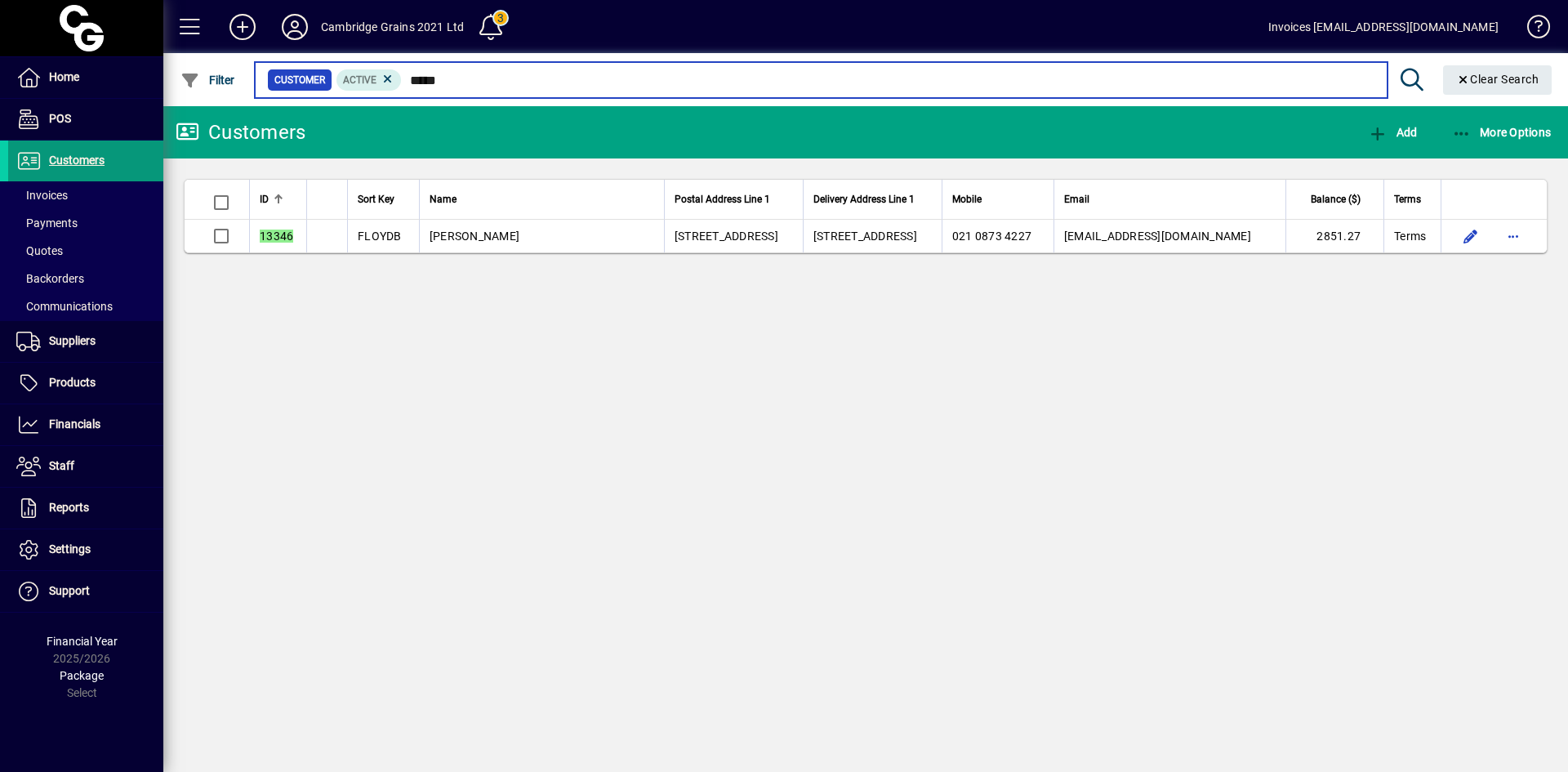
type input "*****"
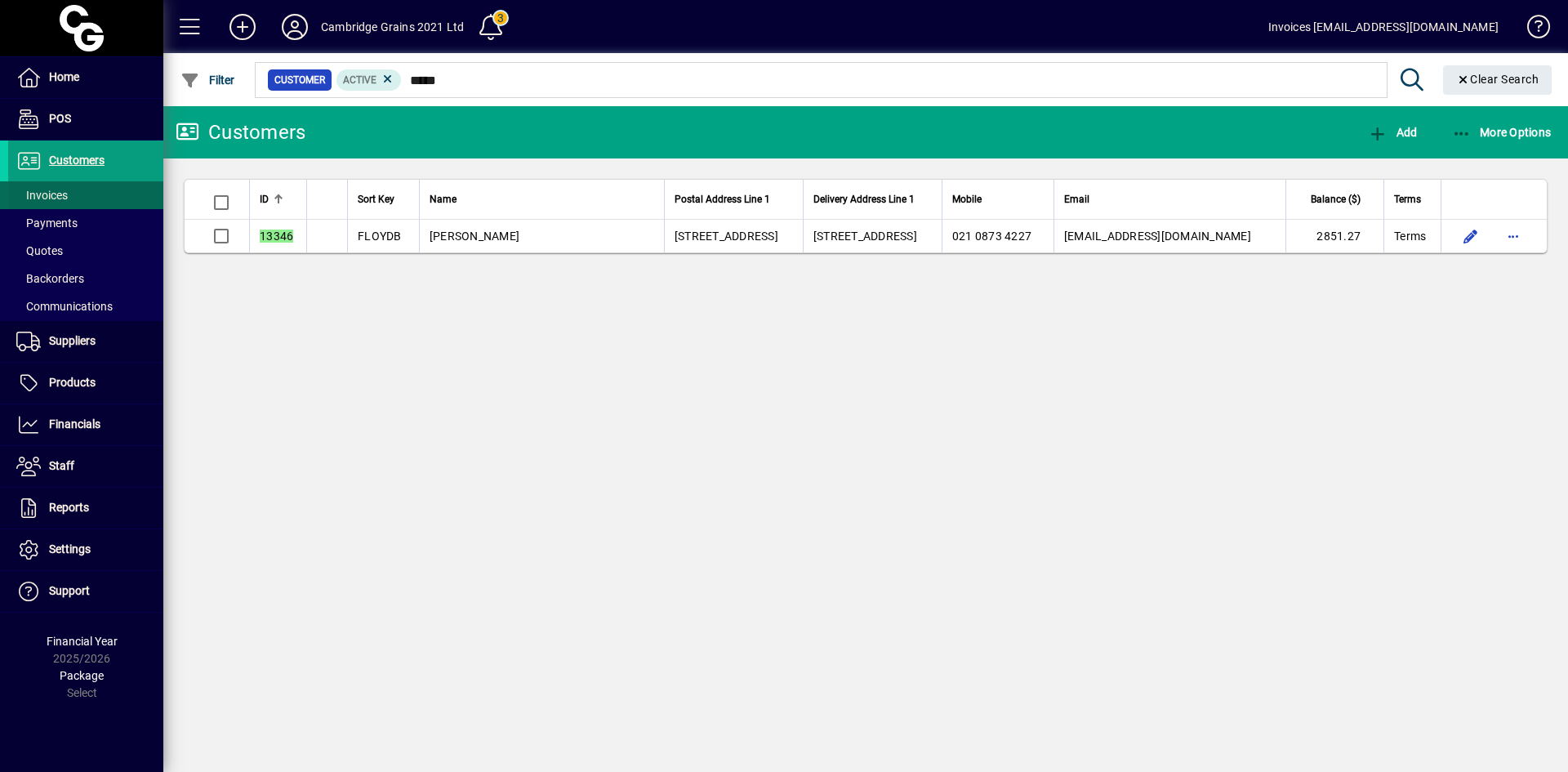
click at [68, 193] on span "Invoices" at bounding box center [42, 195] width 51 height 13
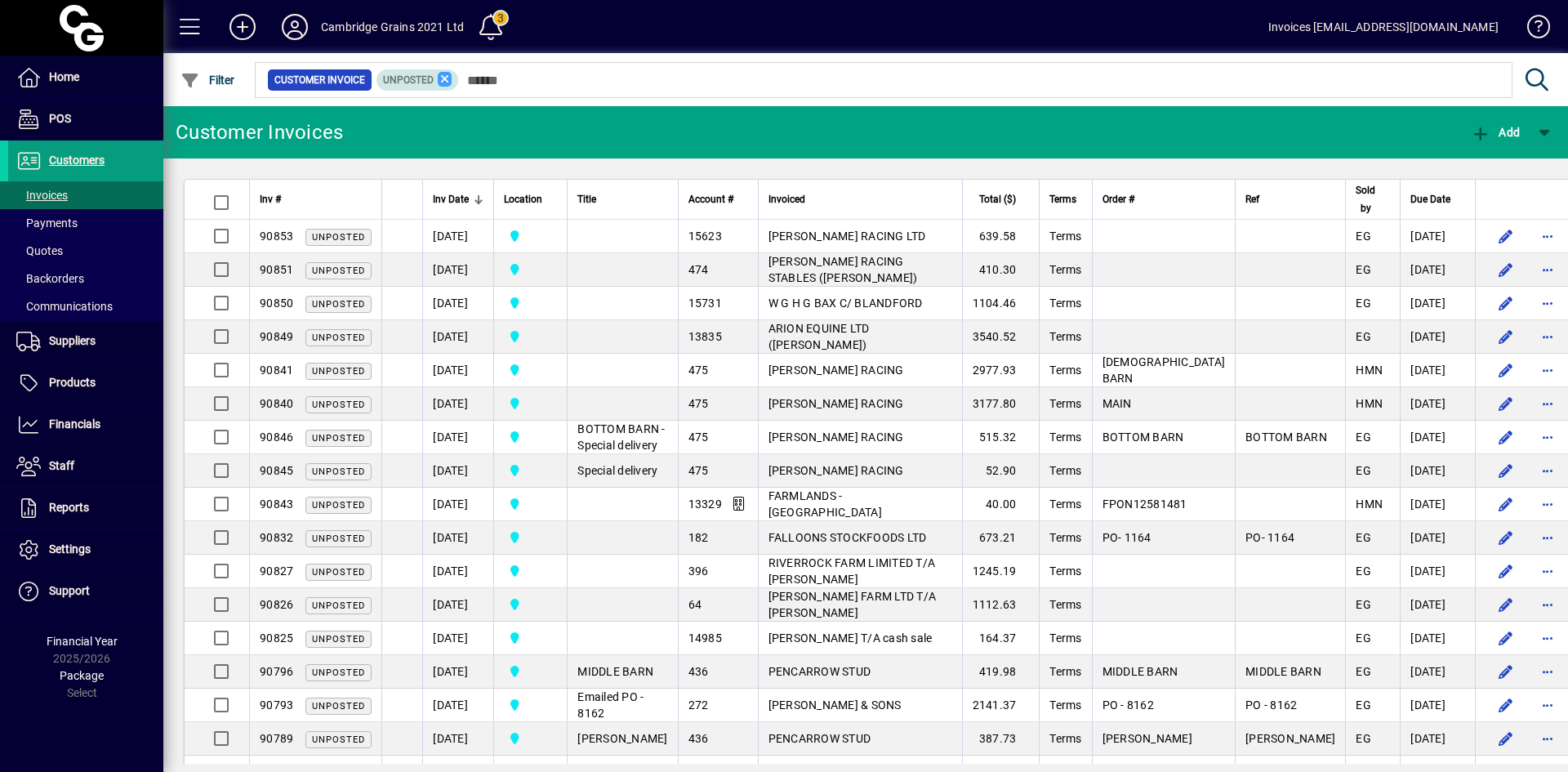
click at [441, 81] on icon at bounding box center [445, 79] width 15 height 15
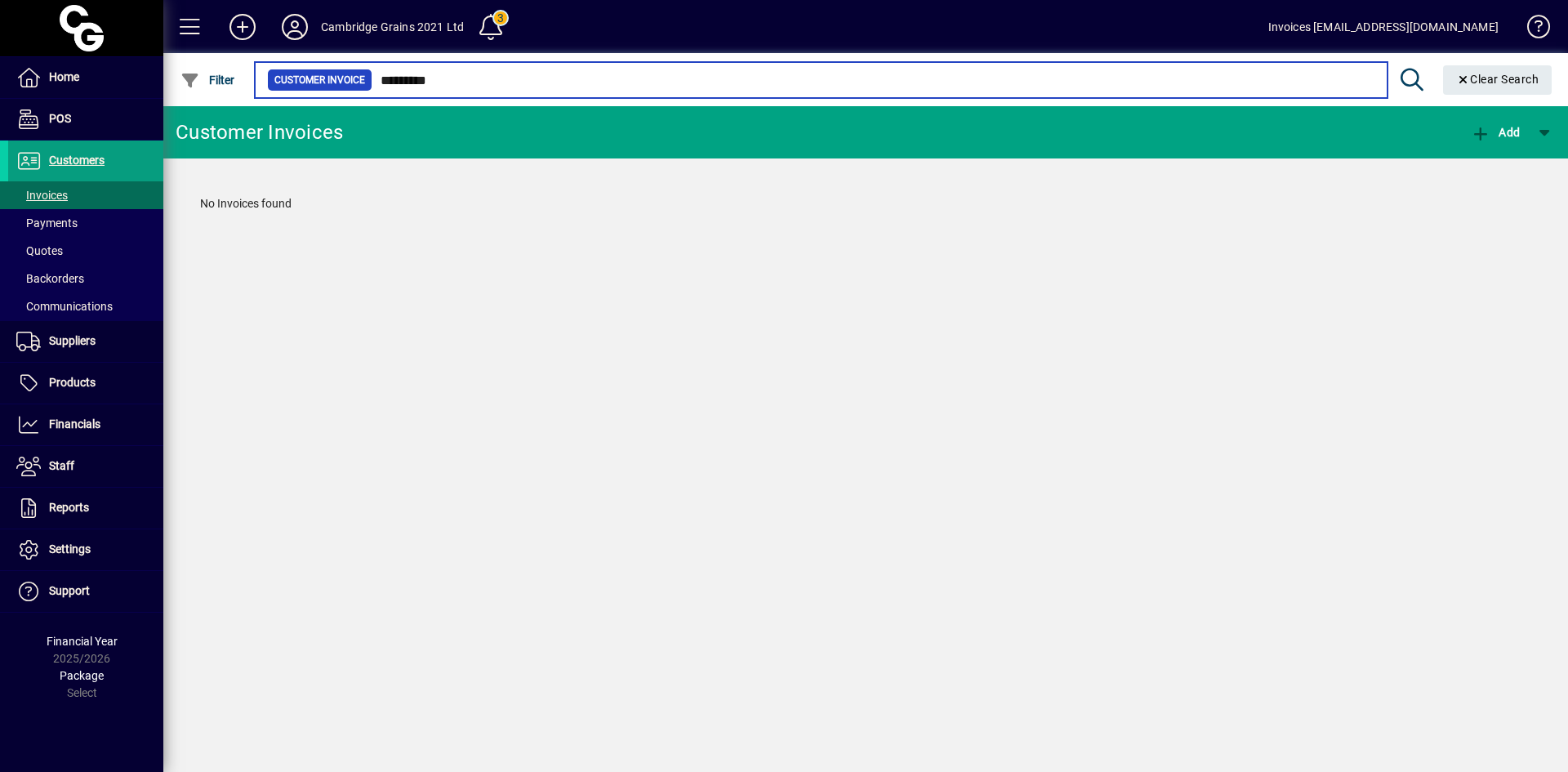
type input "*********"
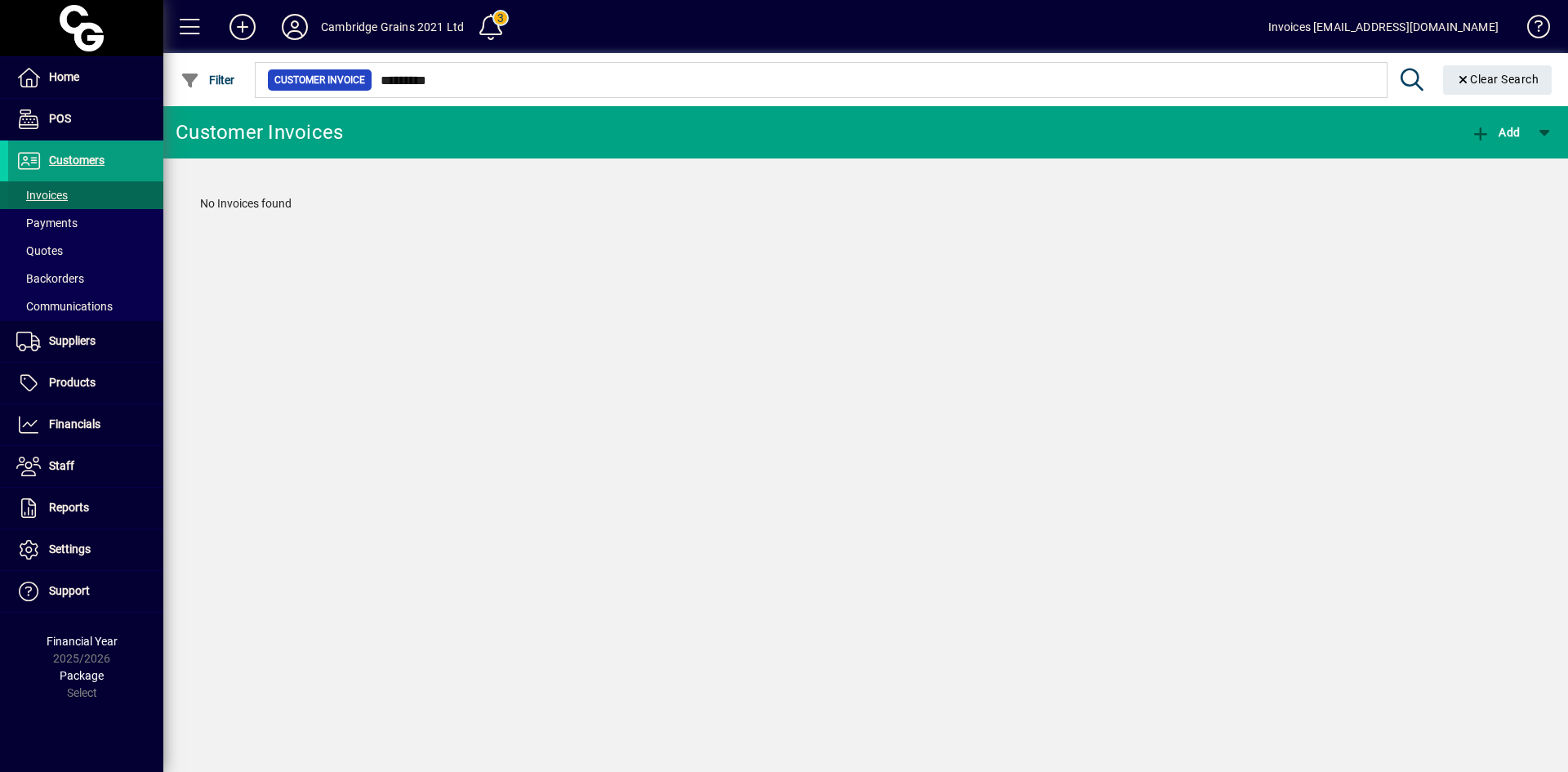
drag, startPoint x: 63, startPoint y: 192, endPoint x: 73, endPoint y: 184, distance: 12.8
click at [63, 192] on span "Invoices" at bounding box center [42, 195] width 51 height 13
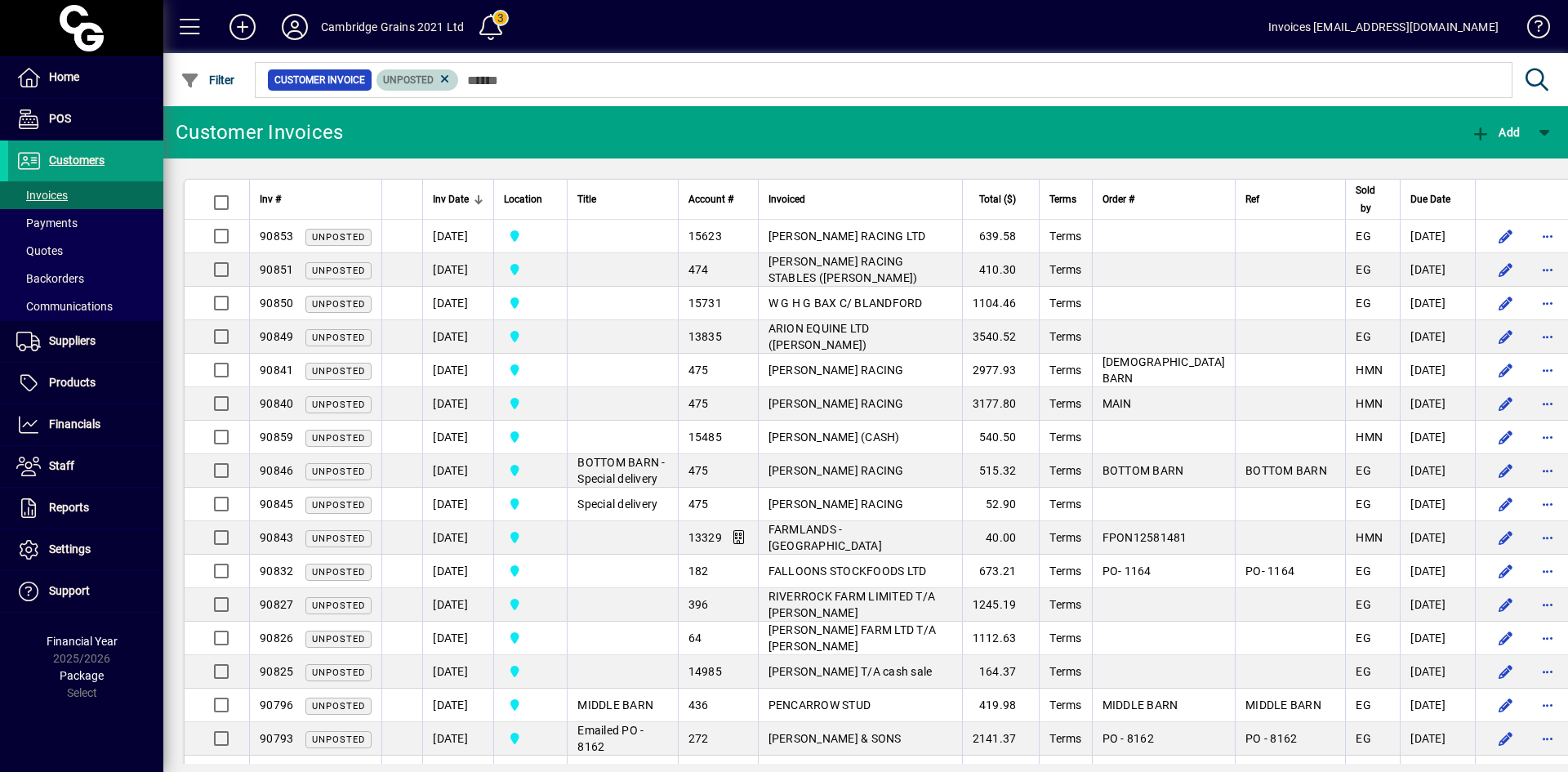
drag, startPoint x: 448, startPoint y: 78, endPoint x: 457, endPoint y: 78, distance: 9.0
click at [450, 78] on icon at bounding box center [445, 79] width 15 height 15
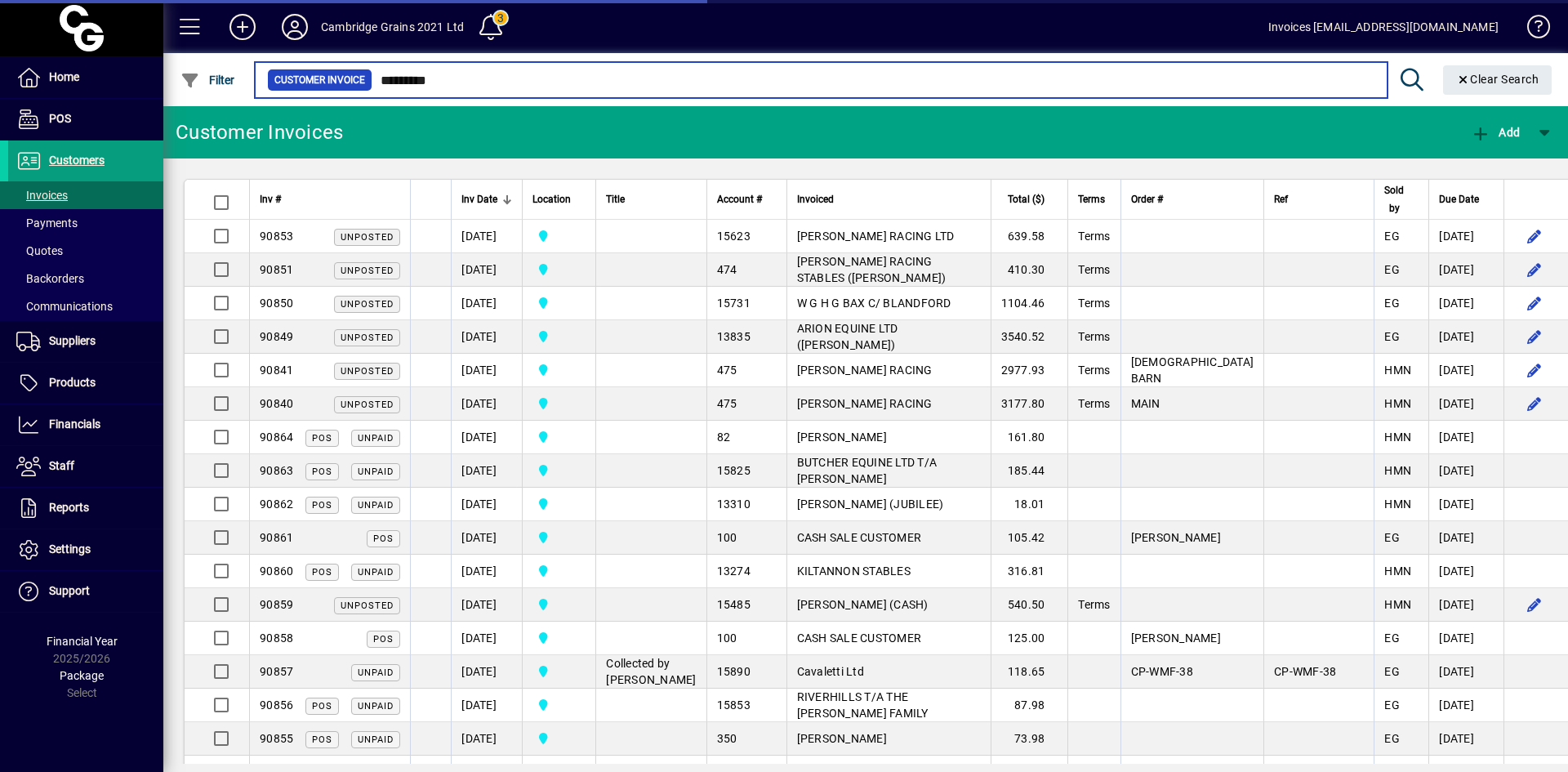
type input "*********"
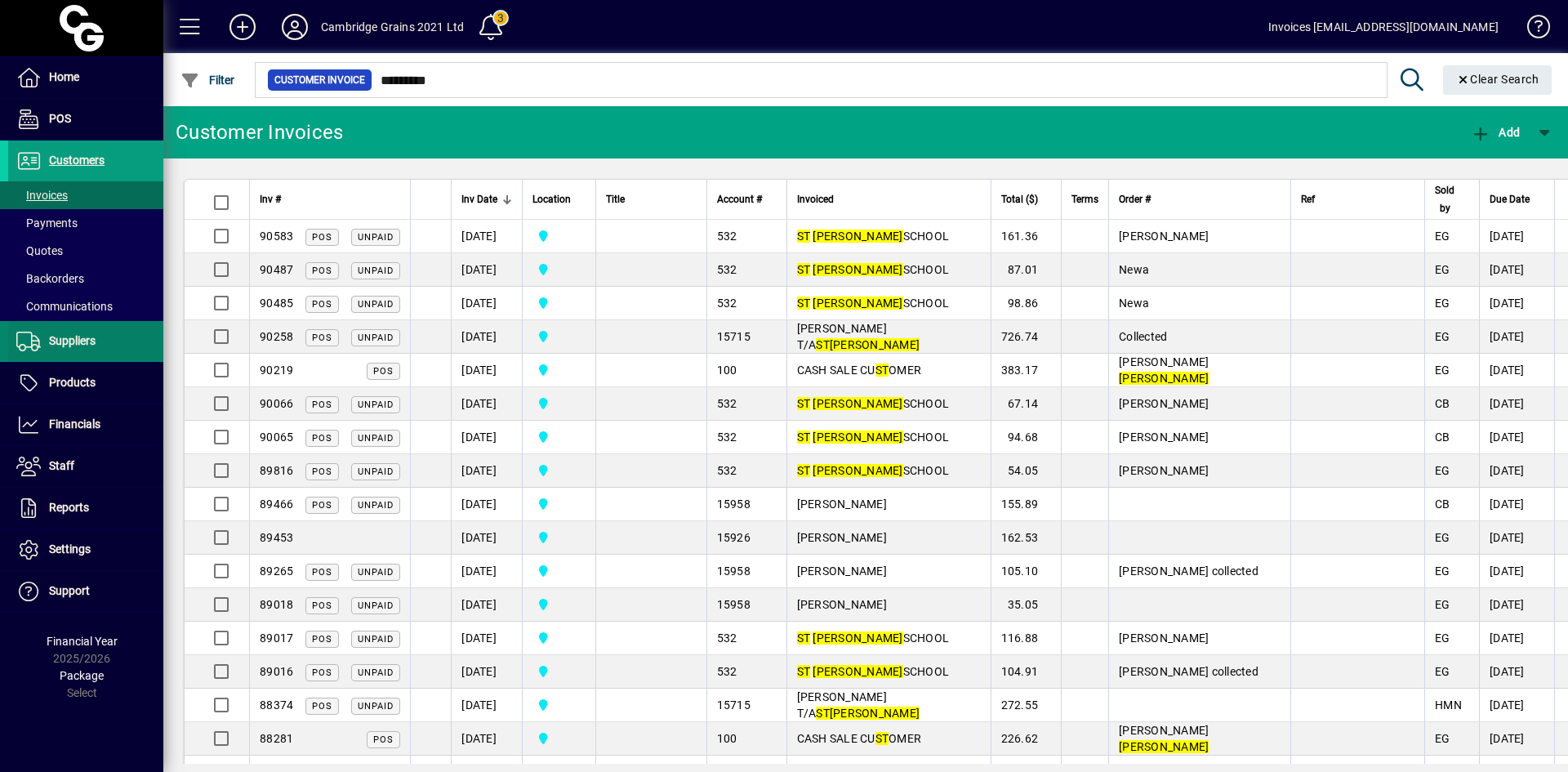
click at [65, 338] on span "Suppliers" at bounding box center [72, 341] width 46 height 13
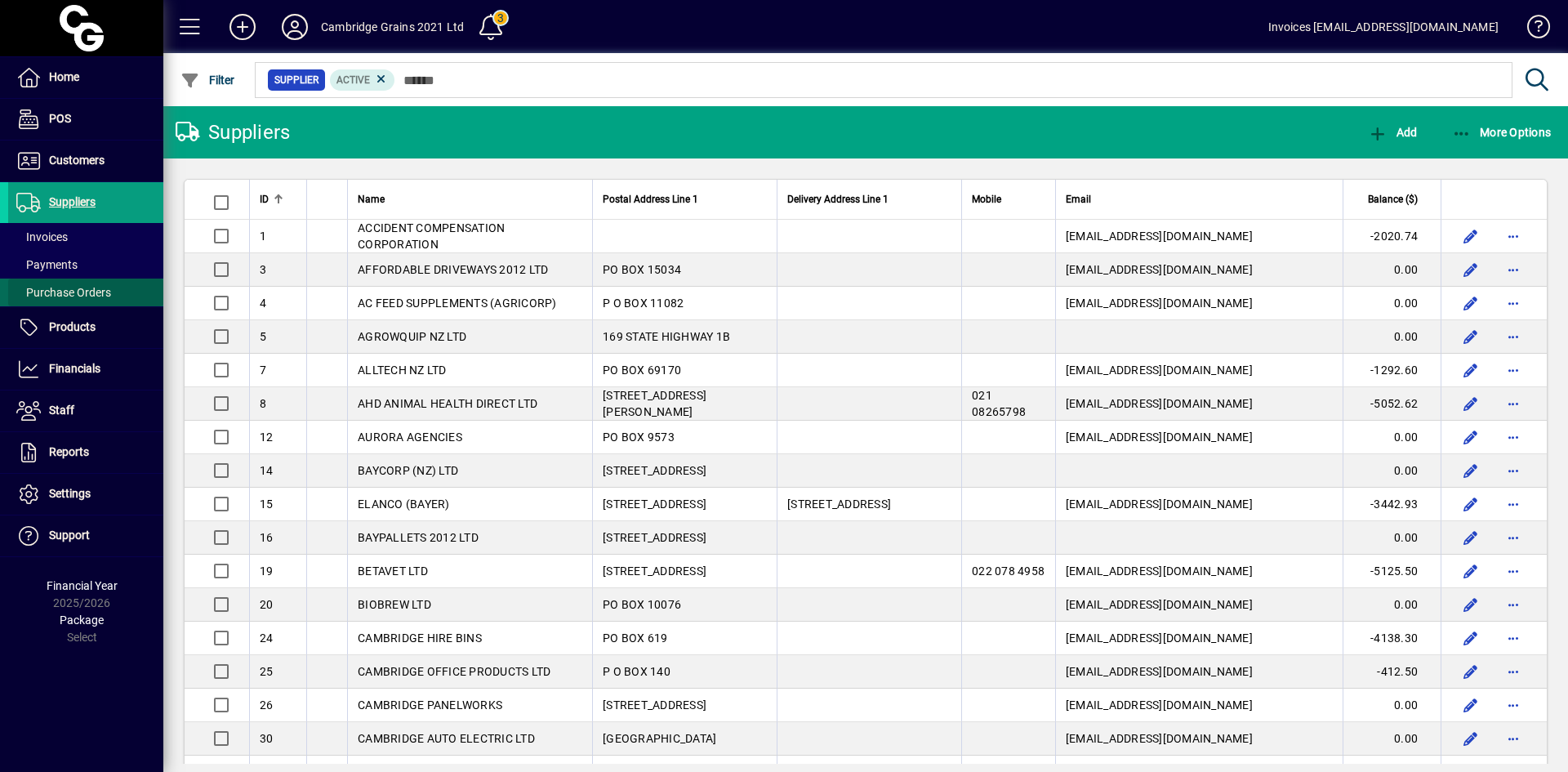
click at [78, 294] on span "Purchase Orders" at bounding box center [64, 293] width 95 height 13
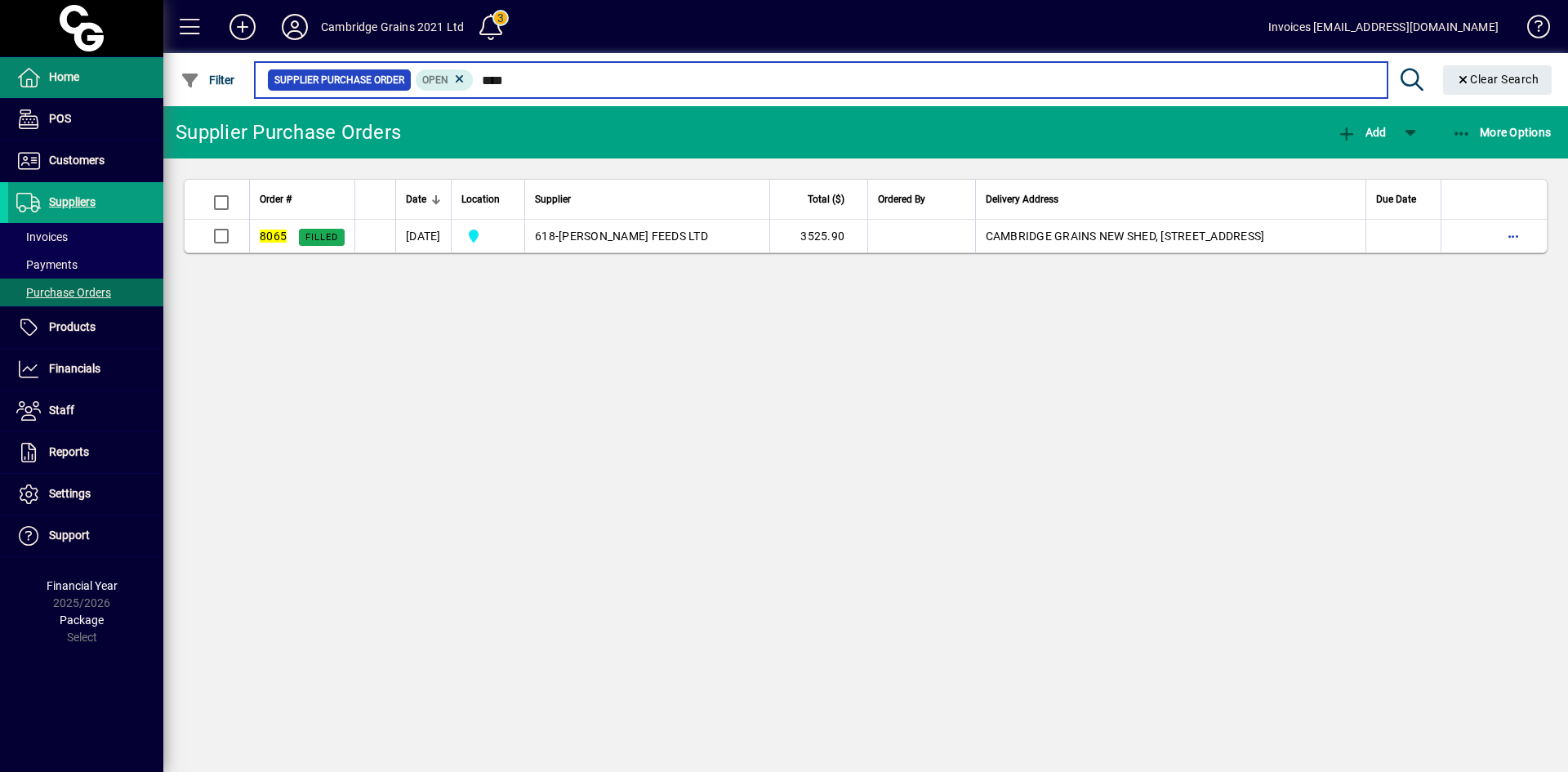
type input "****"
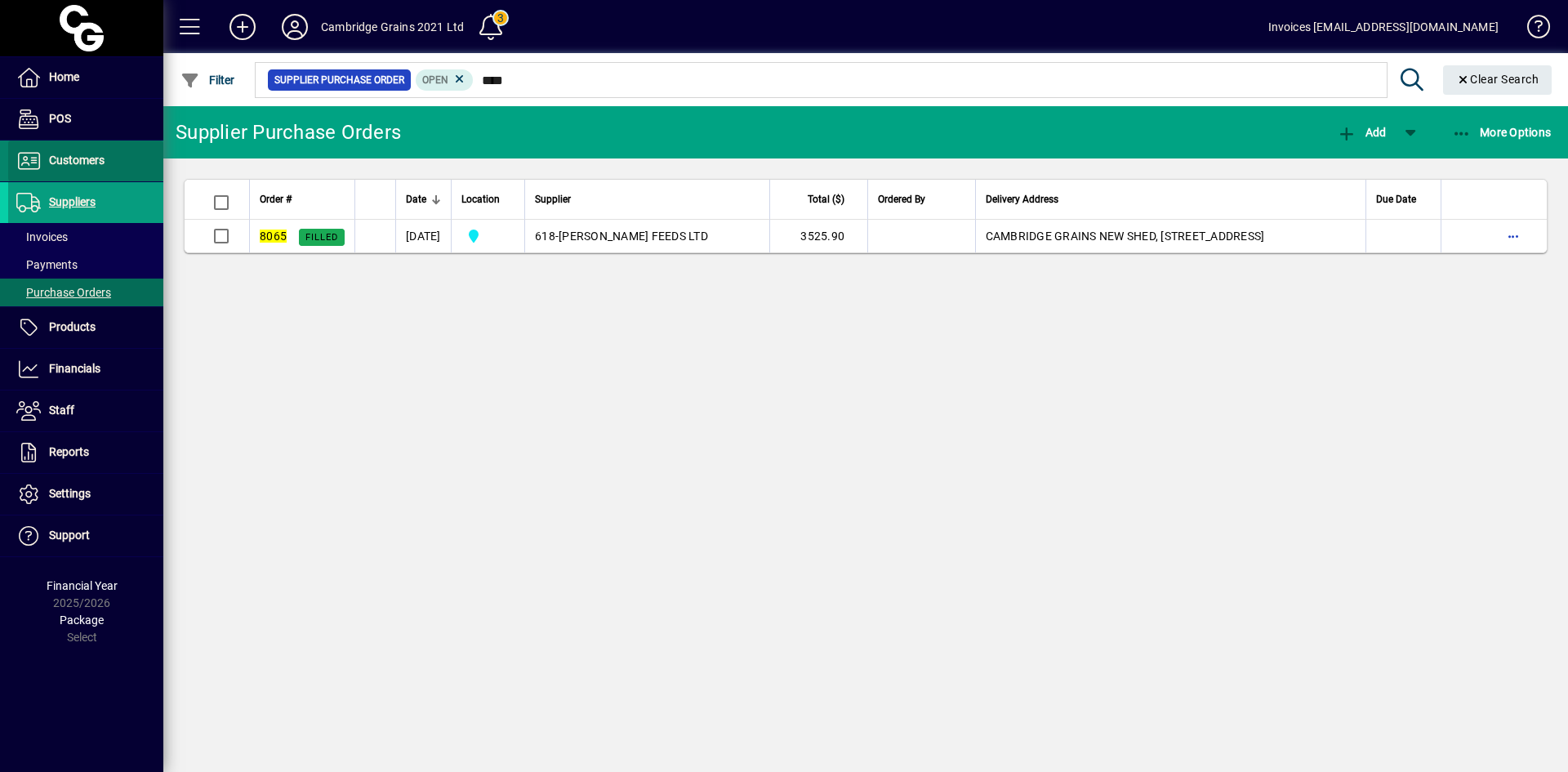
click at [74, 159] on span "Customers" at bounding box center [77, 160] width 56 height 13
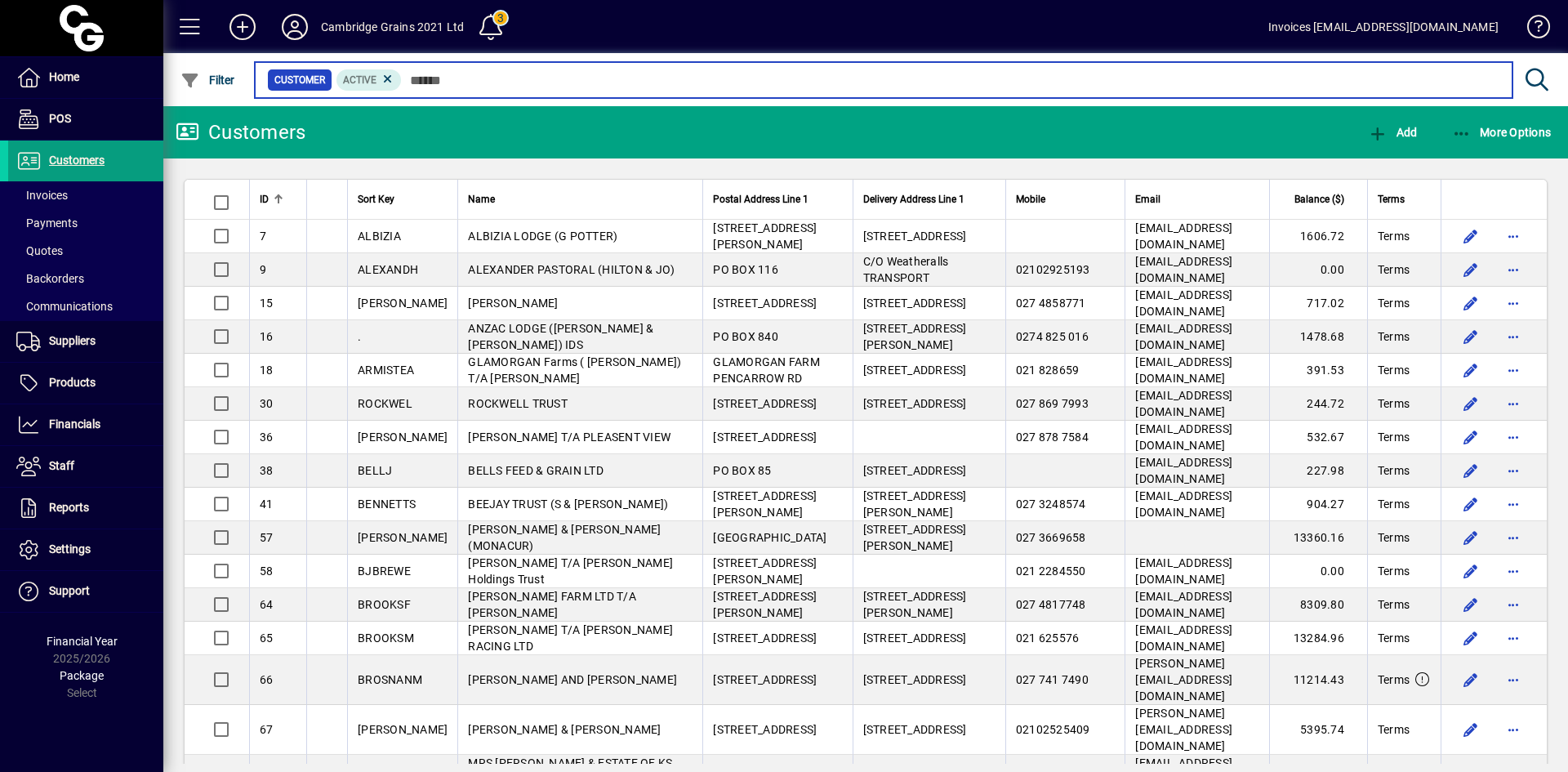
click at [483, 85] on input "text" at bounding box center [951, 80] width 1098 height 23
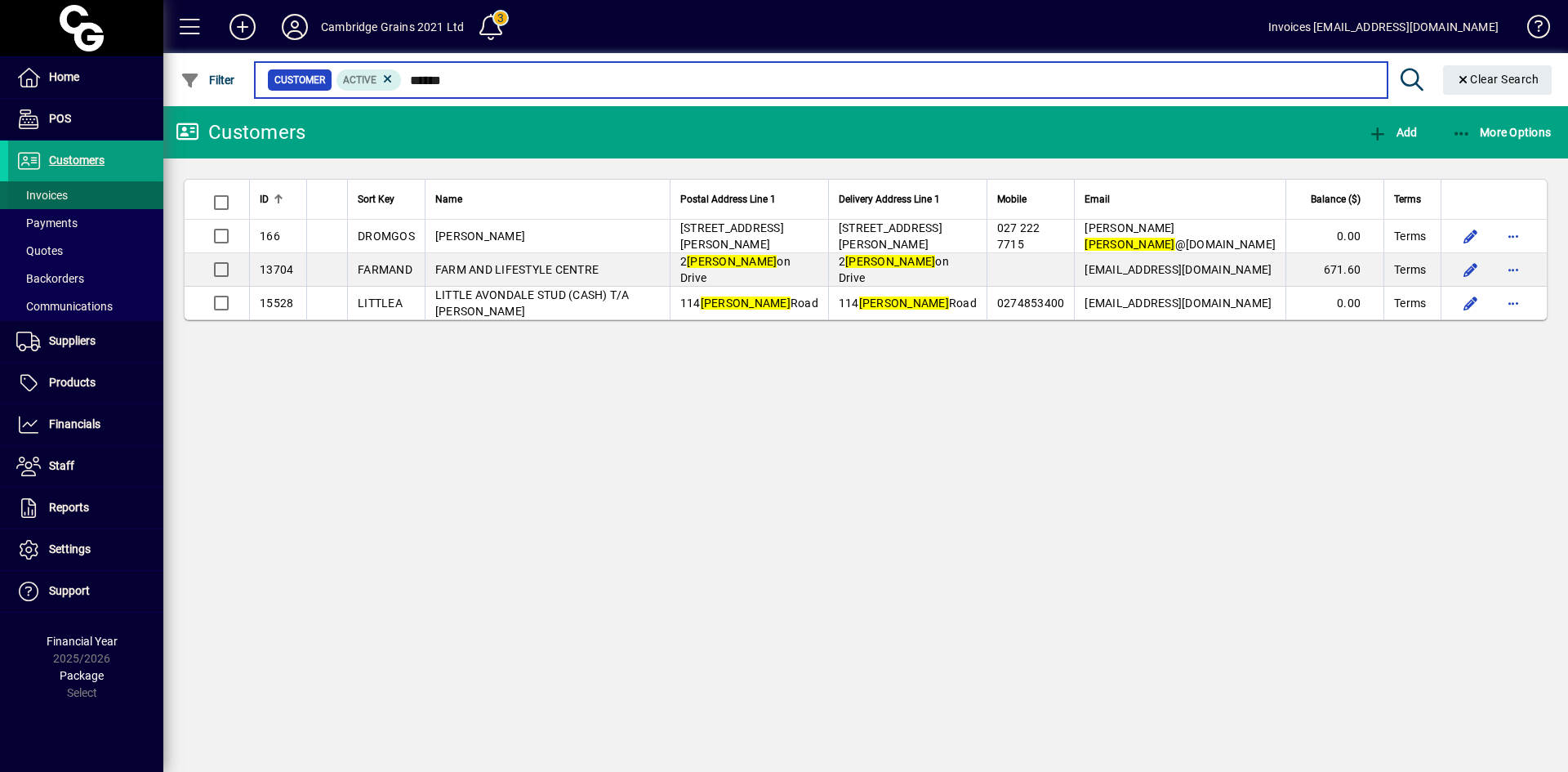
type input "******"
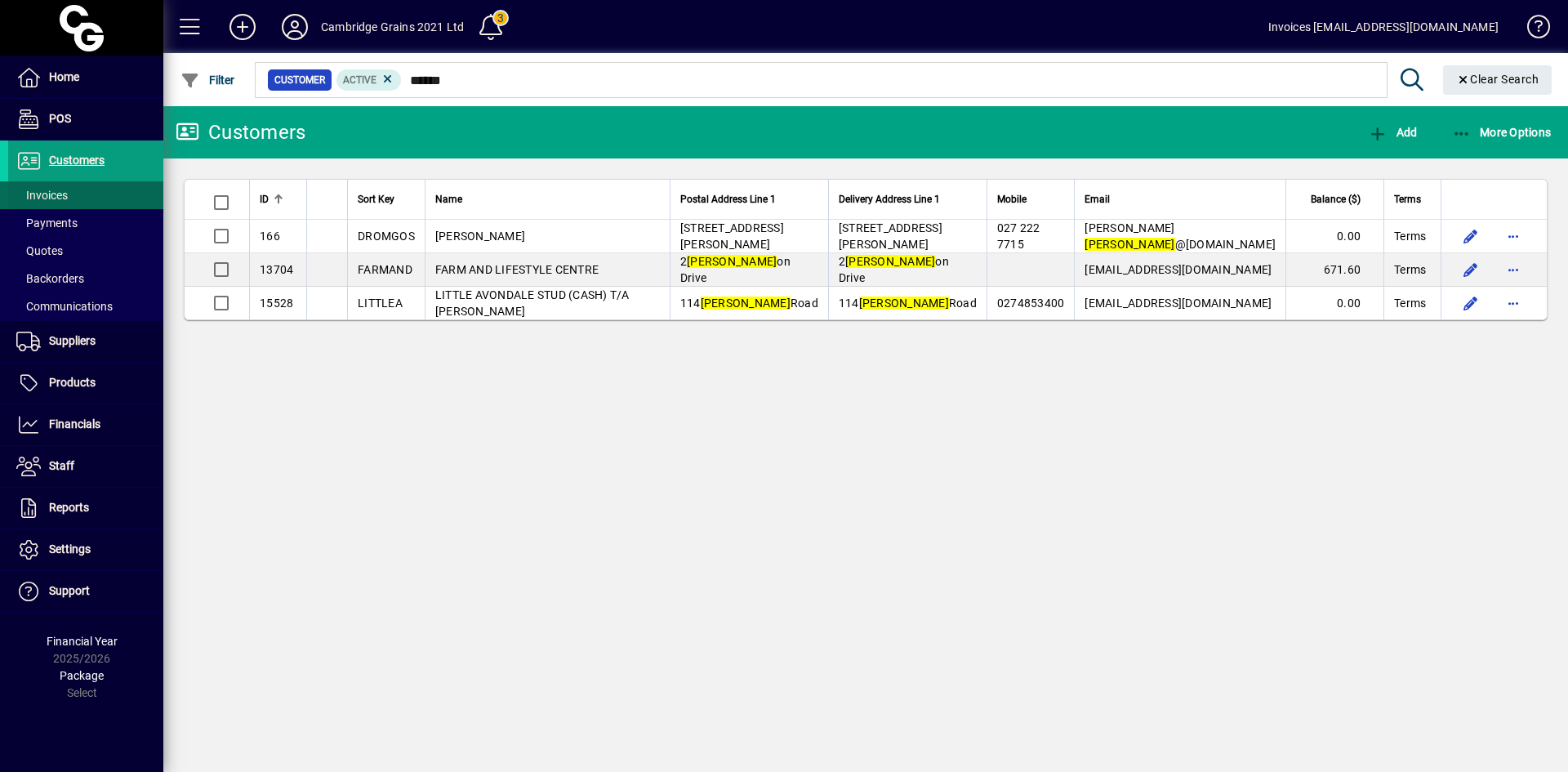
click at [51, 188] on span "Invoices" at bounding box center [38, 195] width 59 height 17
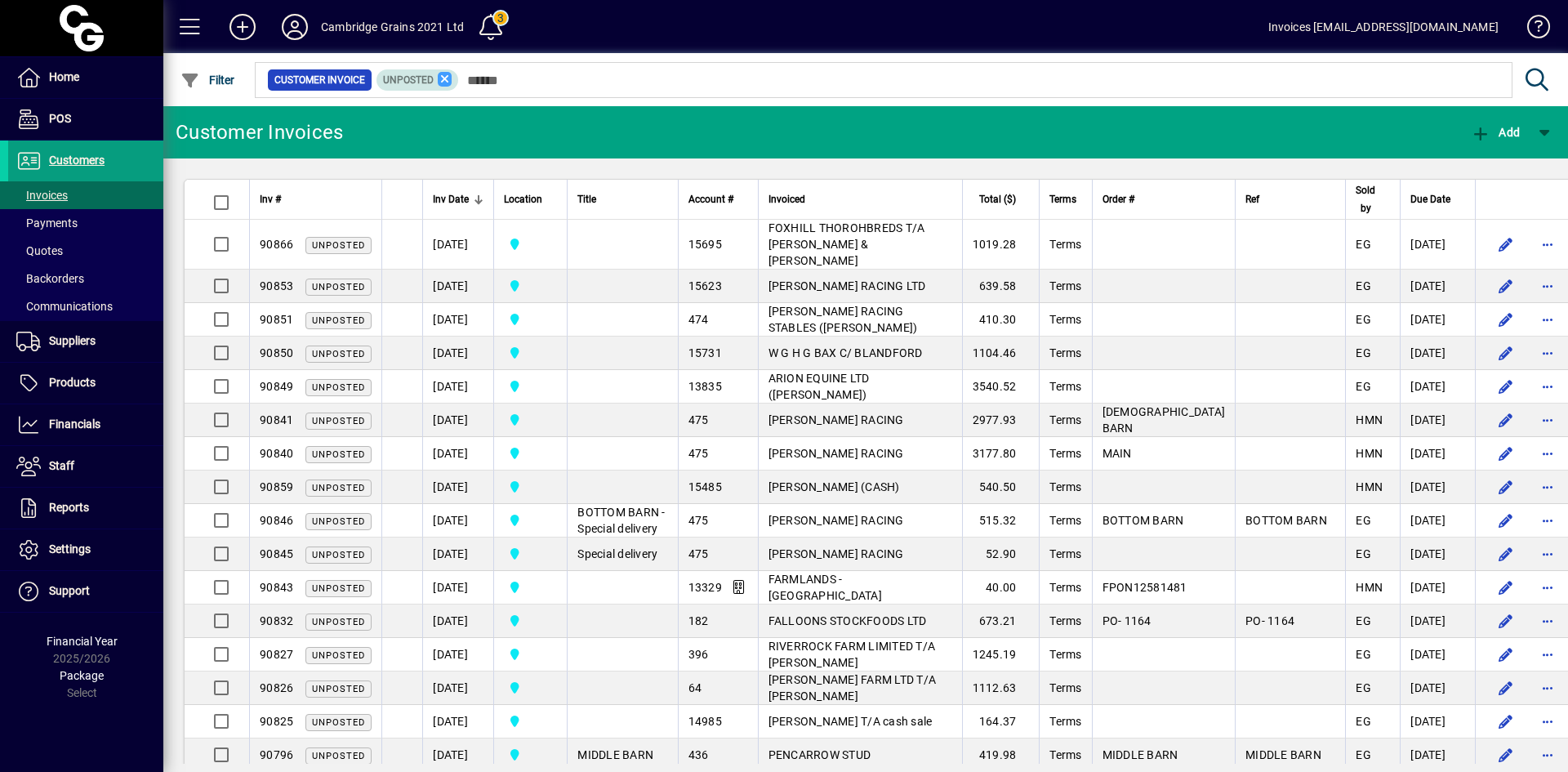
click at [445, 77] on icon at bounding box center [445, 79] width 15 height 15
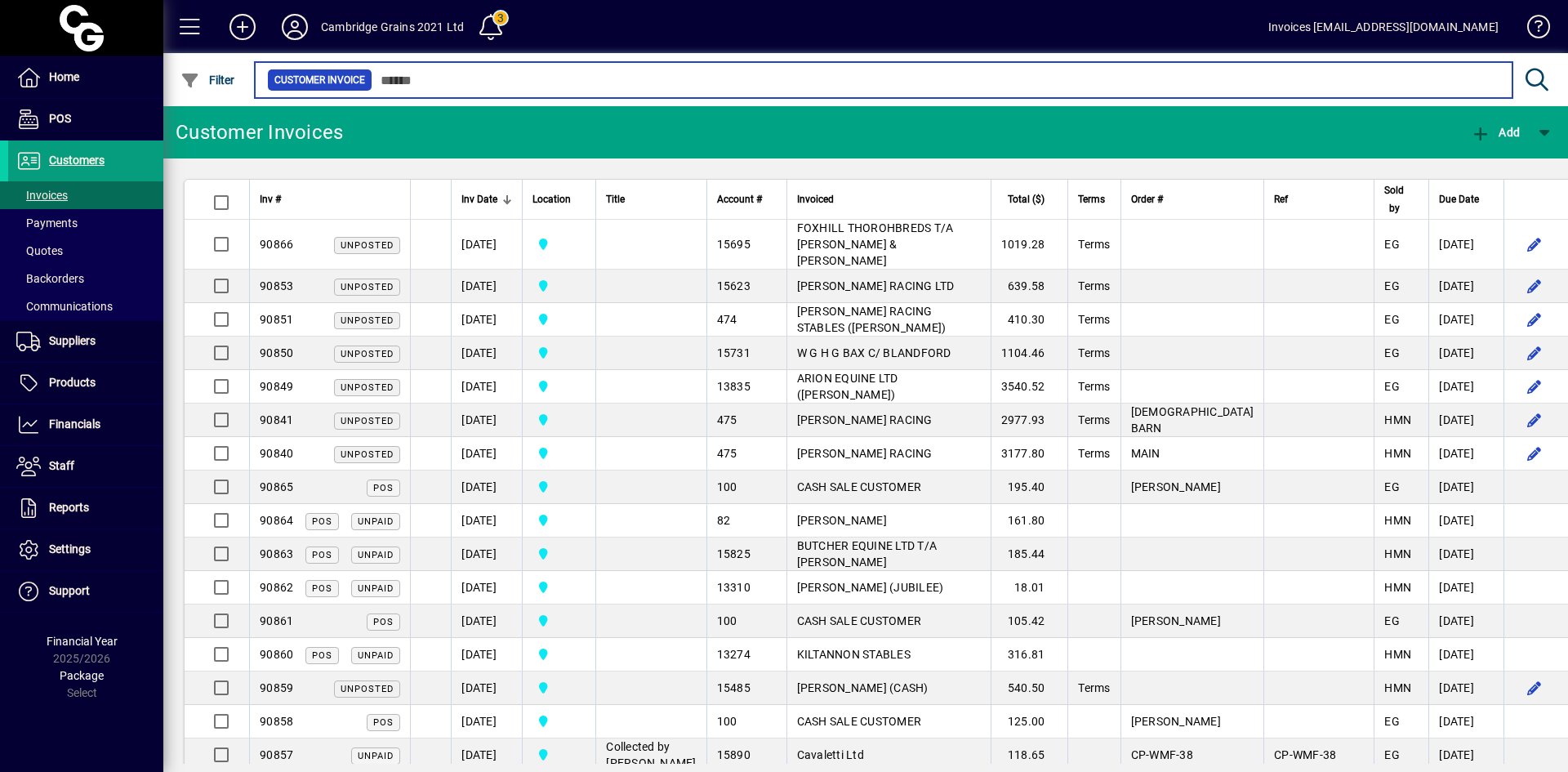
click at [447, 74] on input "text" at bounding box center [936, 80] width 1128 height 23
paste input "**********"
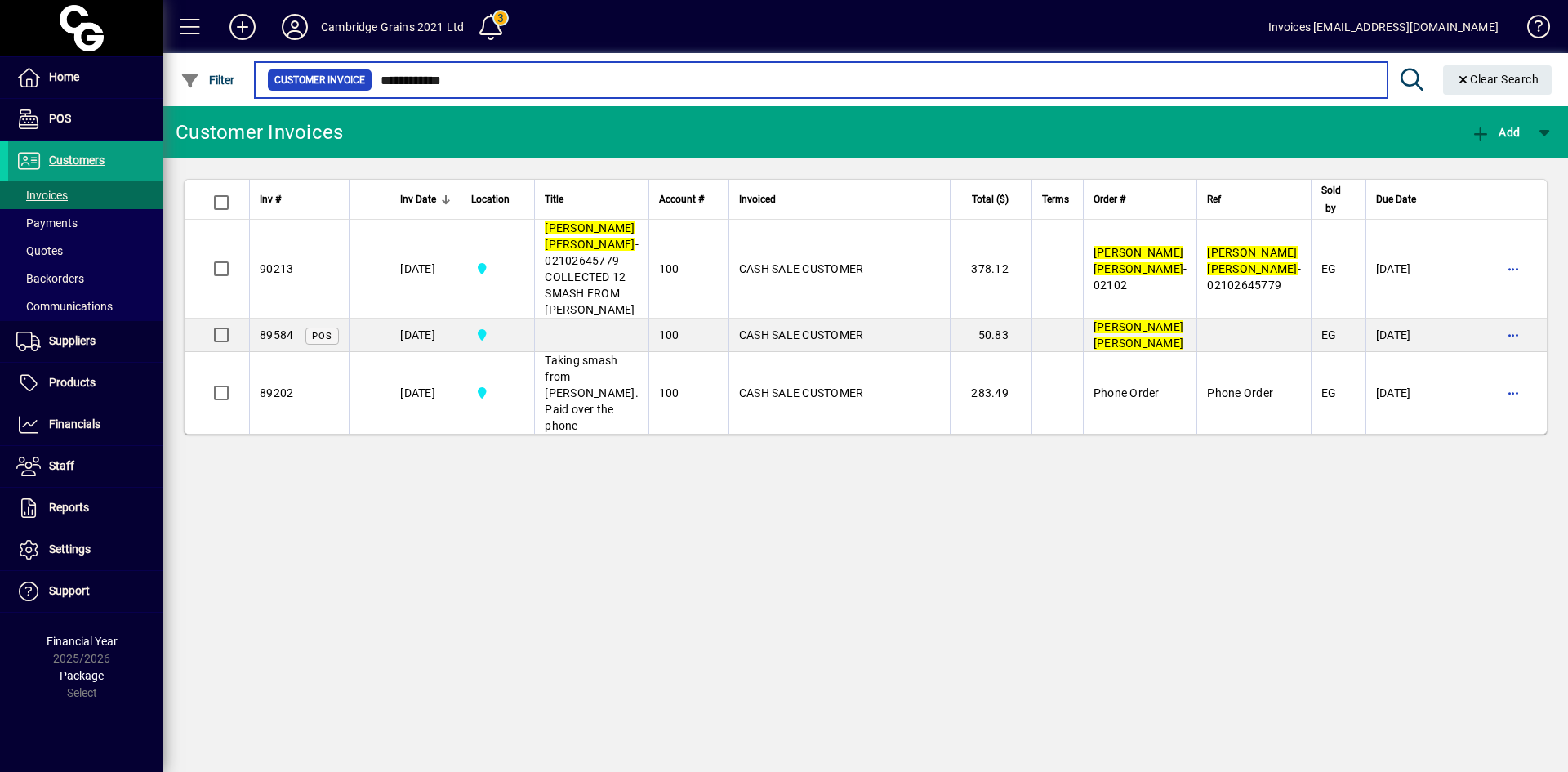
type input "**********"
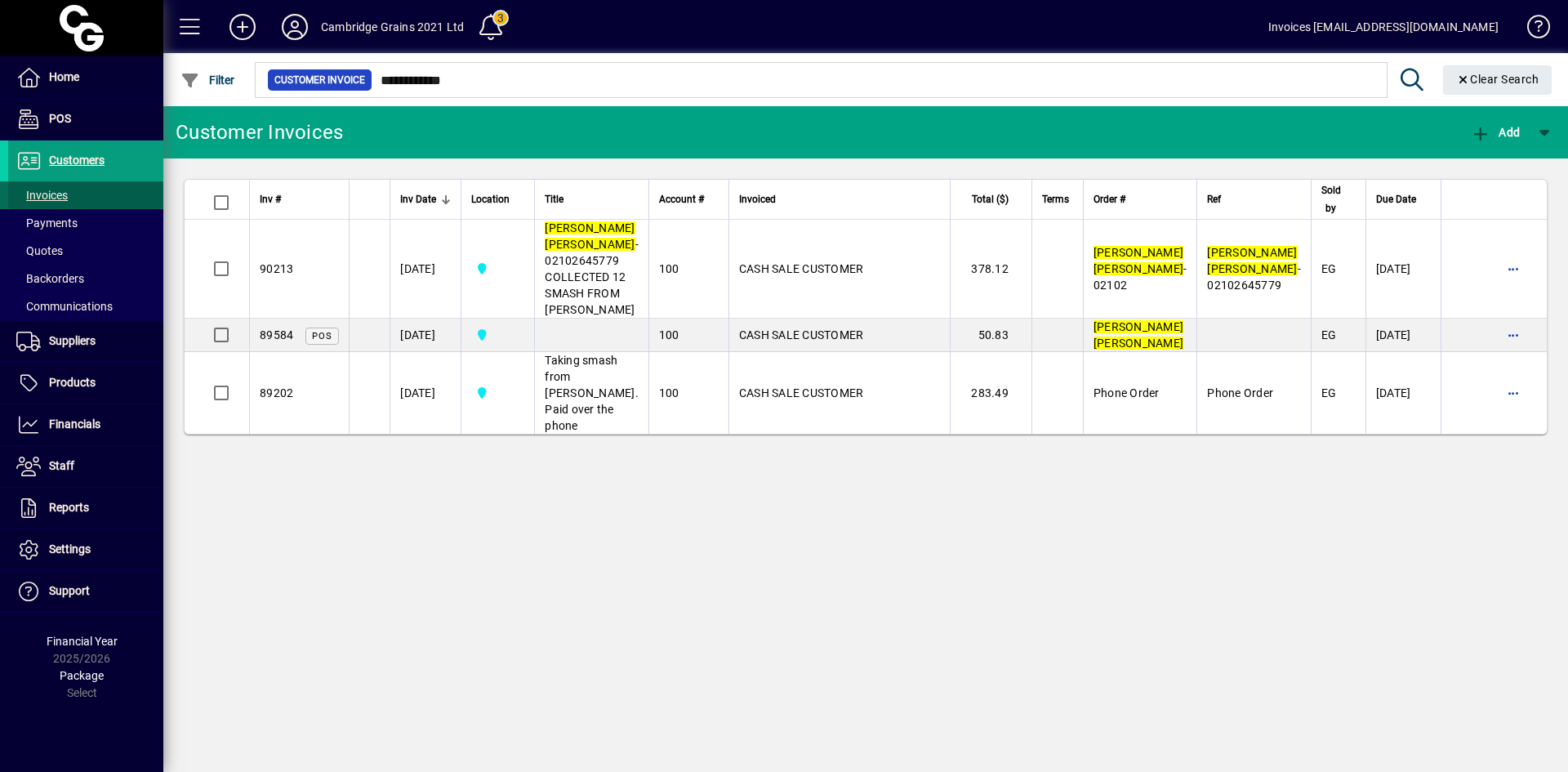
click at [58, 192] on span "Invoices" at bounding box center [42, 195] width 51 height 13
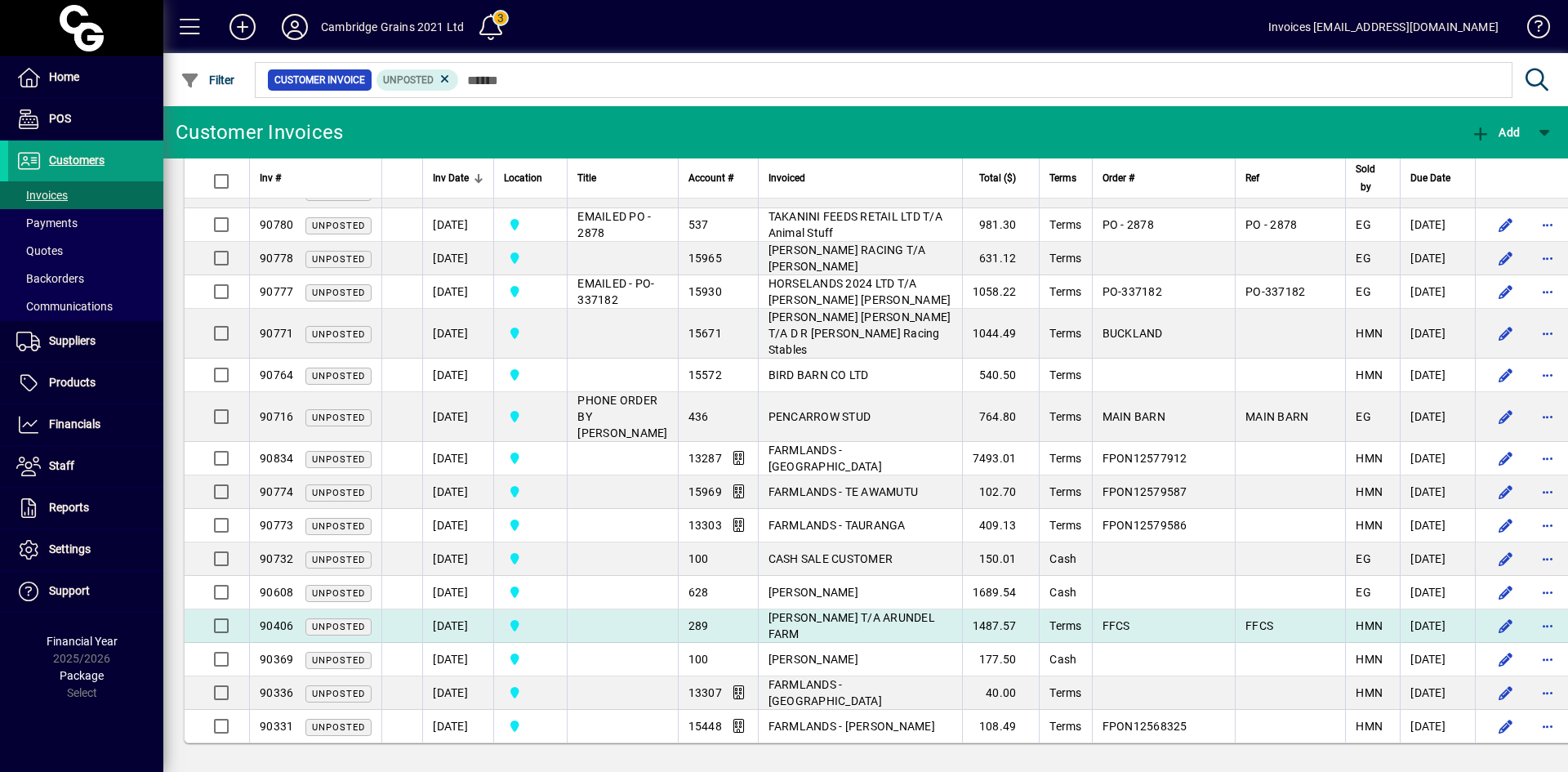
scroll to position [714, 0]
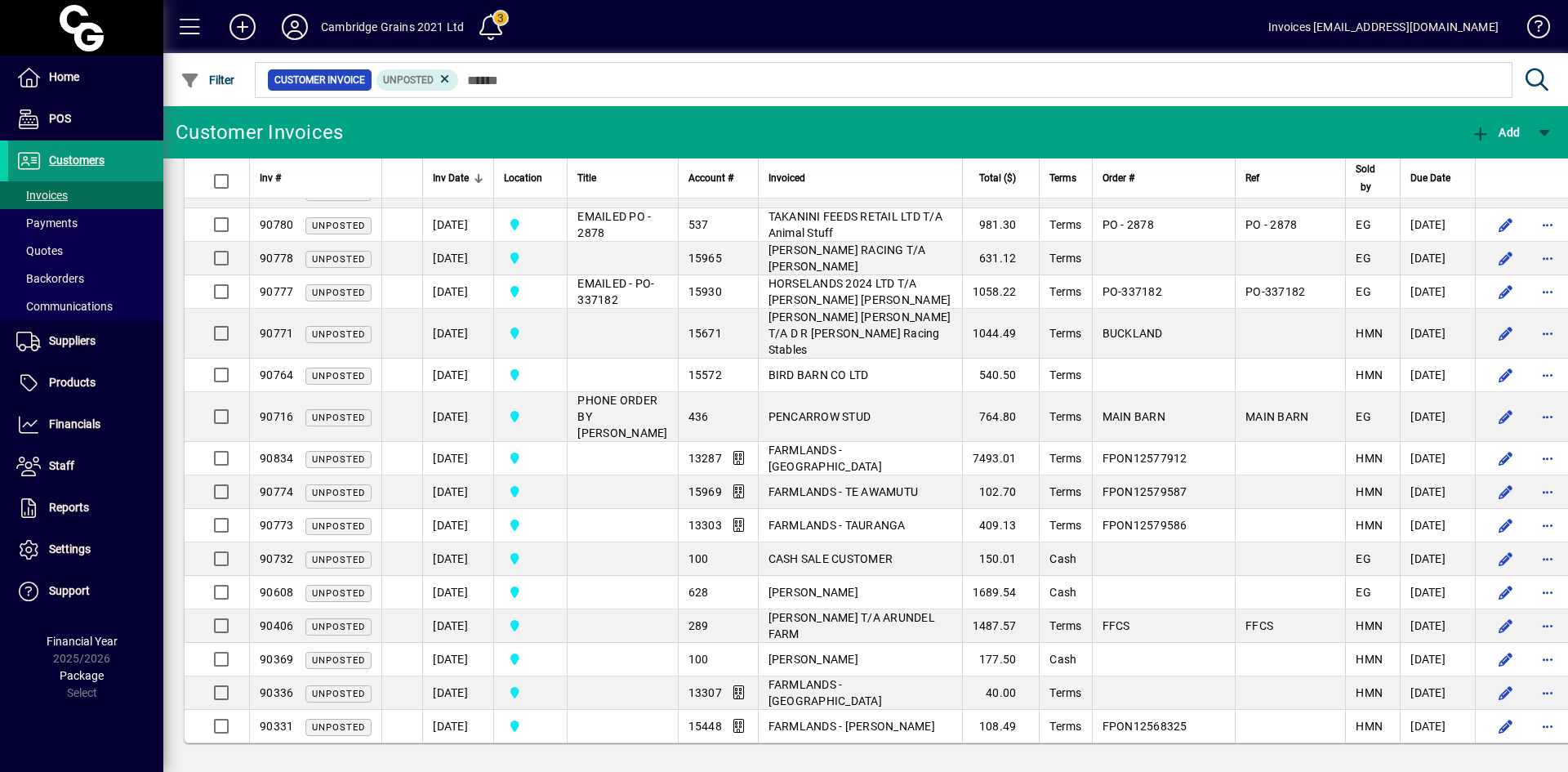
click at [68, 156] on span "Customers" at bounding box center [77, 160] width 56 height 13
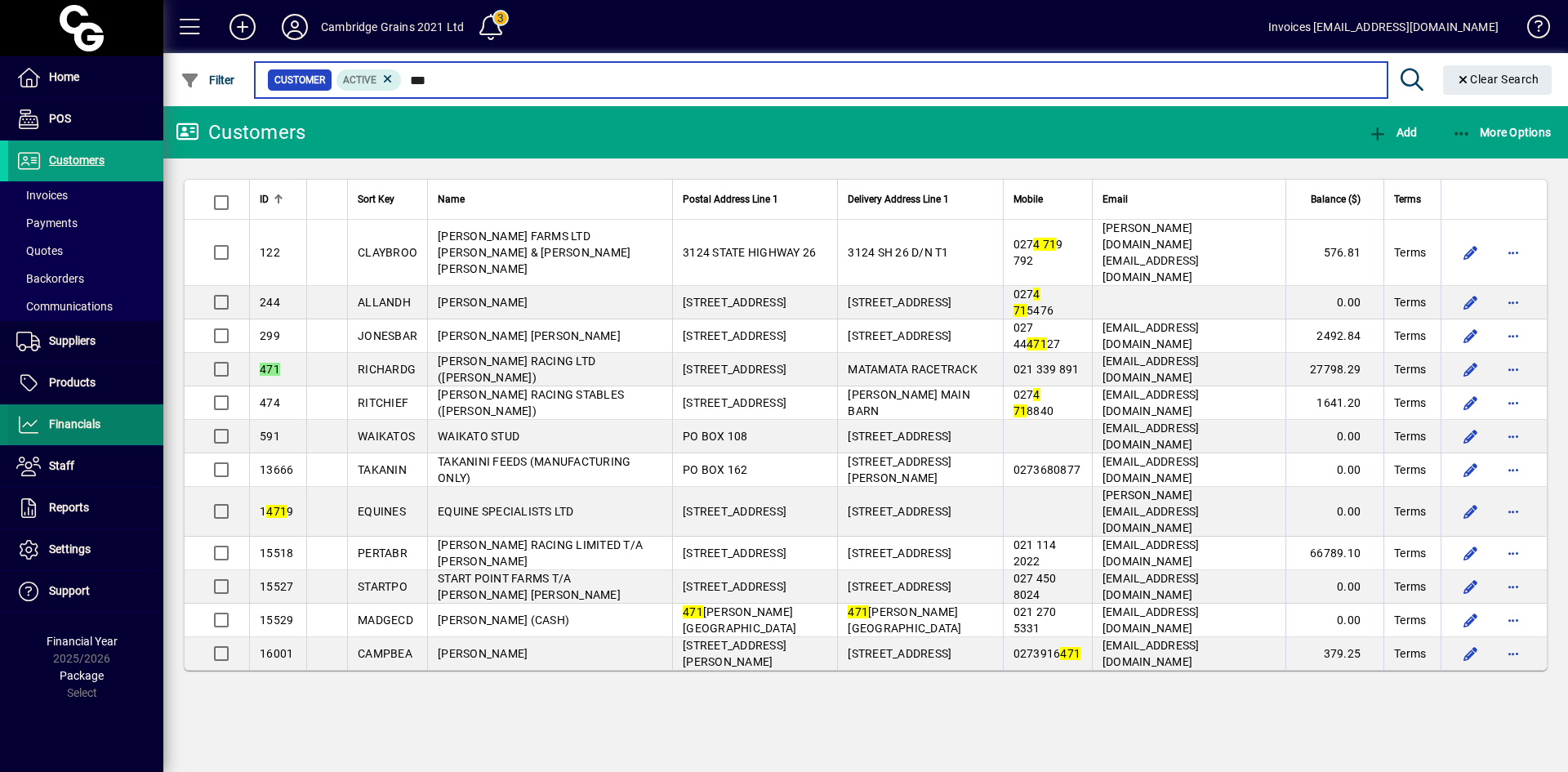
type input "***"
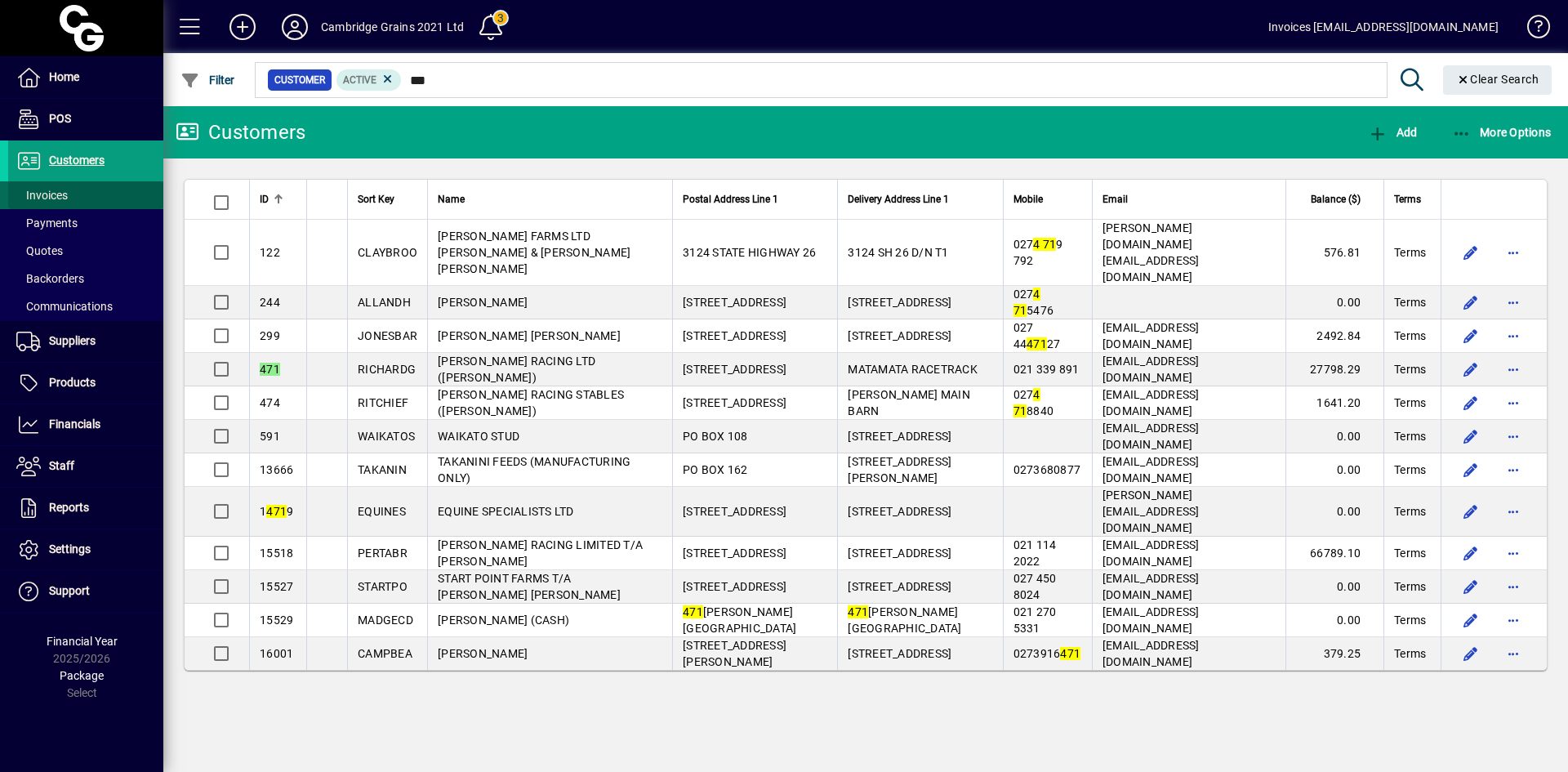
click at [69, 193] on span at bounding box center [85, 195] width 155 height 39
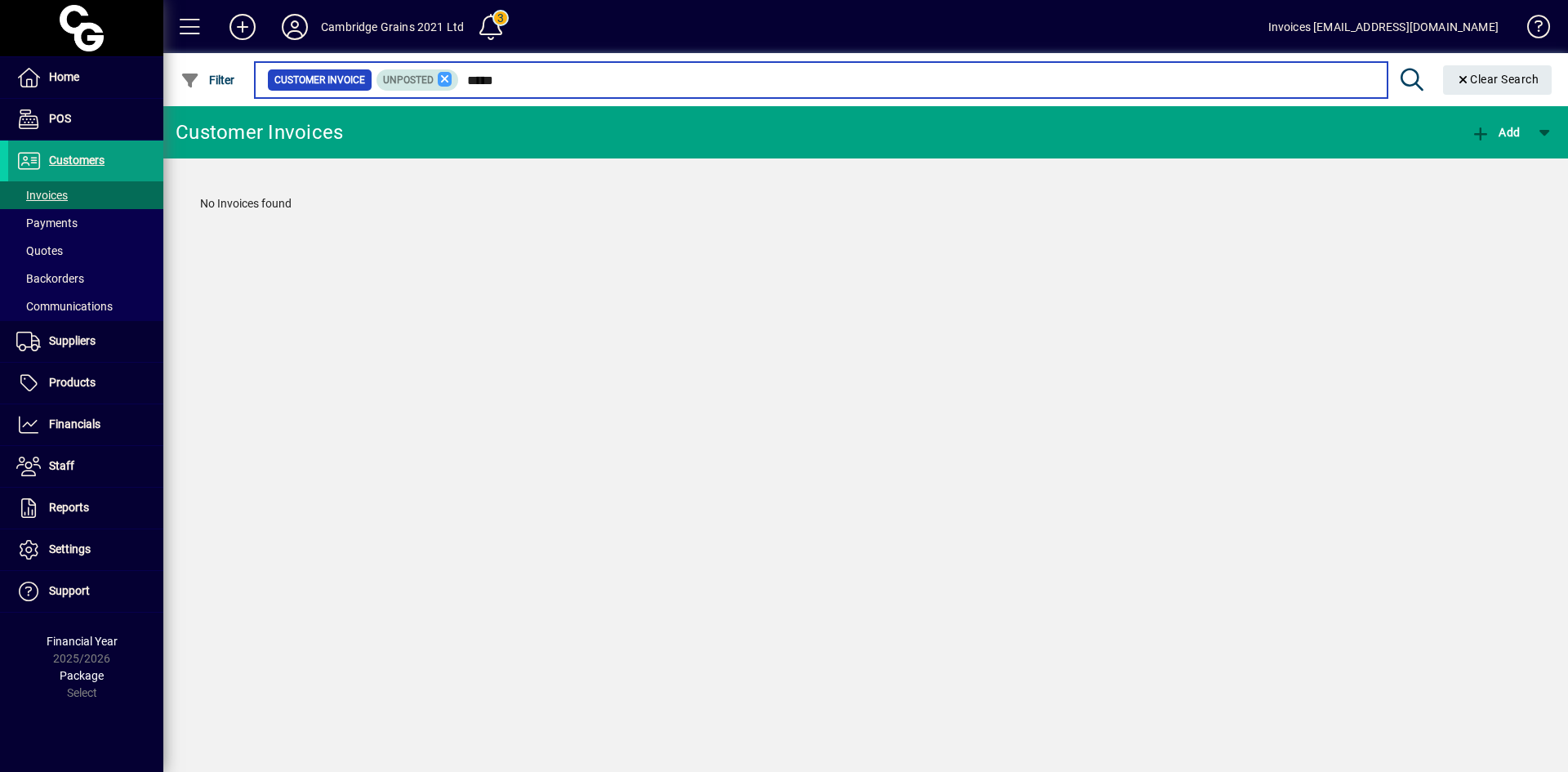
type input "*****"
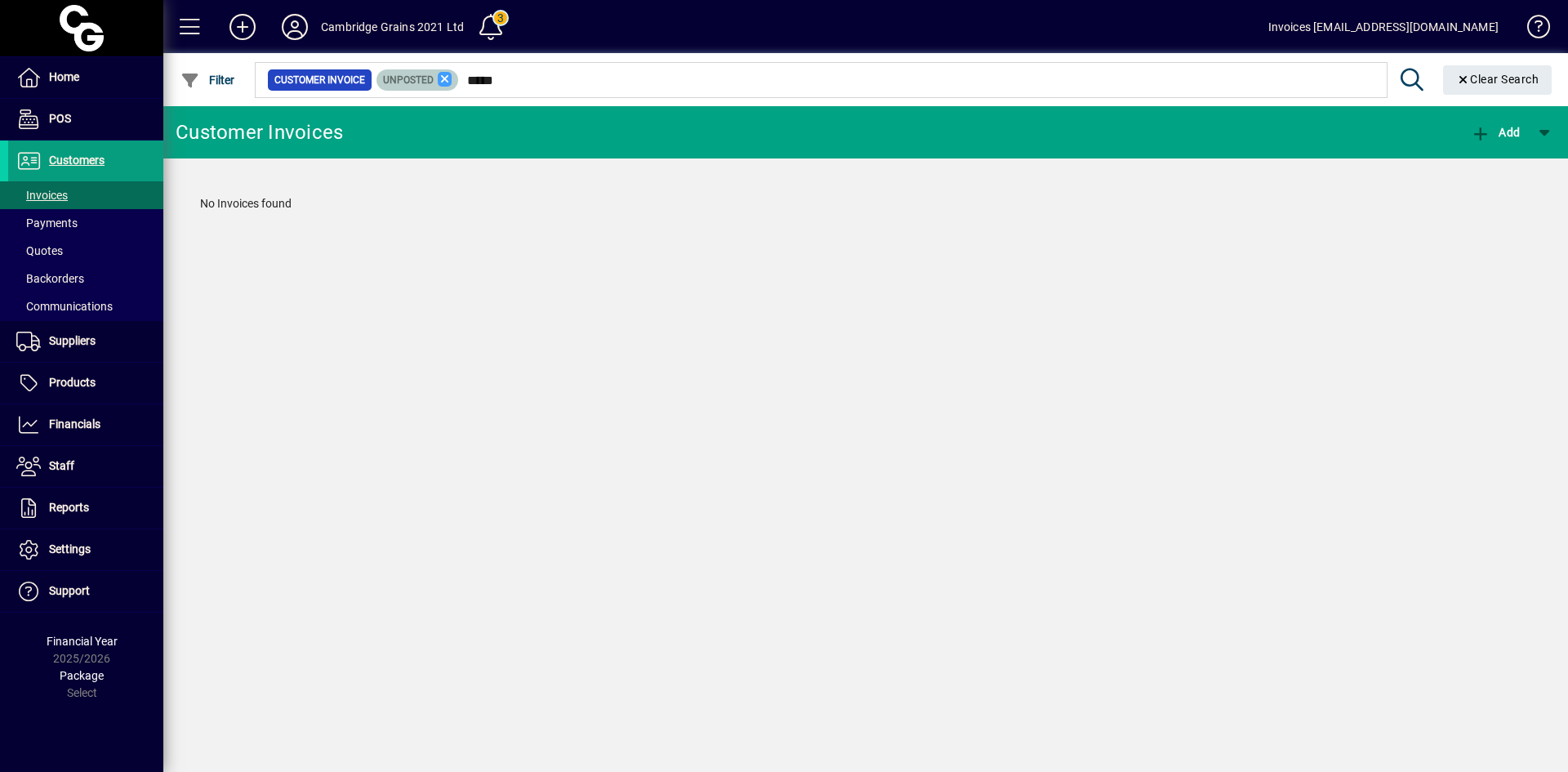
click at [444, 78] on icon at bounding box center [445, 79] width 15 height 15
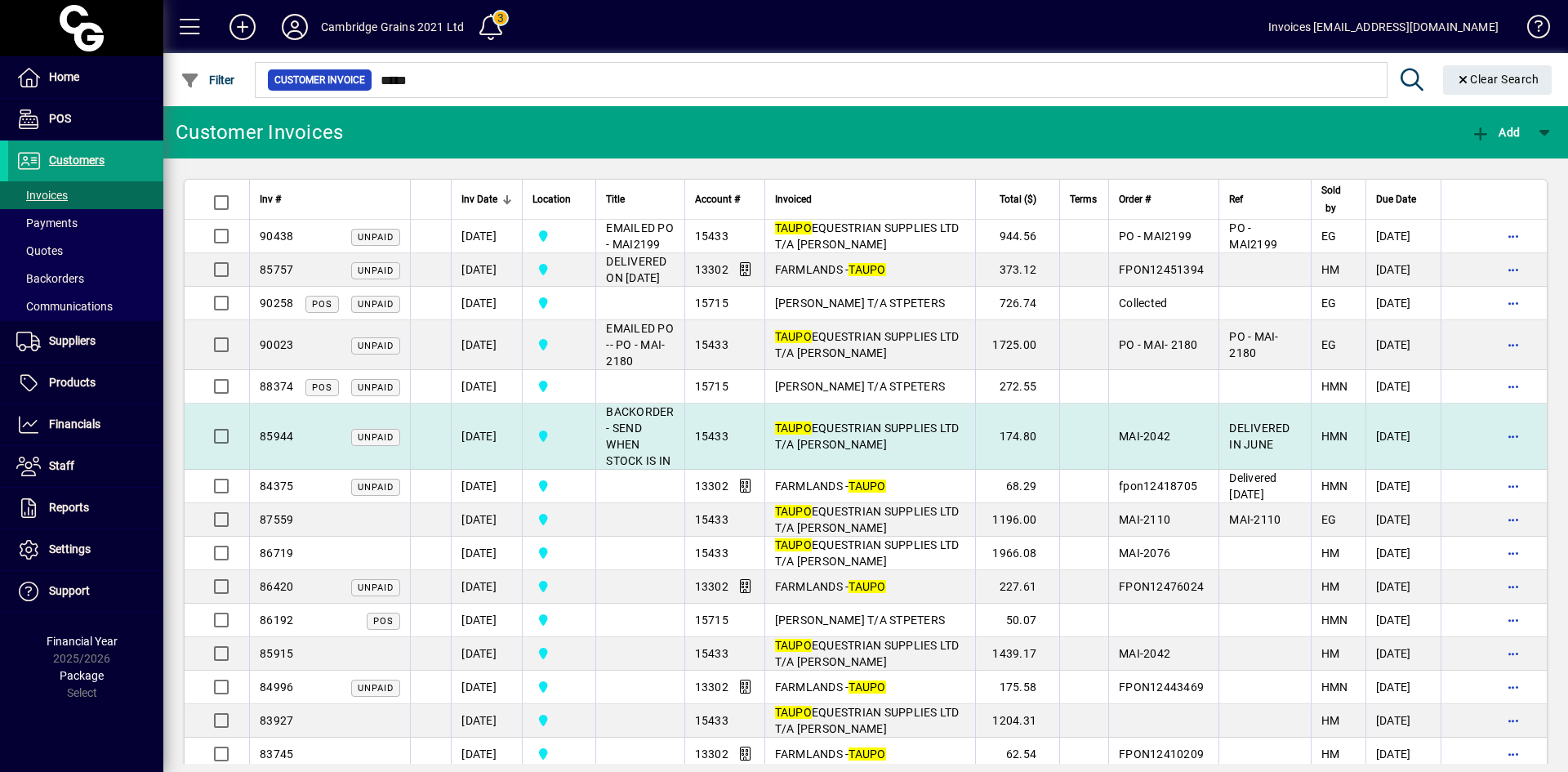
click at [836, 451] on span "TAUPO EQUESTRIAN SUPPLIES LTD T/A [PERSON_NAME]" at bounding box center [868, 437] width 185 height 30
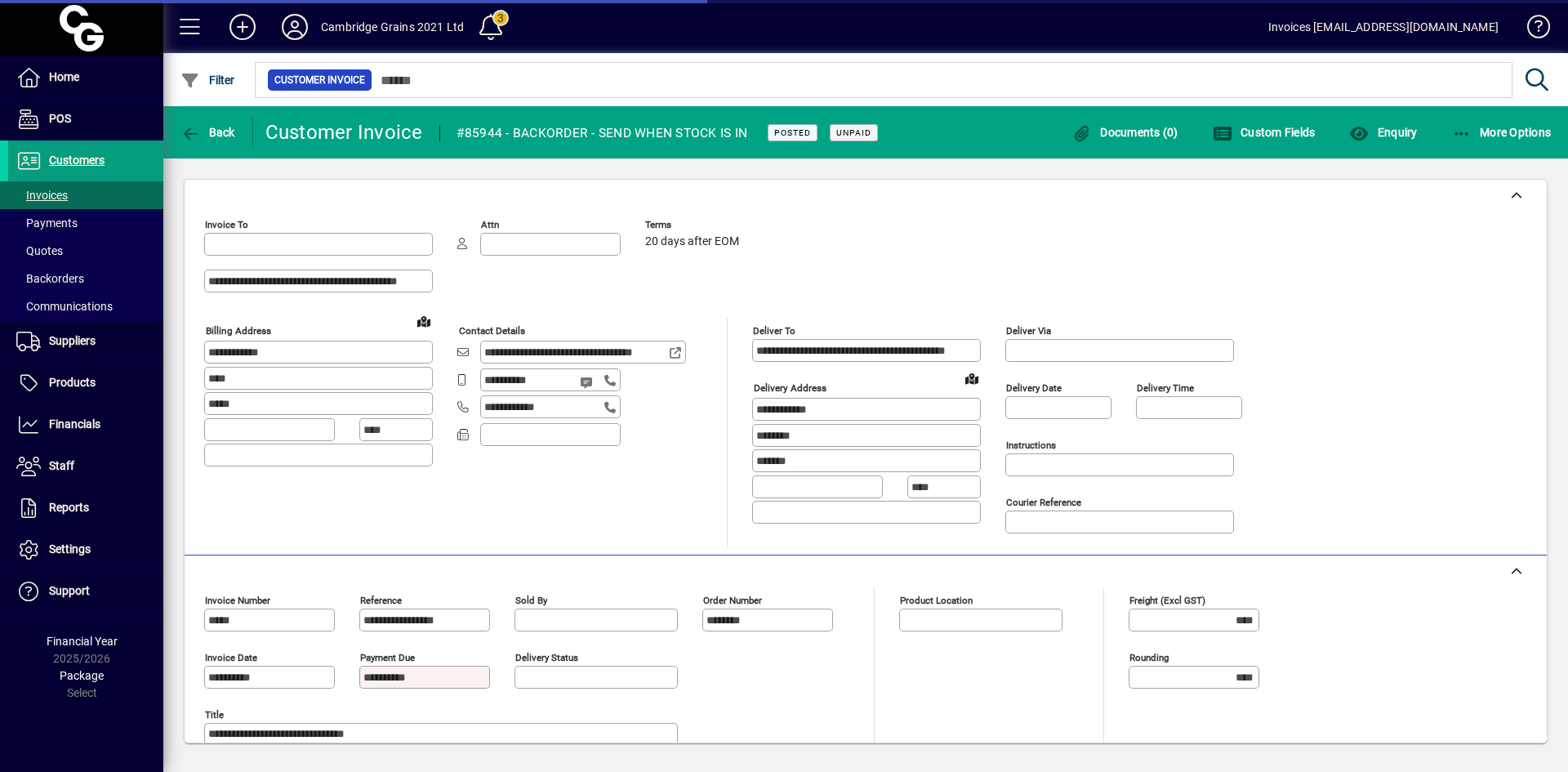
type input "**********"
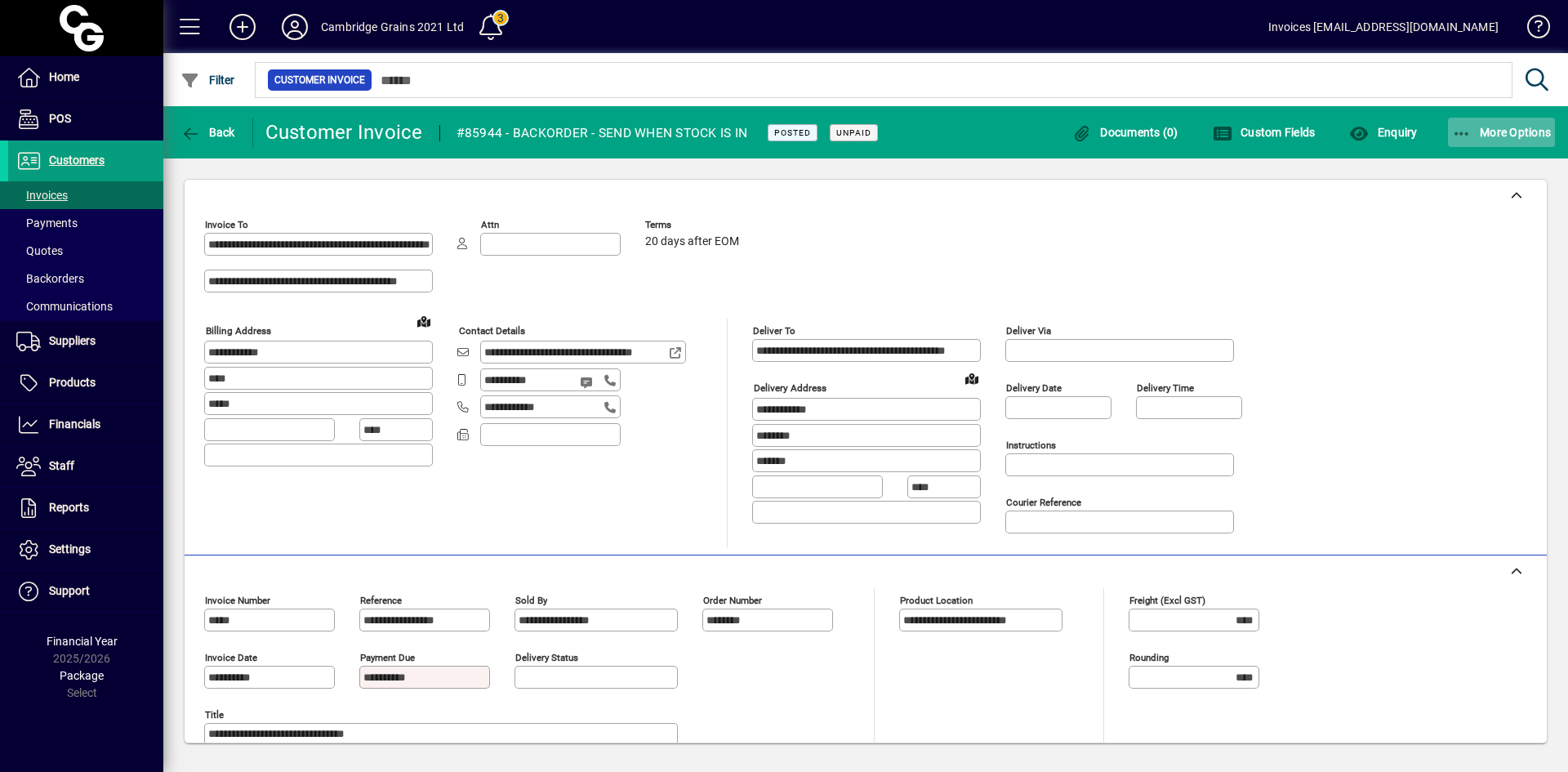
click at [1508, 132] on span "More Options" at bounding box center [1501, 132] width 99 height 13
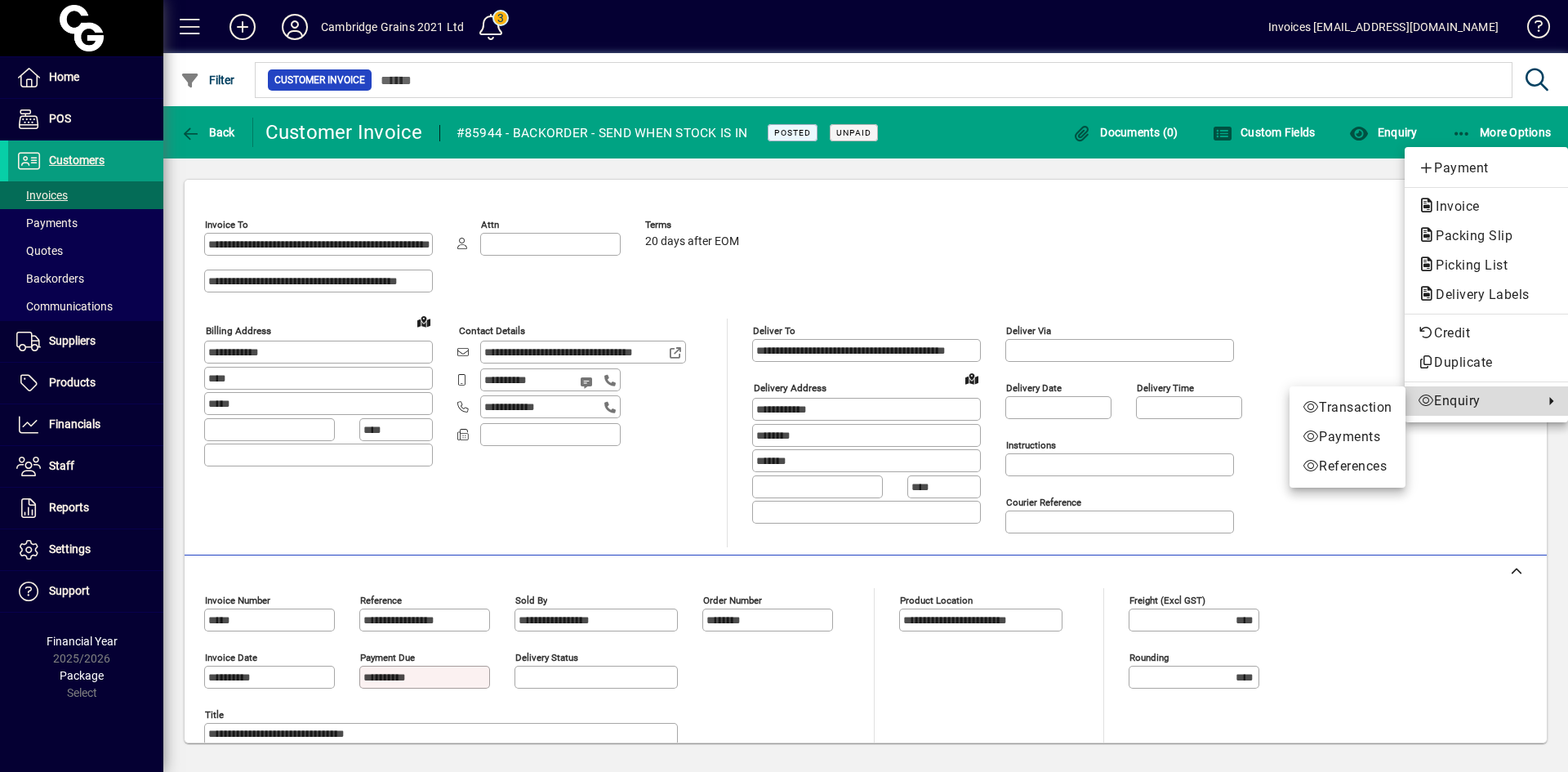
click at [1436, 406] on span "Enquiry" at bounding box center [1477, 400] width 118 height 20
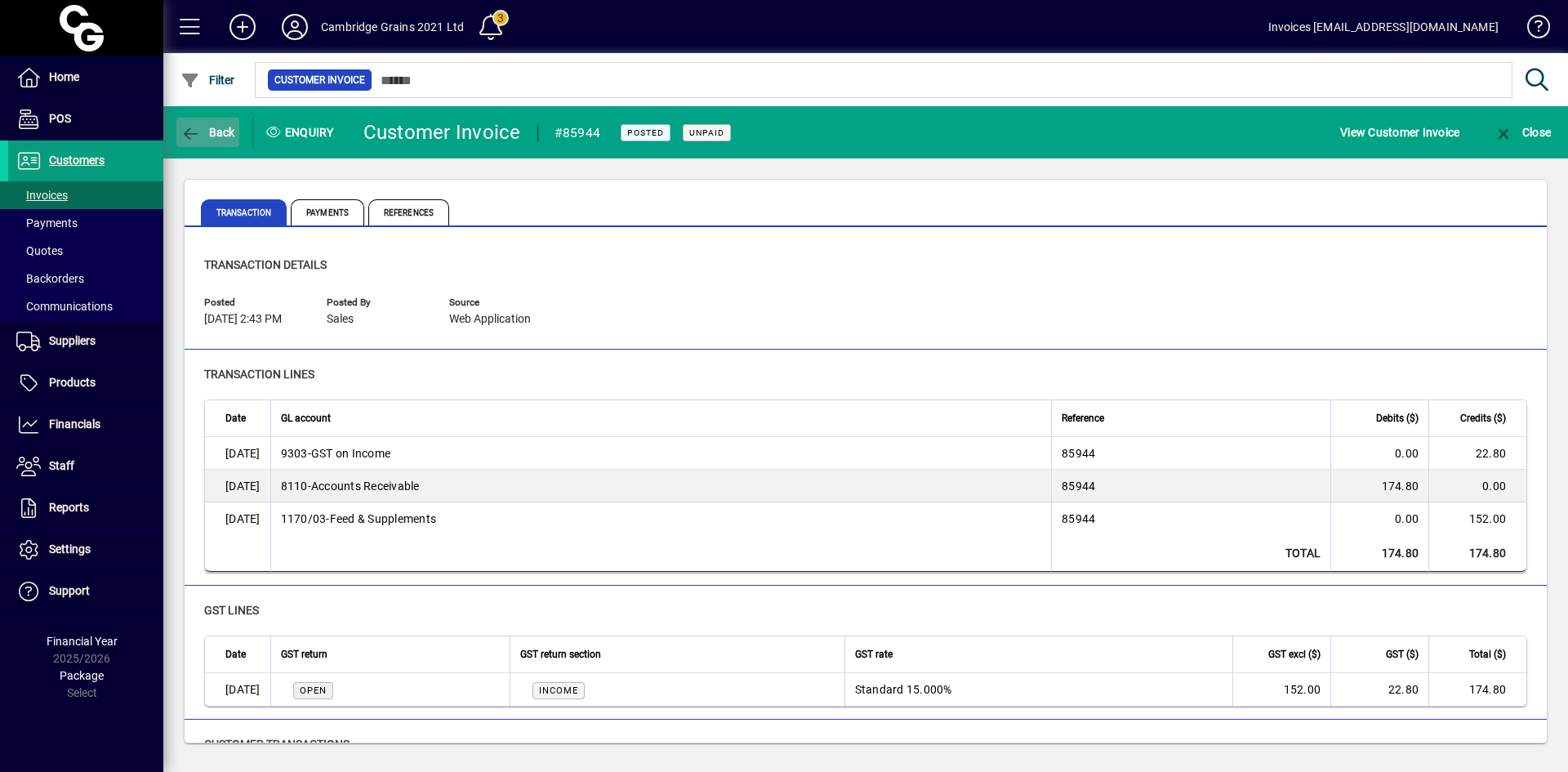
click at [193, 136] on icon "button" at bounding box center [190, 134] width 20 height 17
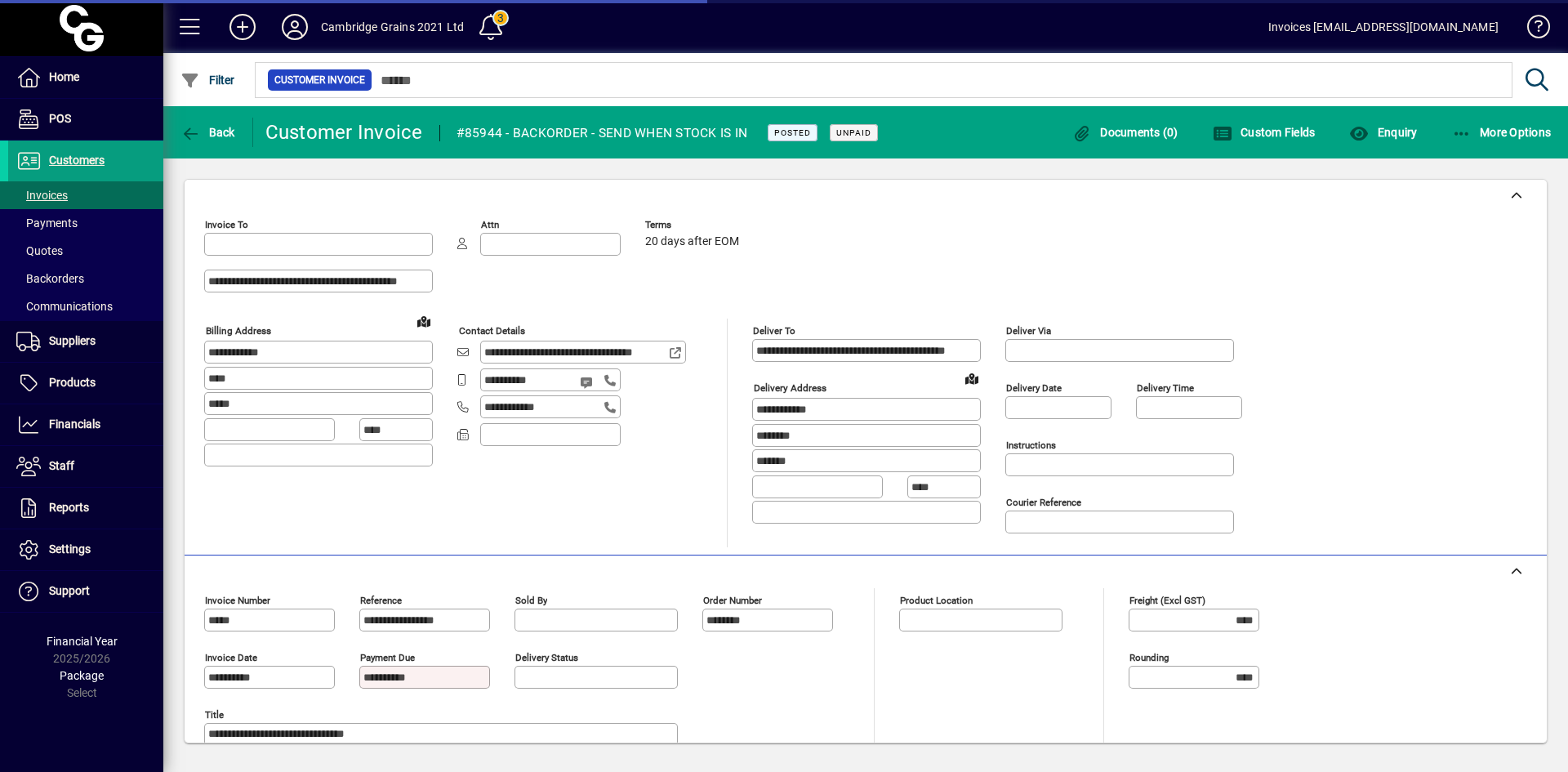
type input "**********"
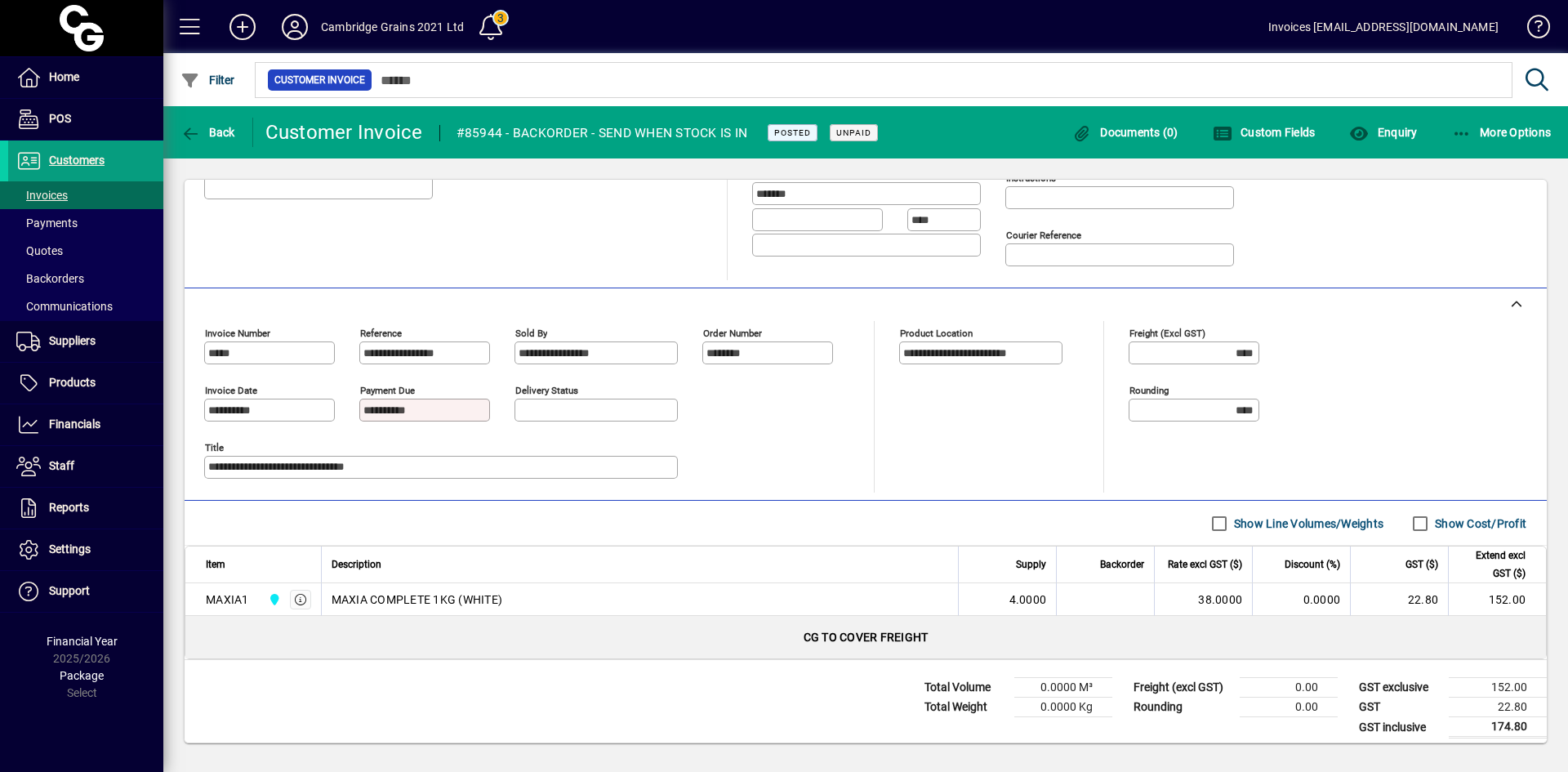
scroll to position [276, 0]
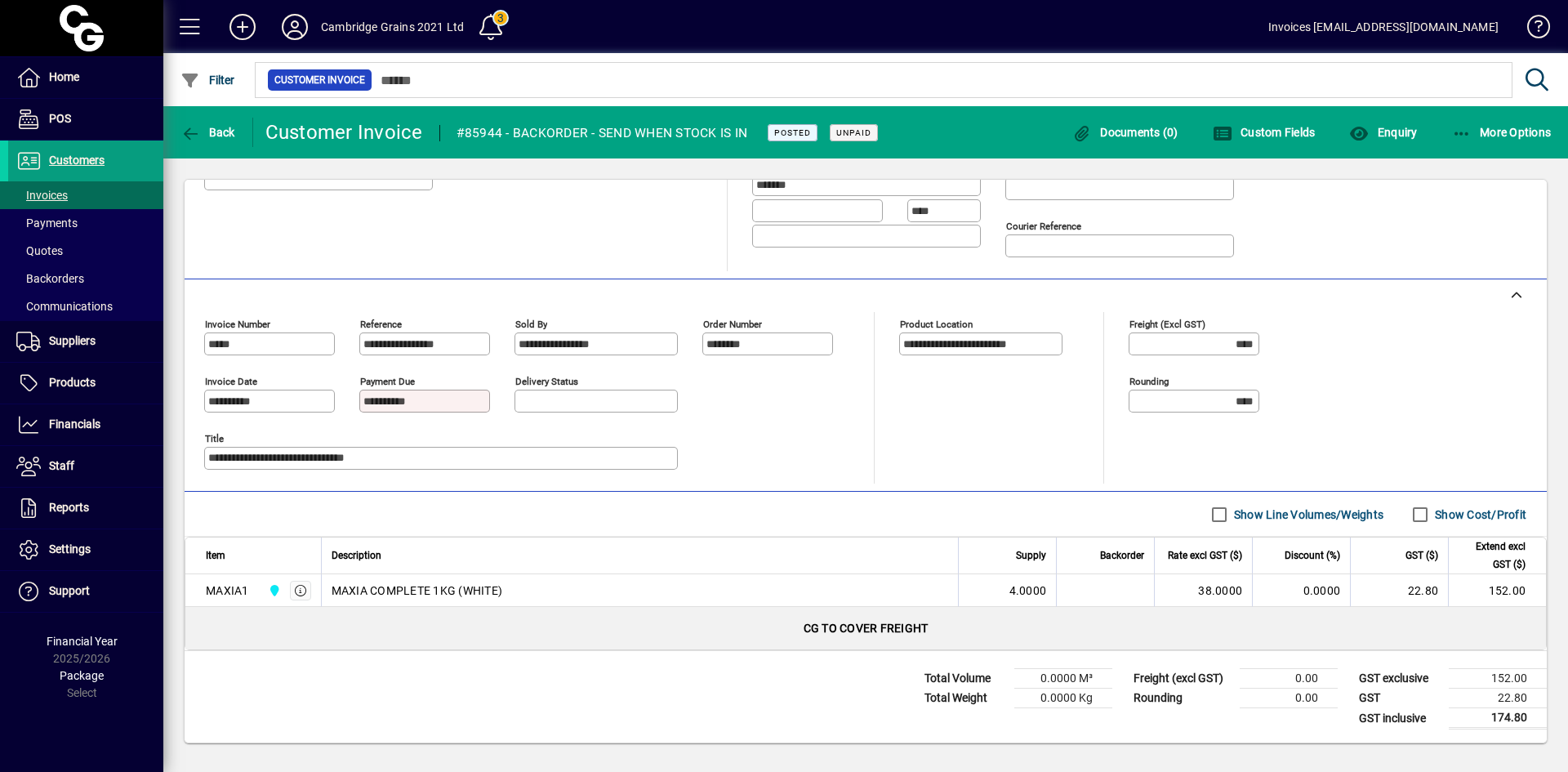
drag, startPoint x: 248, startPoint y: 593, endPoint x: 206, endPoint y: 592, distance: 42.0
click at [206, 592] on div "MAXIA1" at bounding box center [228, 591] width 44 height 17
copy div "MAXIA1"
click at [236, 585] on div "MAXIA1" at bounding box center [228, 591] width 44 height 17
copy div "MAXIA1"
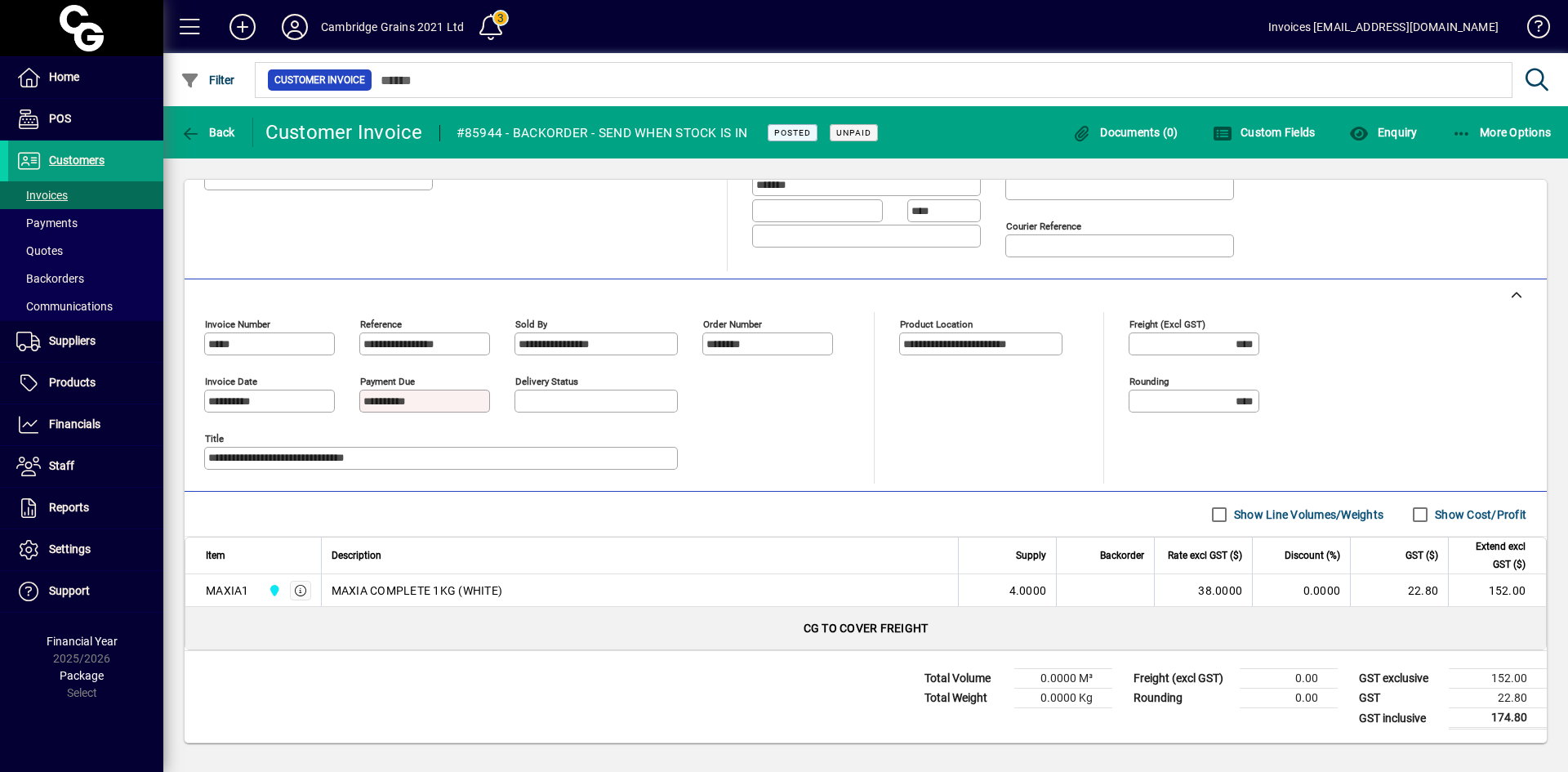
drag, startPoint x: 453, startPoint y: 453, endPoint x: 185, endPoint y: 463, distance: 268.2
click at [185, 463] on div "**********" at bounding box center [866, 386] width 1363 height 213
click at [107, 158] on span at bounding box center [85, 161] width 155 height 39
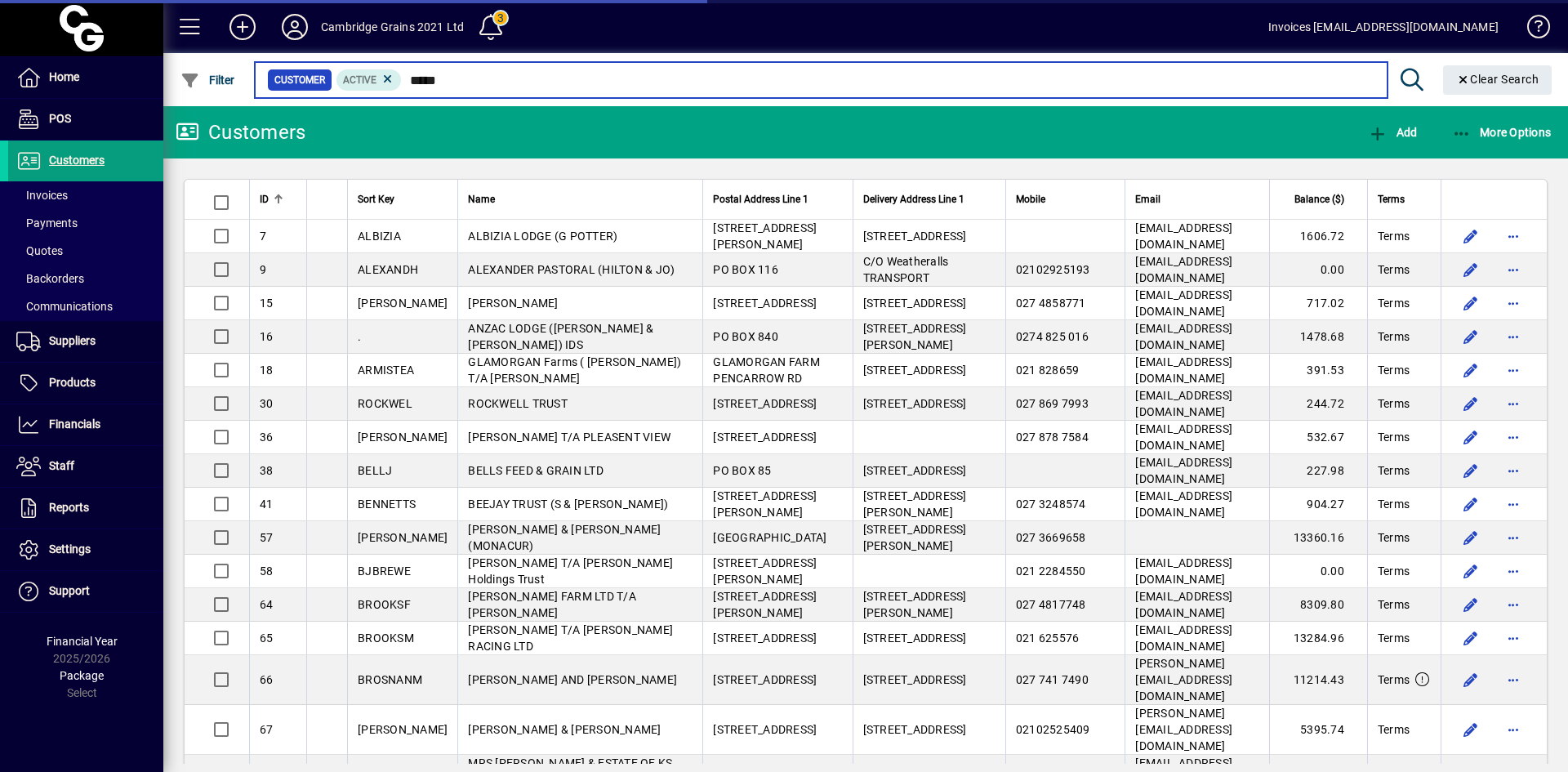
type input "*****"
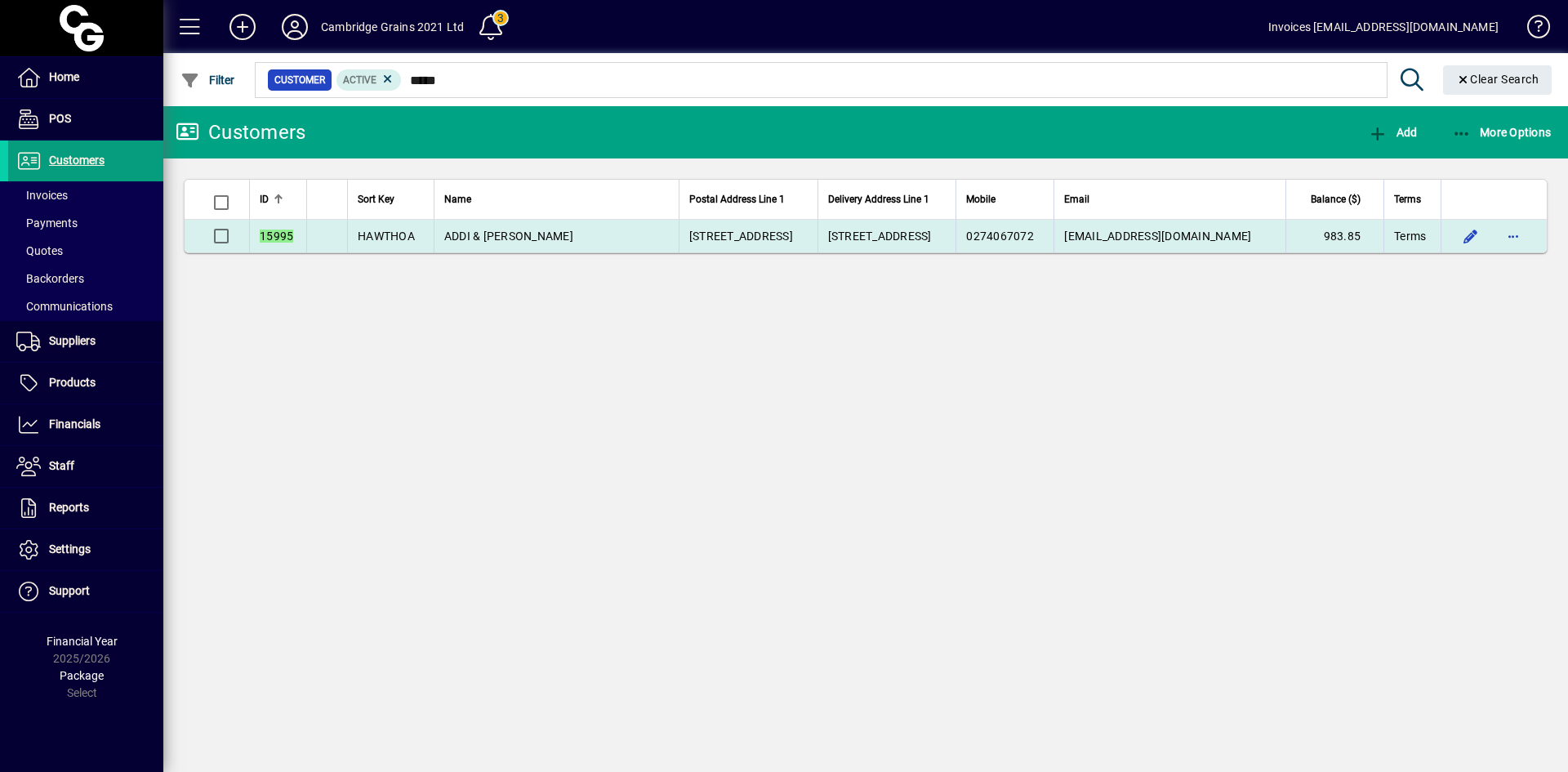
click at [516, 231] on span "ADDI & [PERSON_NAME]" at bounding box center [508, 236] width 129 height 13
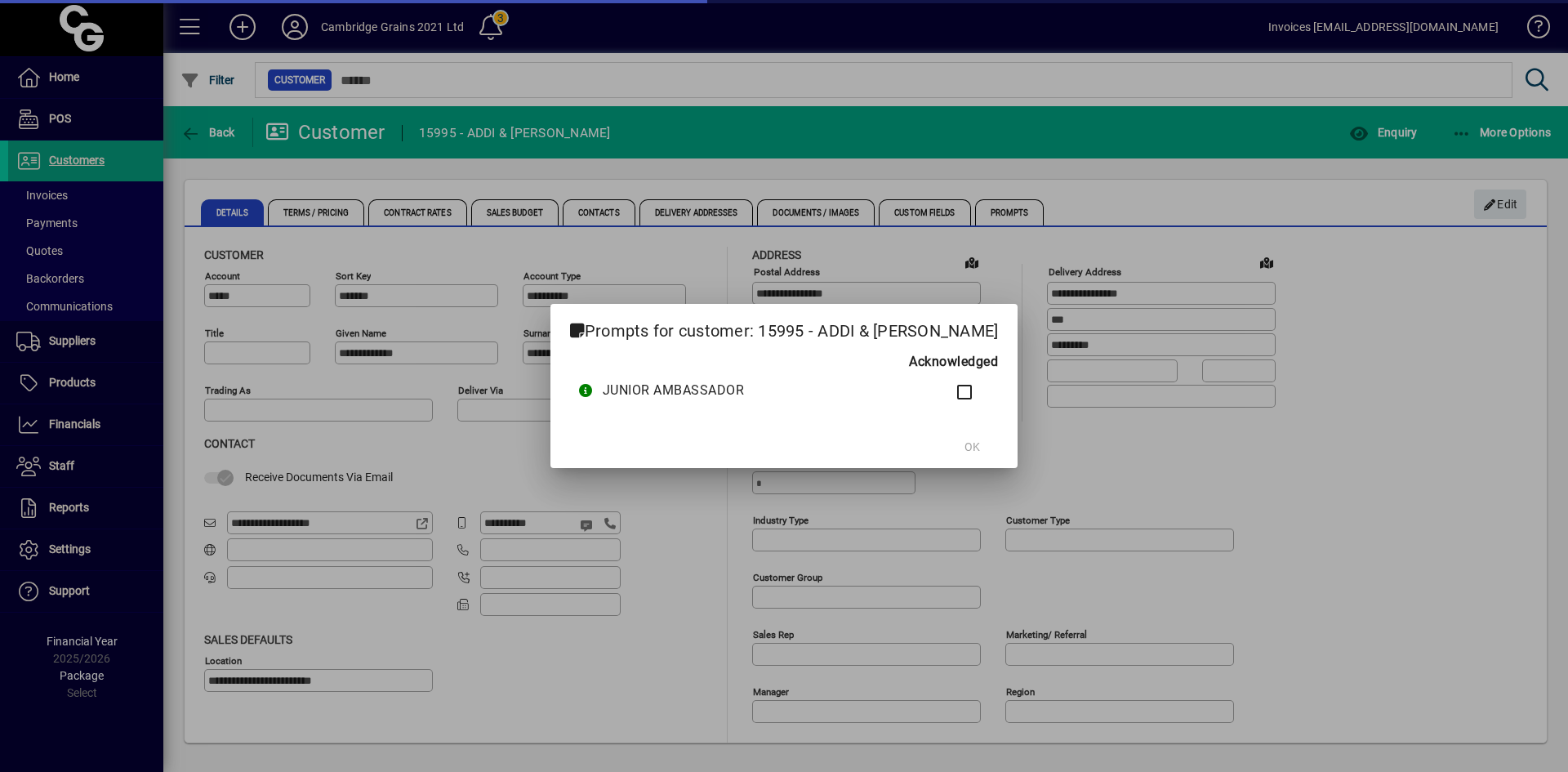
type input "**********"
click at [35, 193] on div at bounding box center [784, 386] width 1568 height 772
drag, startPoint x: 989, startPoint y: 449, endPoint x: 978, endPoint y: 438, distance: 15.6
click at [980, 447] on span "OK" at bounding box center [973, 447] width 16 height 17
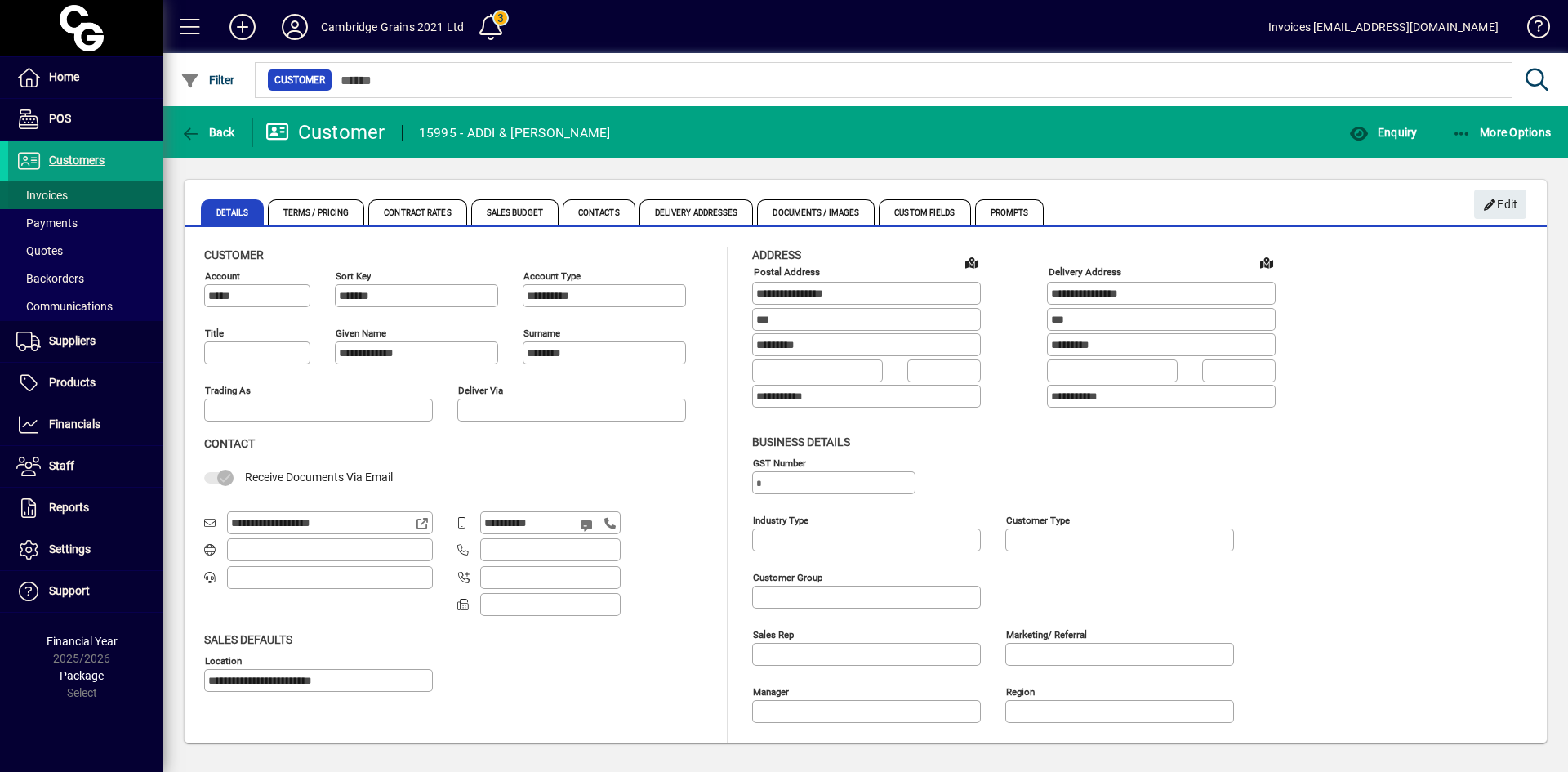
click at [60, 194] on span "Invoices" at bounding box center [42, 195] width 51 height 13
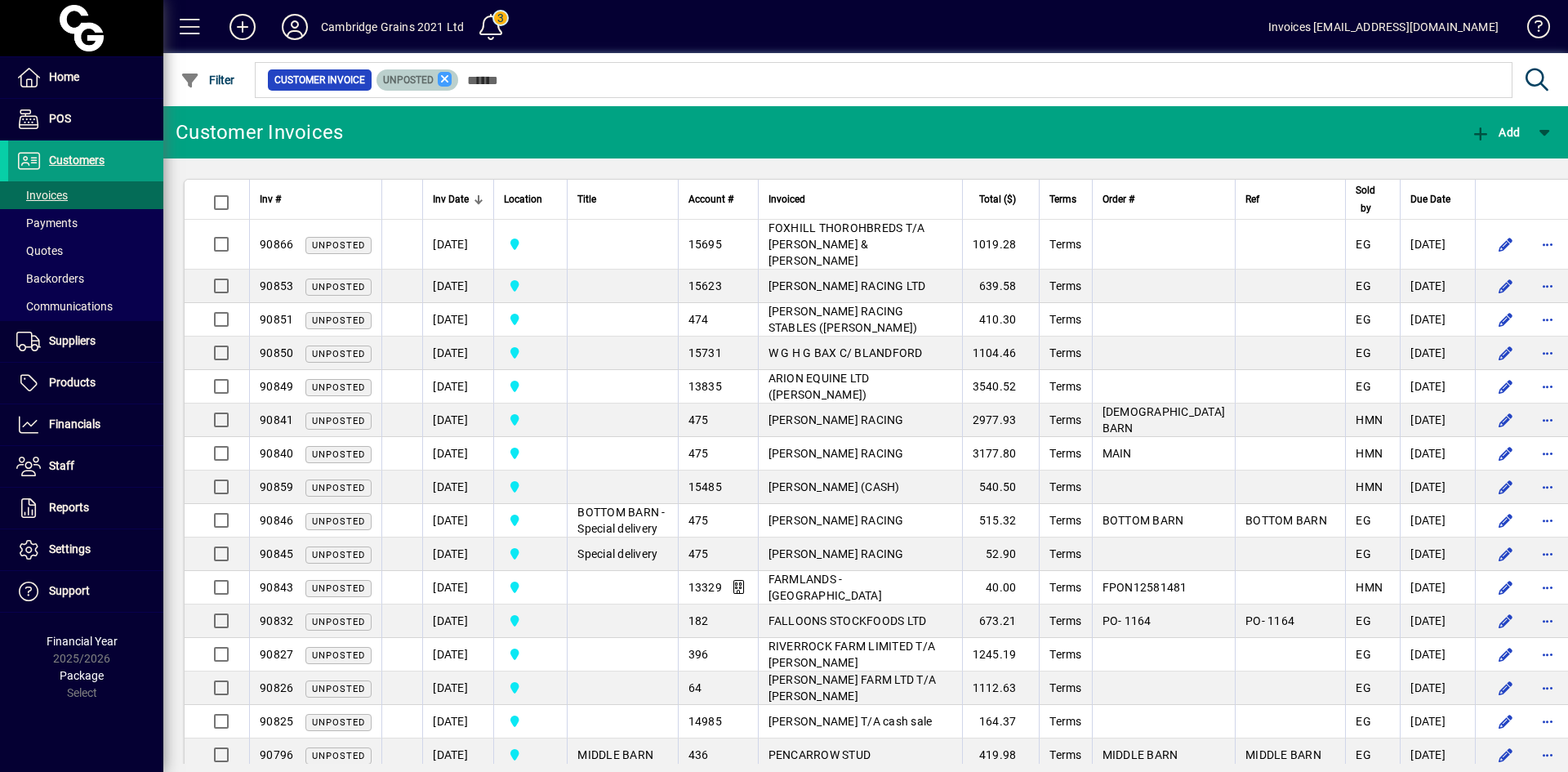
click at [444, 79] on icon at bounding box center [445, 79] width 15 height 15
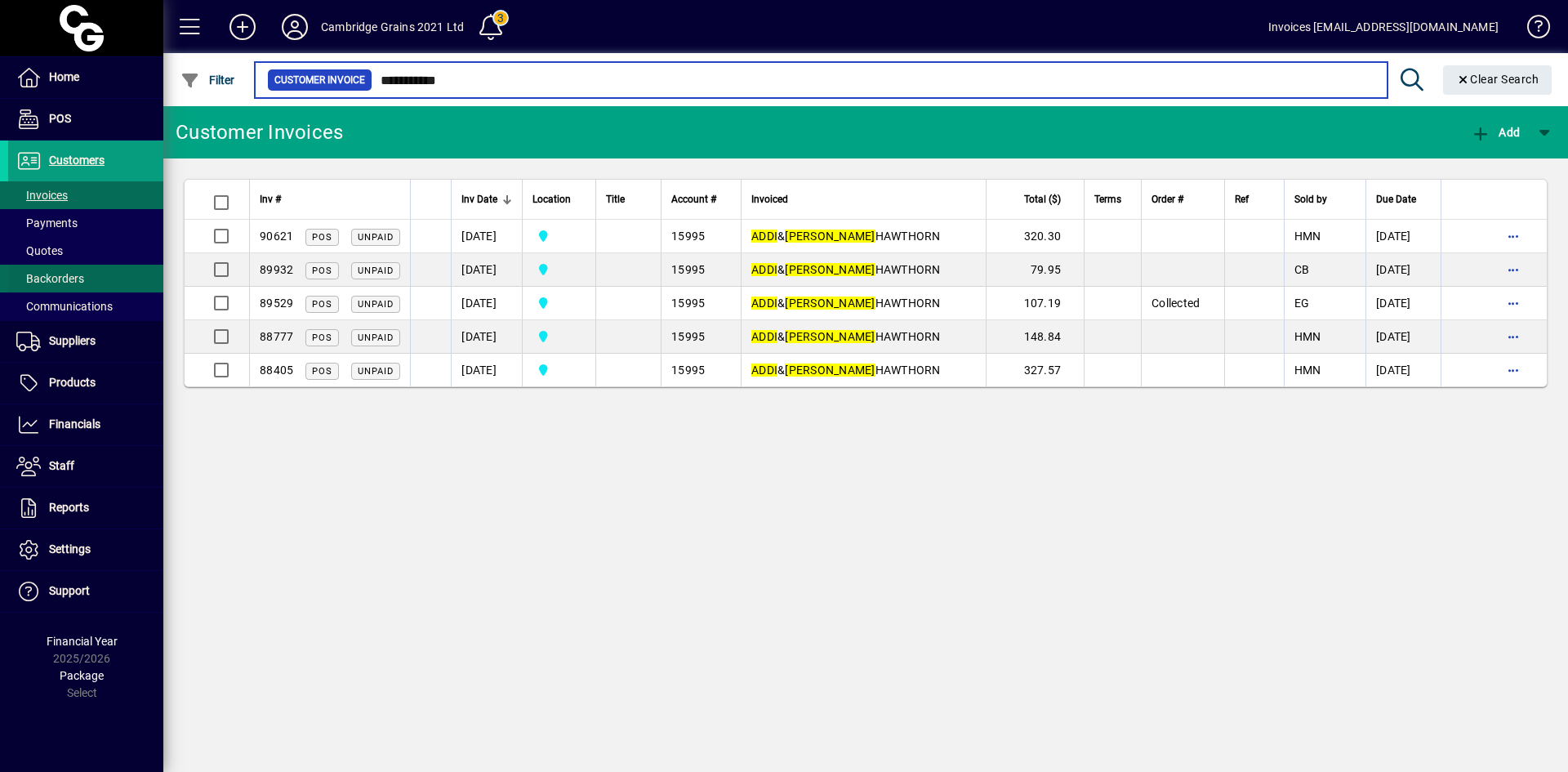
type input "**********"
